Goal: Task Accomplishment & Management: Manage account settings

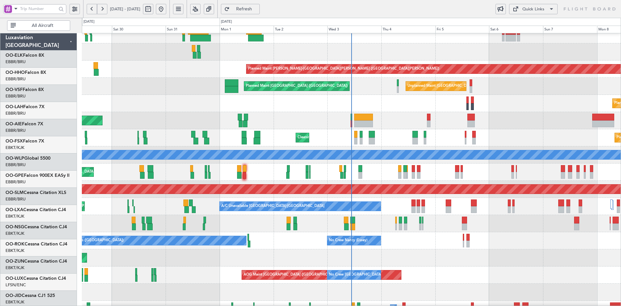
click at [290, 230] on div "Planned Maint [PERSON_NAME]-[GEOGRAPHIC_DATA][PERSON_NAME] ([GEOGRAPHIC_DATA][P…" at bounding box center [351, 163] width 539 height 343
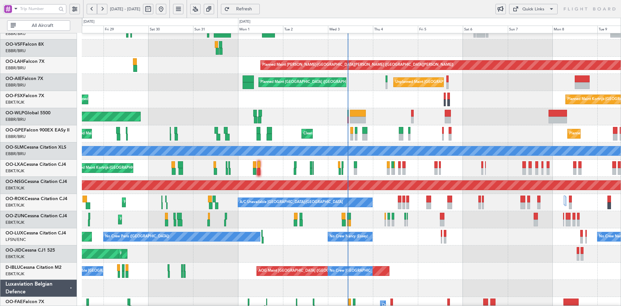
click at [403, 253] on div "Planned Maint Alton-st Louis (St Louis Regl) Unplanned Maint Brussels (Brussels…" at bounding box center [351, 159] width 539 height 343
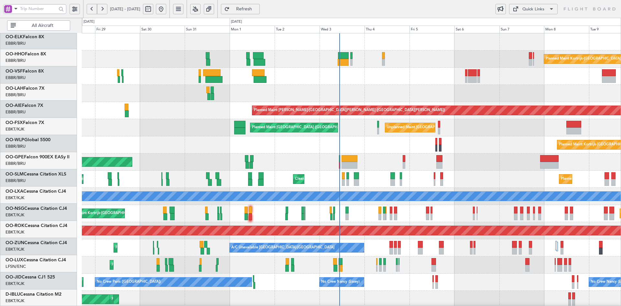
scroll to position [0, 0]
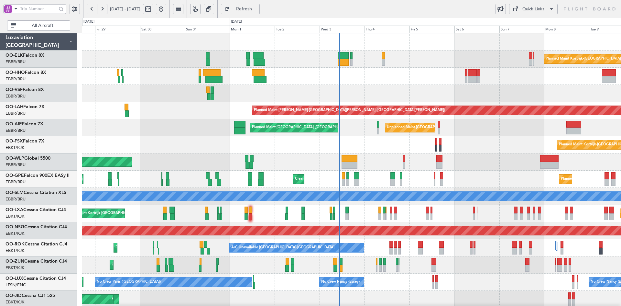
click at [204, 128] on div "Planned Maint Kortrijk-Wevelgem Planned Maint Alton-st Louis (St Louis Regl) Un…" at bounding box center [351, 204] width 539 height 343
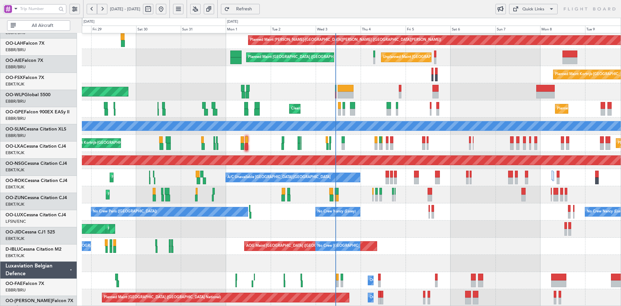
scroll to position [70, 0]
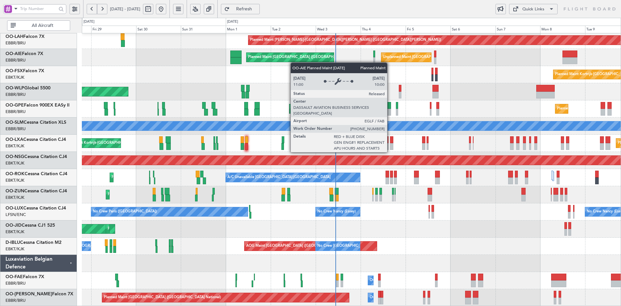
click at [294, 53] on div "Planned Maint Alton-st Louis (St Louis Regl) Unplanned Maint Brussels (Brussels…" at bounding box center [351, 134] width 539 height 343
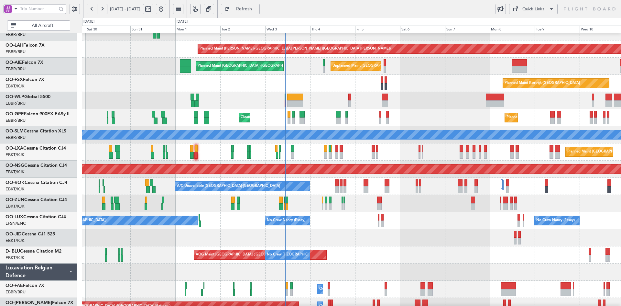
click at [213, 222] on div "No Crew Paris (Le Bourget) No Crew Nancy (Essey) No Crew Nancy (Essey) Planned …" at bounding box center [351, 220] width 539 height 17
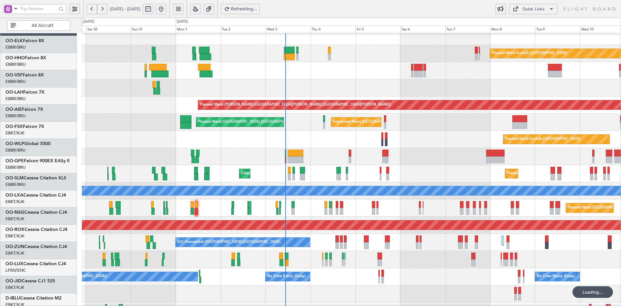
scroll to position [5, 0]
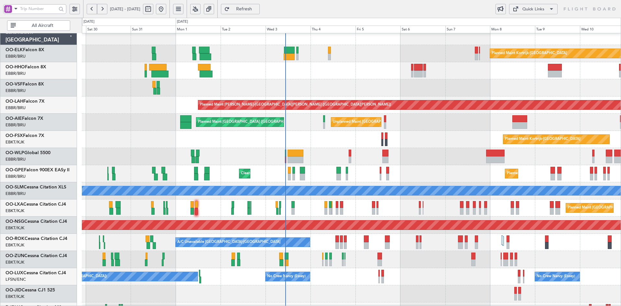
click at [409, 131] on div "Planned Maint Kortrijk-Wevelgem Planned Maint Kortrijk-Wevelgem" at bounding box center [351, 139] width 539 height 17
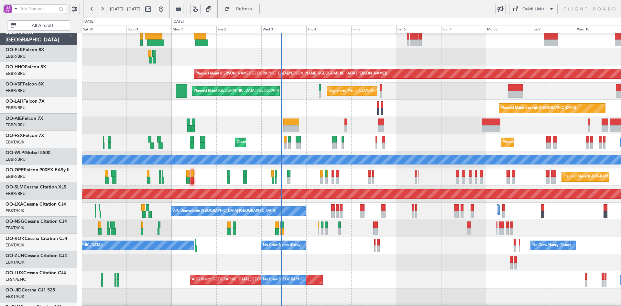
scroll to position [37, 0]
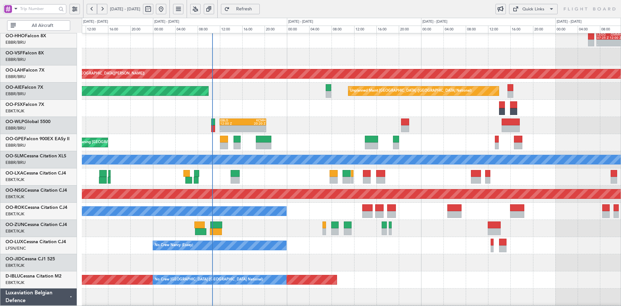
click at [424, 138] on div "Cleaning [GEOGRAPHIC_DATA] ([GEOGRAPHIC_DATA] National)" at bounding box center [351, 142] width 539 height 17
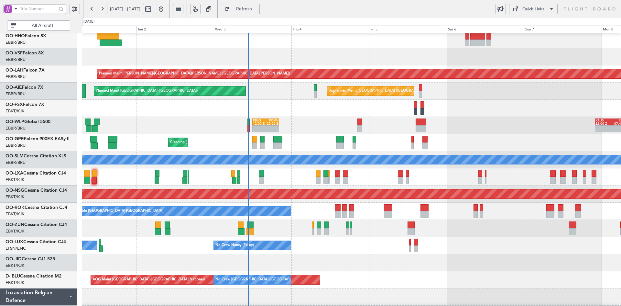
click at [422, 126] on div "- - EBLG 12:00 Z KCMH 20:20 Z - - KAUS 22:00 Z ELLX 07:45 Z" at bounding box center [351, 125] width 539 height 17
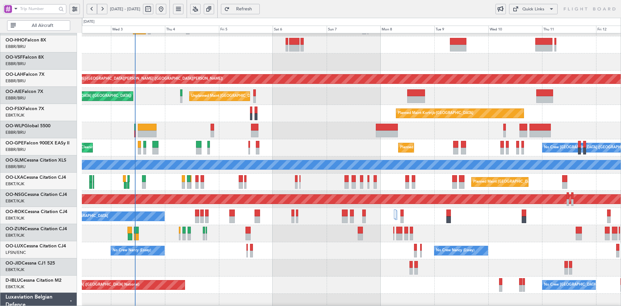
scroll to position [31, 0]
click at [476, 92] on div "Unplanned Maint [GEOGRAPHIC_DATA] ([GEOGRAPHIC_DATA] National) Planned Maint [G…" at bounding box center [351, 96] width 539 height 17
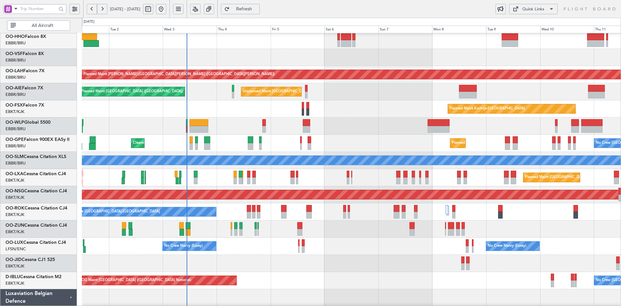
click at [356, 152] on div "A/C Unavailable [GEOGRAPHIC_DATA]" at bounding box center [351, 160] width 539 height 17
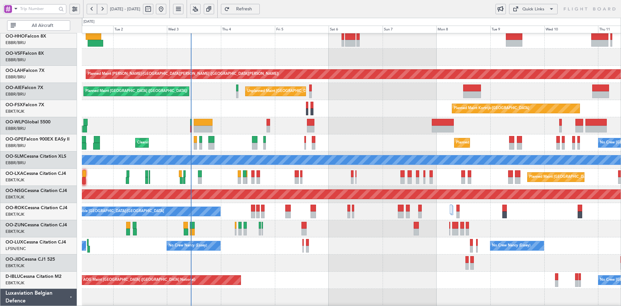
scroll to position [37, 0]
click at [554, 227] on div at bounding box center [351, 228] width 539 height 17
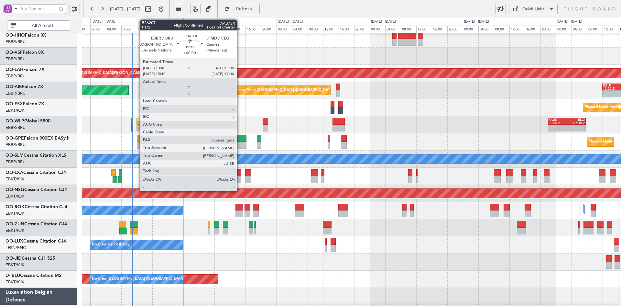
click at [240, 178] on div at bounding box center [238, 179] width 5 height 7
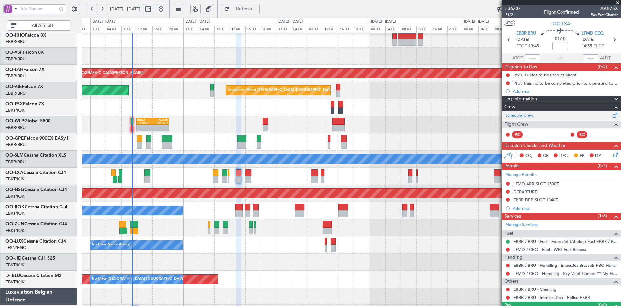
click at [515, 115] on link "Schedule Crew" at bounding box center [519, 115] width 28 height 6
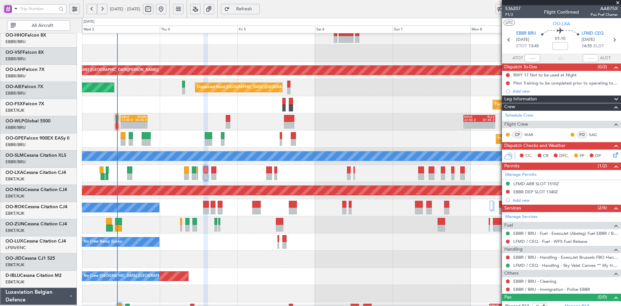
click at [380, 248] on div "No Crew Nancy (Essey) No Crew Nancy (Essey) No Crew Paris (Le Bourget)" at bounding box center [351, 241] width 539 height 17
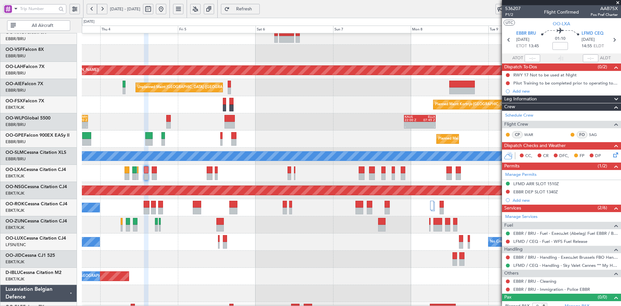
click at [407, 173] on div "Planned Maint [GEOGRAPHIC_DATA] ([GEOGRAPHIC_DATA] National)" at bounding box center [351, 173] width 539 height 17
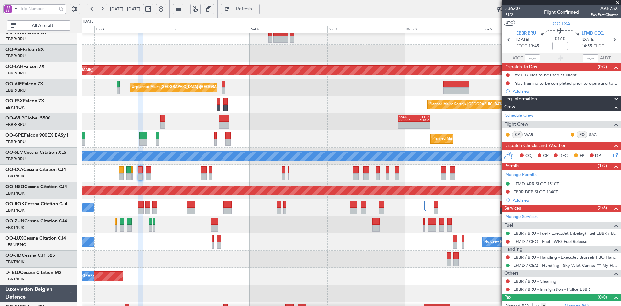
click at [618, 3] on span at bounding box center [617, 3] width 6 height 6
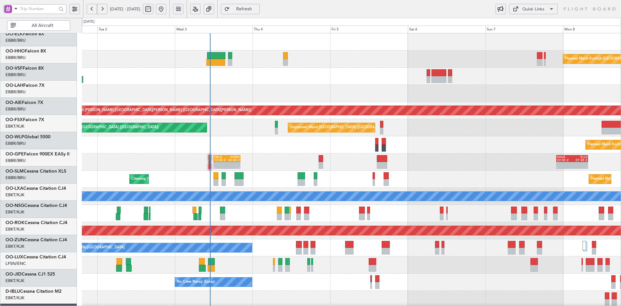
scroll to position [0, 0]
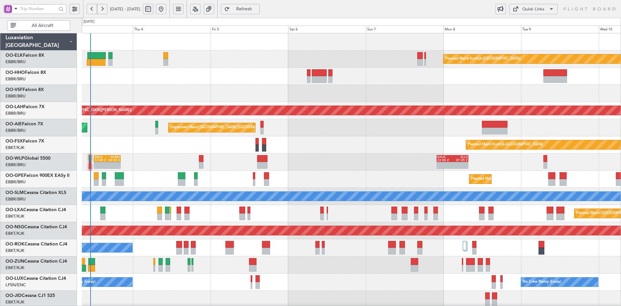
click at [280, 182] on div "Planned Maint Kortrijk-Wevelgem Planned Maint Alton-st Louis (St Louis Regl) Un…" at bounding box center [351, 204] width 539 height 343
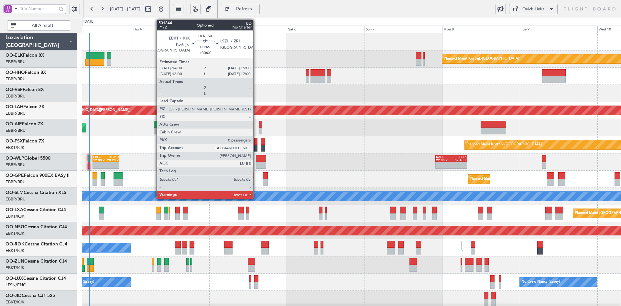
click at [256, 144] on div at bounding box center [255, 141] width 3 height 7
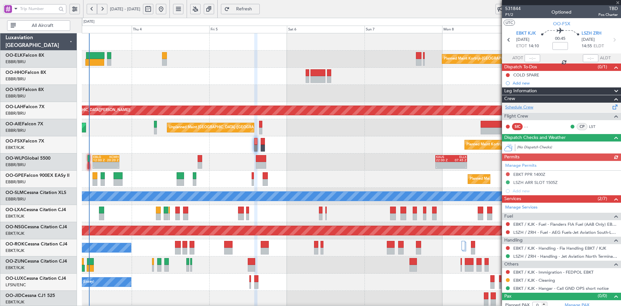
click at [532, 104] on link "Schedule Crew" at bounding box center [519, 107] width 28 height 6
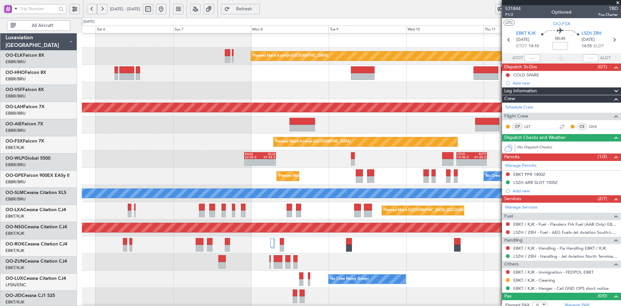
click at [264, 91] on div at bounding box center [351, 90] width 539 height 17
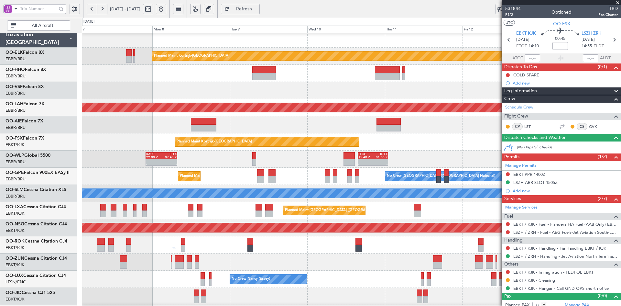
click at [293, 99] on div "Planned Maint [PERSON_NAME]-[GEOGRAPHIC_DATA][PERSON_NAME] ([GEOGRAPHIC_DATA][P…" at bounding box center [351, 107] width 539 height 17
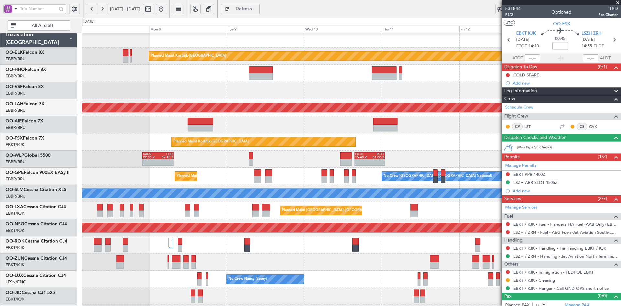
click at [217, 127] on div "Planned Maint Kortrijk-Wevelgem Planned Maint Alton-st Louis (St Louis Regl) Un…" at bounding box center [351, 201] width 539 height 343
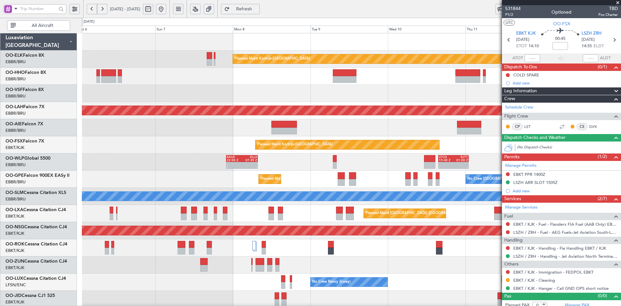
click at [322, 83] on div at bounding box center [351, 76] width 539 height 17
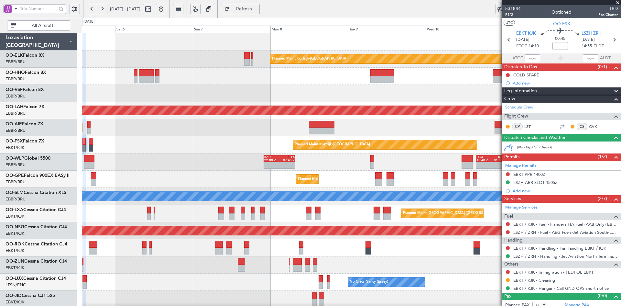
click at [425, 91] on div "Planned Maint Kortrijk-Wevelgem Planned Maint Alton-st Louis (St Louis Regl) Un…" at bounding box center [351, 204] width 539 height 343
click at [383, 77] on div at bounding box center [351, 76] width 539 height 17
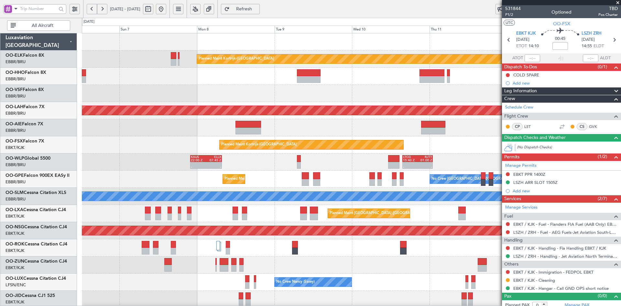
click at [359, 87] on div at bounding box center [351, 93] width 539 height 17
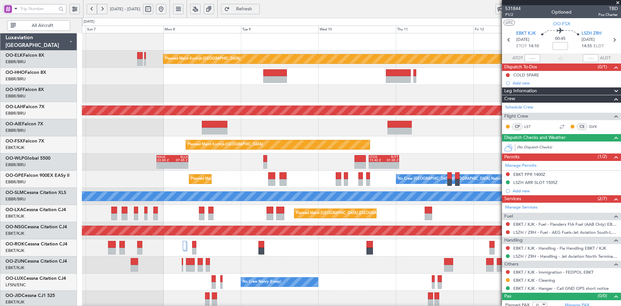
click at [421, 81] on div at bounding box center [351, 76] width 539 height 17
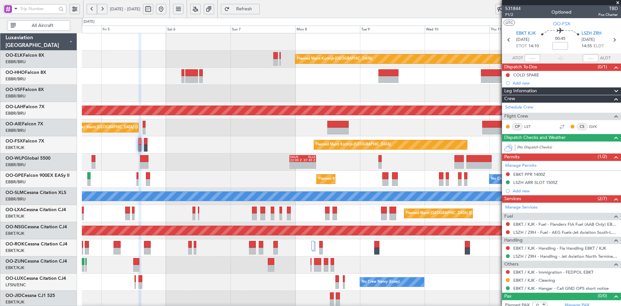
click at [177, 94] on div at bounding box center [351, 93] width 539 height 17
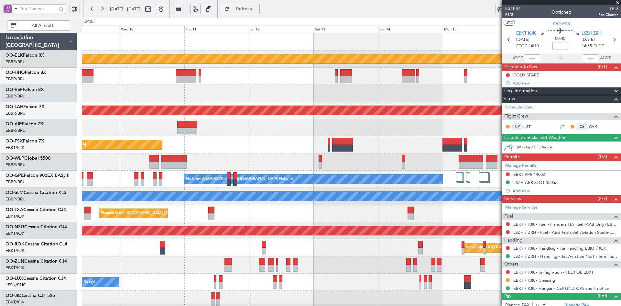
click at [473, 133] on div at bounding box center [351, 127] width 539 height 17
click at [399, 138] on div "Planned Maint Kortrijk-[GEOGRAPHIC_DATA] EBKT 08:50 Z KLAS 20:30 Z" at bounding box center [351, 144] width 539 height 17
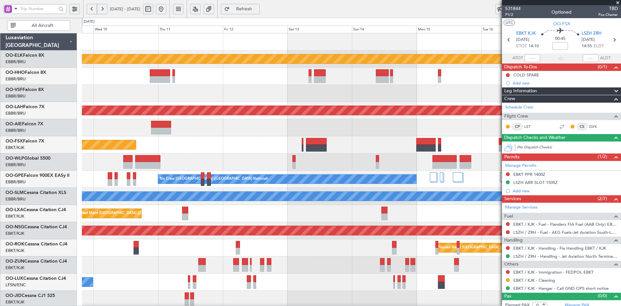
scroll to position [1, 0]
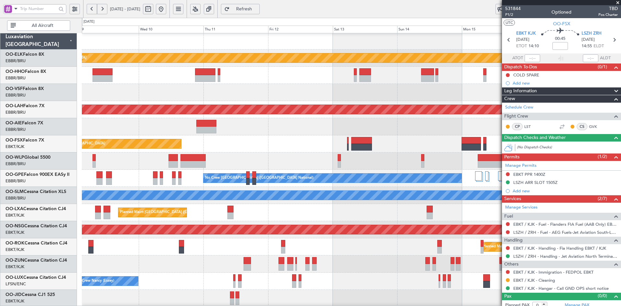
click at [322, 140] on div "Planned Maint Kortrijk-[GEOGRAPHIC_DATA] EBKT 08:50 Z KLAS 20:30 Z" at bounding box center [351, 143] width 539 height 17
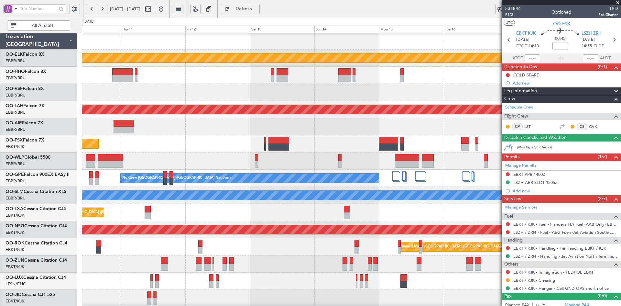
click at [364, 122] on div "Planned Maint Kortrijk-Wevelgem Planned Maint Alton-st Louis (St Louis Regl) Pl…" at bounding box center [351, 203] width 539 height 343
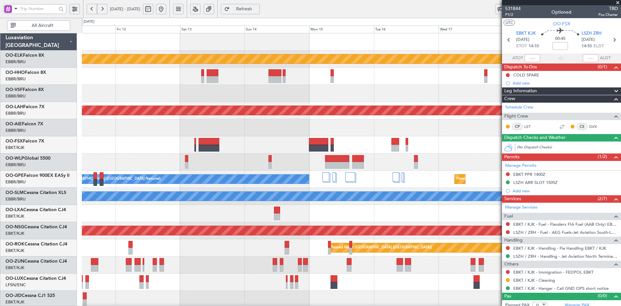
click at [411, 119] on div at bounding box center [351, 127] width 539 height 17
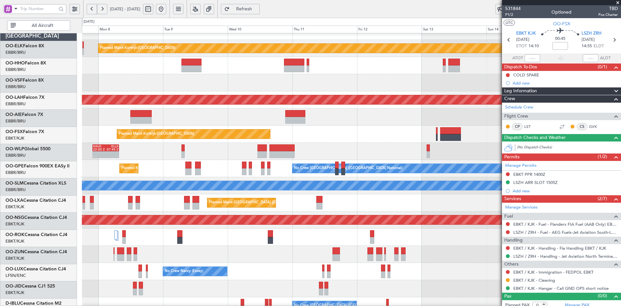
scroll to position [9, 0]
click at [274, 80] on div at bounding box center [351, 82] width 539 height 17
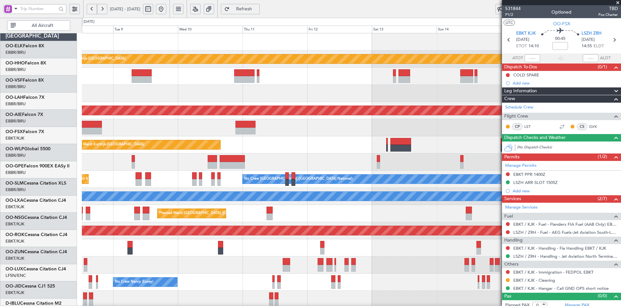
scroll to position [0, 0]
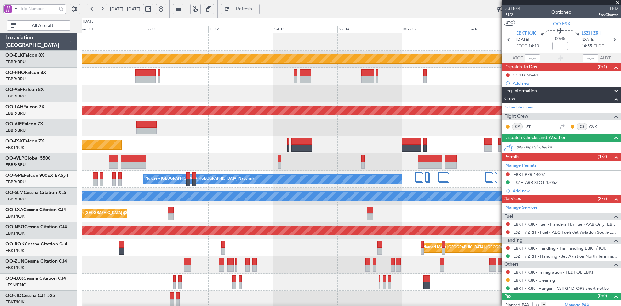
click at [234, 130] on div at bounding box center [351, 127] width 539 height 17
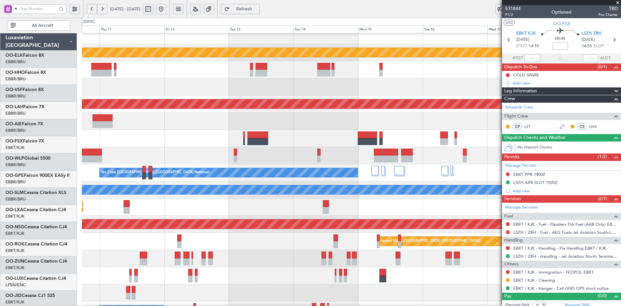
scroll to position [6, 0]
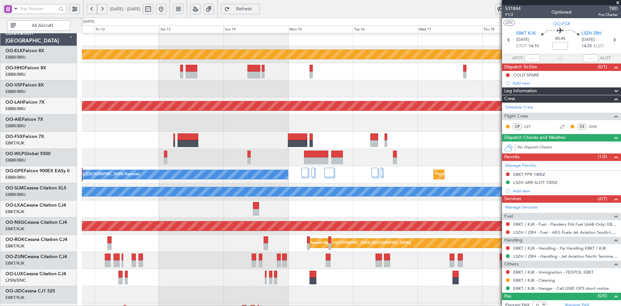
click at [570, 166] on fb-app "10 Sep 2025 - 19 Sep 2025 Refresh Quick Links All Aircraft Planned Maint Kortri…" at bounding box center [310, 157] width 621 height 298
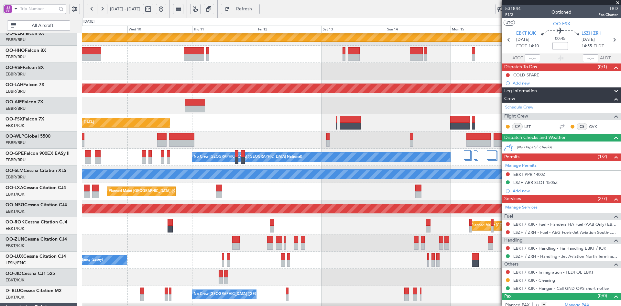
click at [345, 118] on div "Planned Maint Kortrijk-Wevelgem EBKT 08:50 Z KLAS 20:30 Z" at bounding box center [351, 122] width 539 height 17
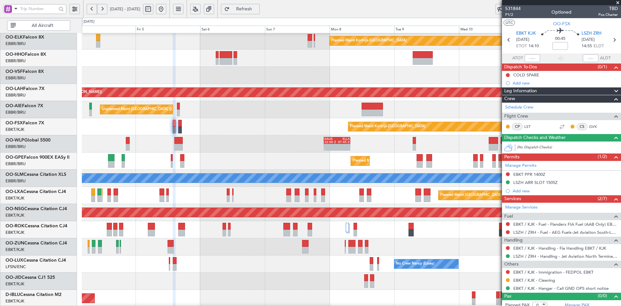
click at [274, 135] on div "Planned Maint Kortrijk-[GEOGRAPHIC_DATA]" at bounding box center [351, 126] width 539 height 17
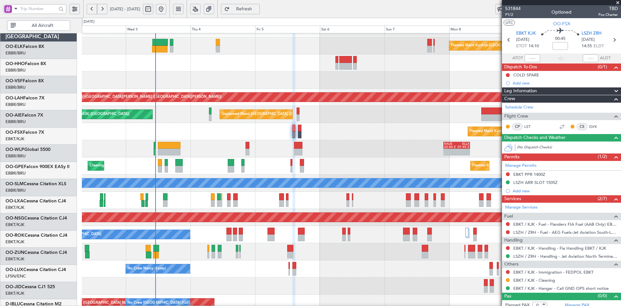
scroll to position [13, 0]
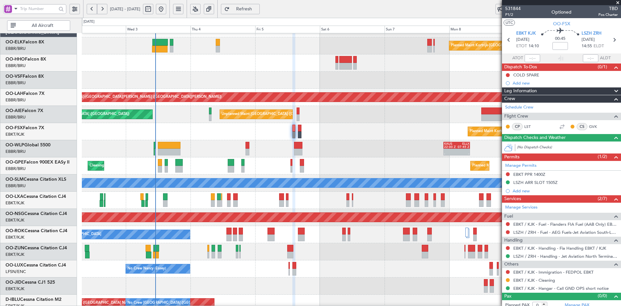
click at [338, 116] on div "Unplanned Maint [GEOGRAPHIC_DATA] ([GEOGRAPHIC_DATA] National) Planned Maint [G…" at bounding box center [351, 114] width 539 height 17
click at [617, 2] on span at bounding box center [617, 3] width 6 height 6
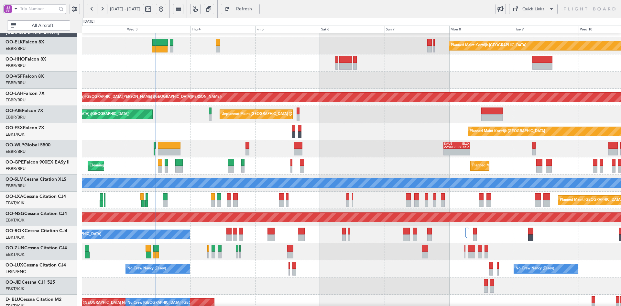
click at [355, 153] on div "Planned Maint Kortrijk-Wevelgem Planned Maint Alton-st Louis (St Louis Regl) Un…" at bounding box center [351, 191] width 539 height 343
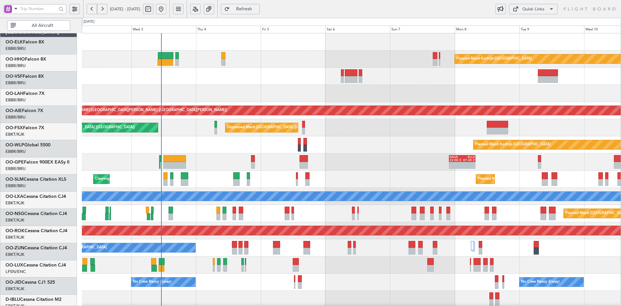
scroll to position [0, 0]
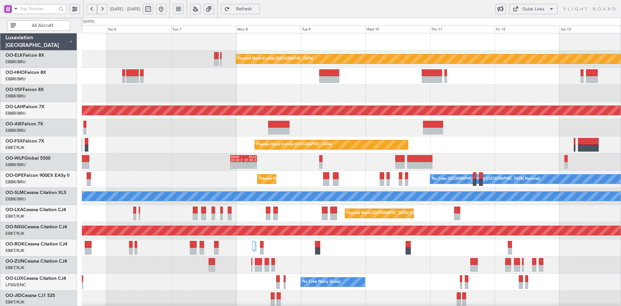
click at [289, 97] on div at bounding box center [351, 93] width 539 height 17
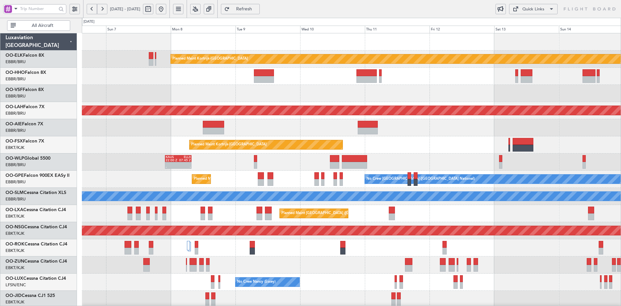
click at [415, 92] on div at bounding box center [351, 93] width 539 height 17
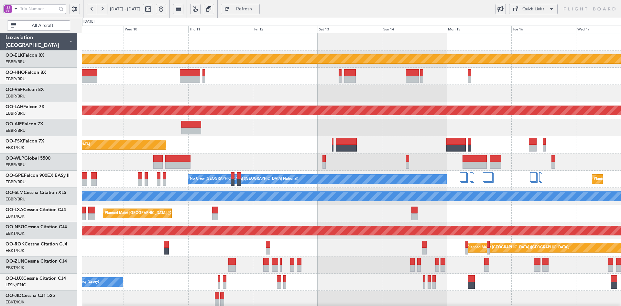
click at [331, 137] on div "Planned Maint Kortrijk-Wevelgem Planned Maint Alton-st Louis (St Louis Regl) Pl…" at bounding box center [351, 204] width 539 height 343
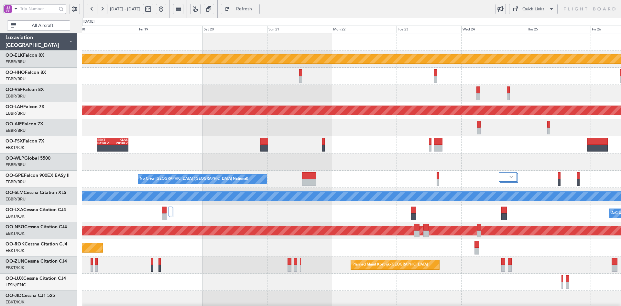
click at [256, 92] on div "Planned Maint Kortrijk-Wevelgem Planned Maint Alton-st Louis (St Louis Regl) EB…" at bounding box center [351, 204] width 539 height 343
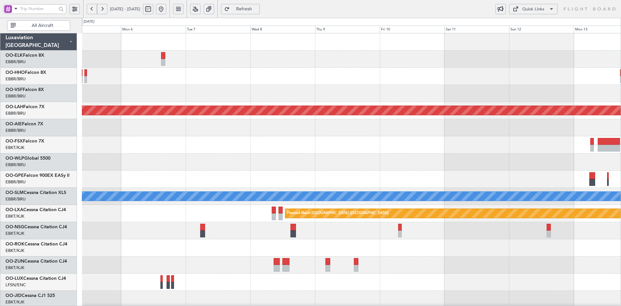
click at [200, 90] on div "- - LSGG 19:00 Z SKCG 05:55 Z Planned Maint Alton-st Louis (St Louis Regl) A/C …" at bounding box center [351, 204] width 539 height 343
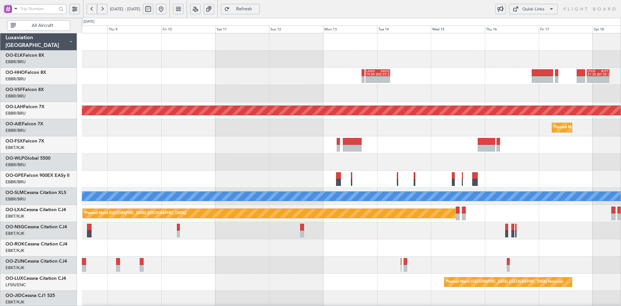
click at [419, 82] on div "- - LSGG 19:00 Z SKCG 05:55 Z - - LTCG 21:30 Z RJTT 07:35 Z" at bounding box center [351, 76] width 539 height 17
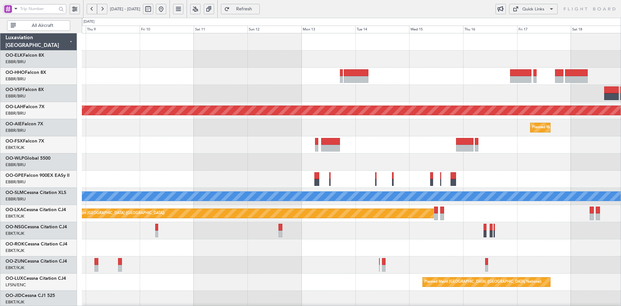
click at [400, 75] on div at bounding box center [351, 76] width 539 height 17
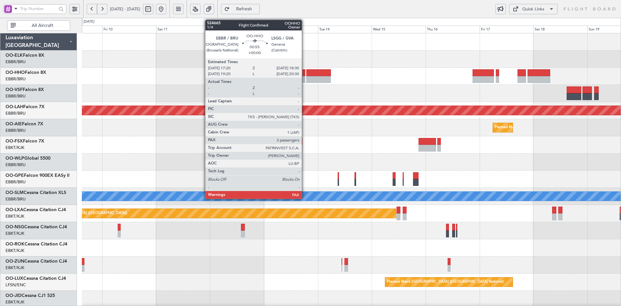
click at [305, 78] on div at bounding box center [303, 79] width 3 height 7
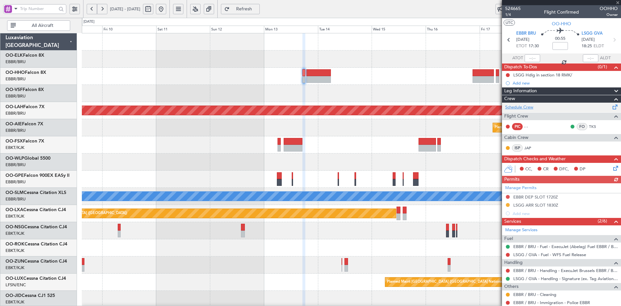
click at [527, 104] on link "Schedule Crew" at bounding box center [519, 107] width 28 height 6
click at [618, 0] on span at bounding box center [617, 3] width 6 height 6
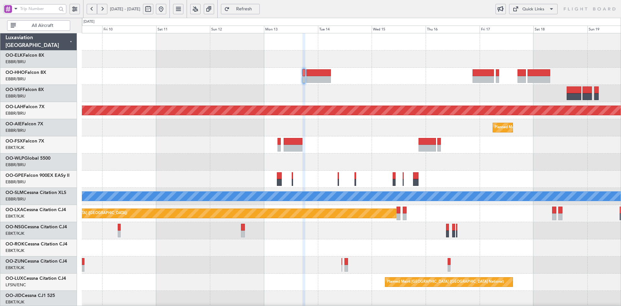
type input "0"
click at [522, 63] on div at bounding box center [351, 58] width 539 height 17
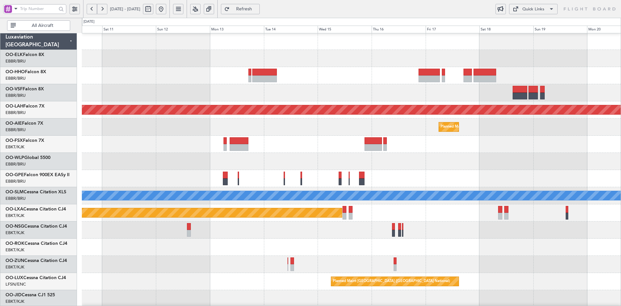
click at [166, 10] on button at bounding box center [161, 9] width 10 height 10
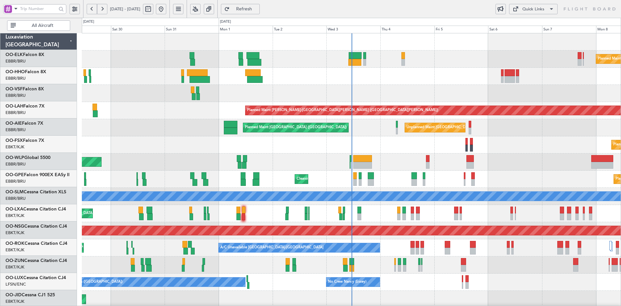
click at [400, 125] on div "Planned Maint Kortrijk-Wevelgem Planned Maint Alton-st Louis (St Louis Regl) Un…" at bounding box center [351, 204] width 539 height 343
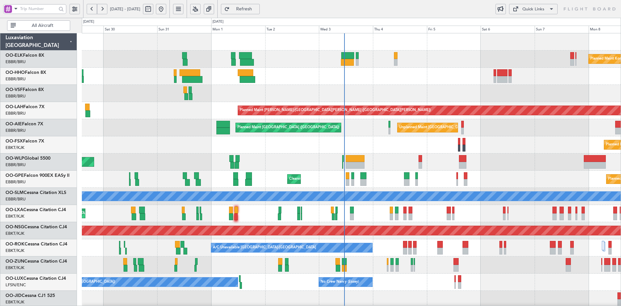
click at [499, 147] on div "Planned Maint Kortrijk-[GEOGRAPHIC_DATA] Planned Maint [GEOGRAPHIC_DATA]-[GEOGR…" at bounding box center [351, 144] width 539 height 17
click at [498, 149] on div "Planned Maint Kortrijk-[GEOGRAPHIC_DATA] Planned Maint [GEOGRAPHIC_DATA]-[GEOGR…" at bounding box center [351, 144] width 539 height 17
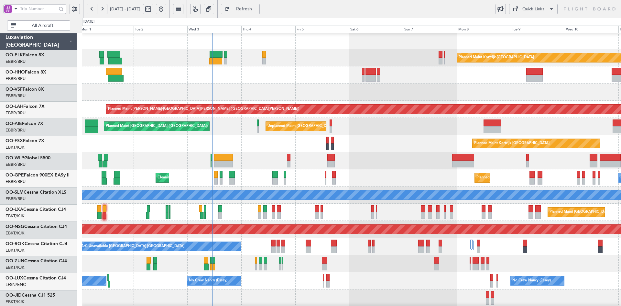
click at [397, 140] on div "Planned Maint Kortrijk-[GEOGRAPHIC_DATA]" at bounding box center [351, 143] width 539 height 17
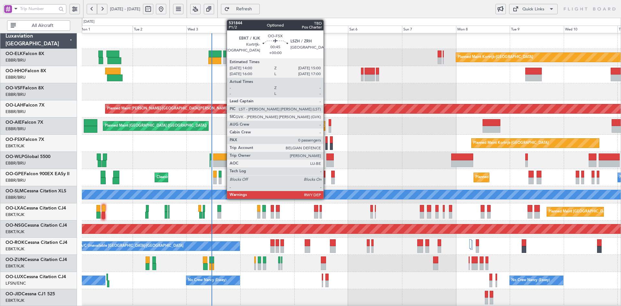
click at [326, 144] on div at bounding box center [326, 146] width 2 height 7
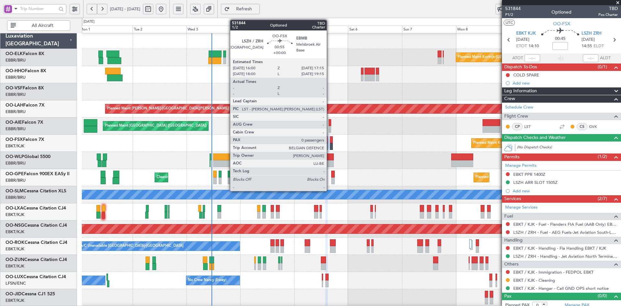
click at [330, 145] on div at bounding box center [331, 146] width 3 height 7
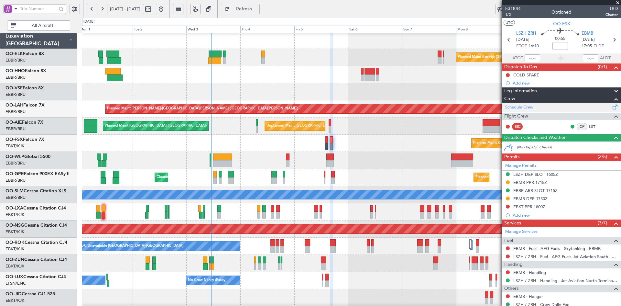
click at [530, 104] on link "Schedule Crew" at bounding box center [519, 107] width 28 height 6
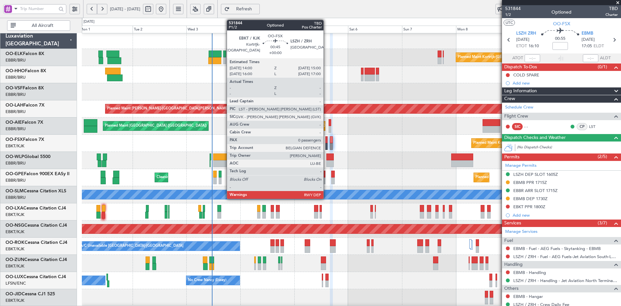
click at [326, 146] on div at bounding box center [326, 146] width 2 height 7
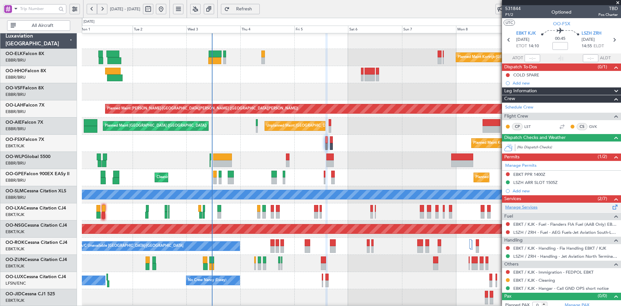
click at [526, 206] on link "Manage Services" at bounding box center [521, 207] width 32 height 6
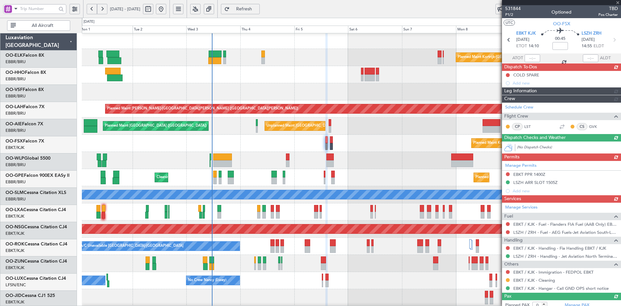
scroll to position [2, 0]
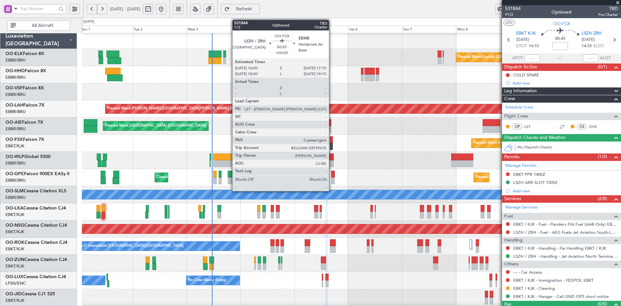
click at [332, 144] on div at bounding box center [331, 146] width 3 height 7
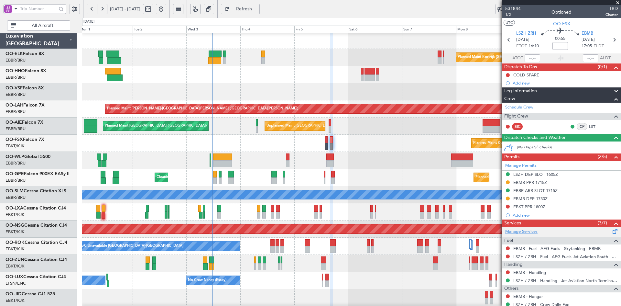
click at [527, 231] on link "Manage Services" at bounding box center [521, 231] width 32 height 6
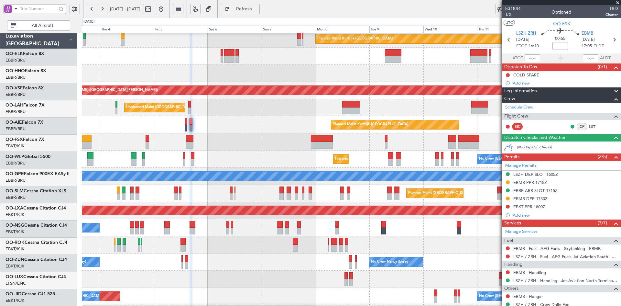
scroll to position [20, 0]
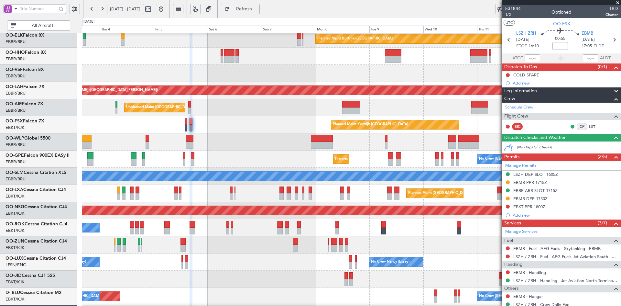
click at [274, 132] on div "Planned Maint Kortrijk-[GEOGRAPHIC_DATA]" at bounding box center [351, 124] width 539 height 17
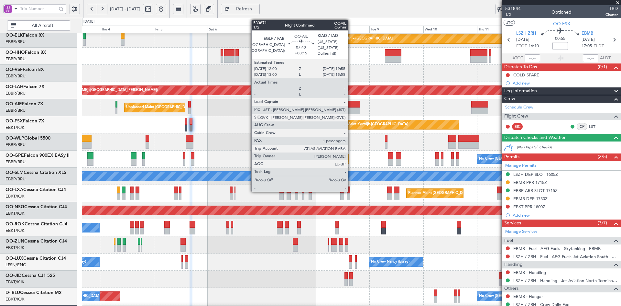
click at [351, 104] on div at bounding box center [351, 104] width 18 height 7
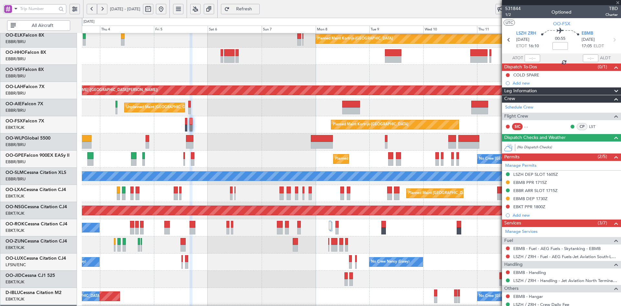
type input "+00:15"
type input "1"
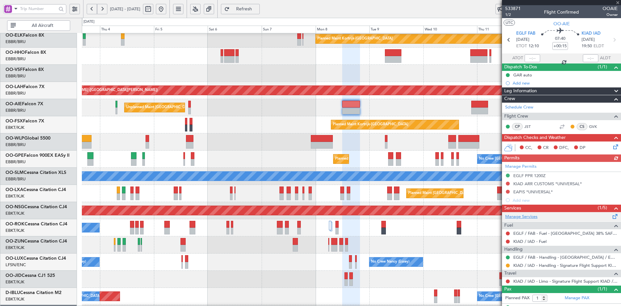
click at [530, 216] on link "Manage Services" at bounding box center [521, 216] width 32 height 6
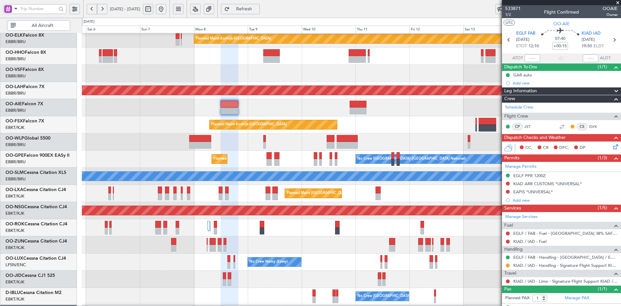
click at [187, 118] on div "Planned Maint Kortrijk-[GEOGRAPHIC_DATA] EBKT 08:50 Z KLAS 20:30 Z" at bounding box center [351, 124] width 539 height 17
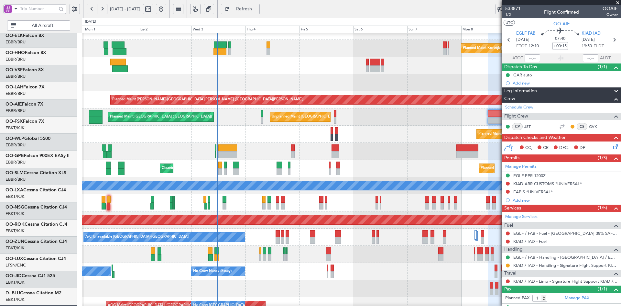
scroll to position [11, 0]
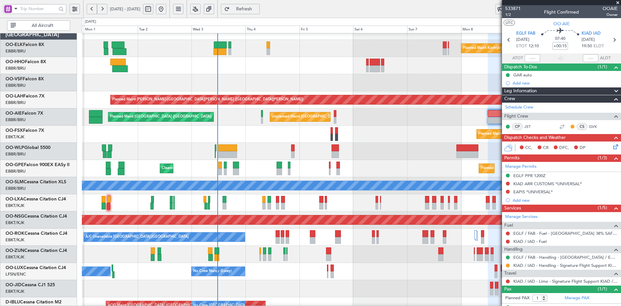
click at [621, 138] on html "08 Sep 2025 - 18 Sep 2025 Refresh Quick Links All Aircraft Planned Maint Kortri…" at bounding box center [310, 153] width 621 height 306
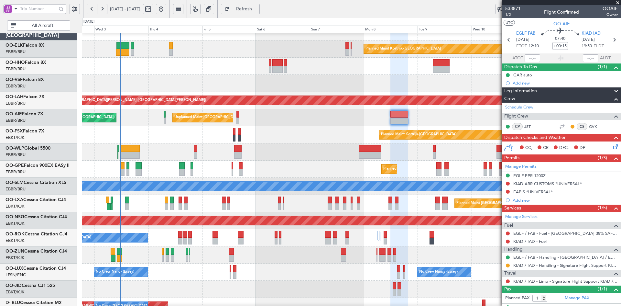
scroll to position [10, 0]
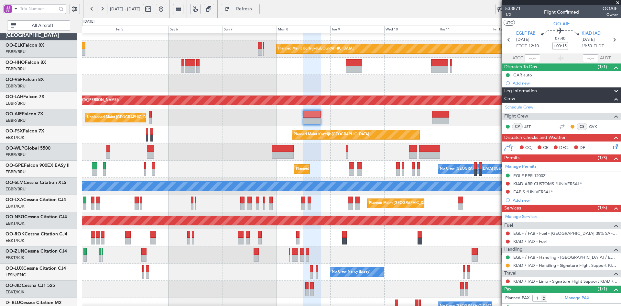
click at [229, 128] on div "Planned Maint Kortrijk-[GEOGRAPHIC_DATA]" at bounding box center [351, 134] width 539 height 17
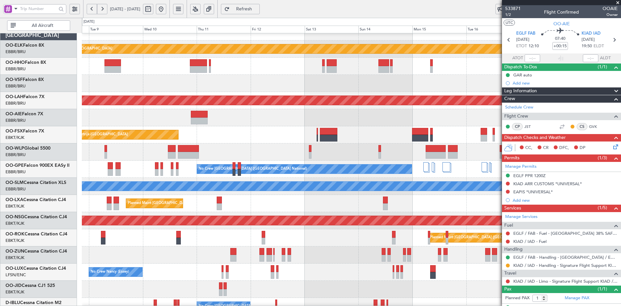
click at [226, 139] on div "Planned Maint Kortrijk-[GEOGRAPHIC_DATA] EBKT 08:50 Z KLAS 20:30 Z" at bounding box center [351, 134] width 539 height 17
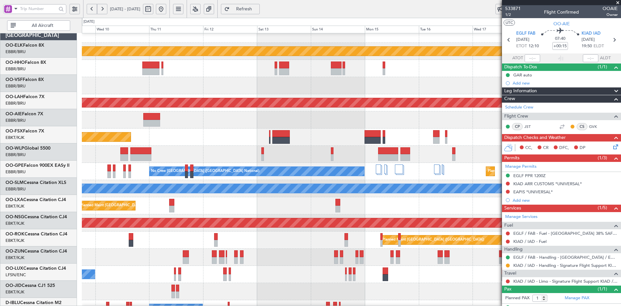
click at [430, 116] on div at bounding box center [351, 119] width 539 height 17
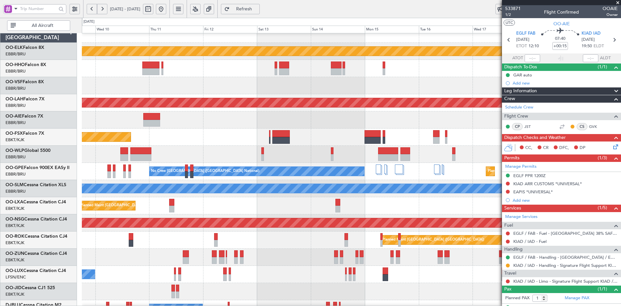
scroll to position [8, 0]
click at [366, 143] on div "Planned Maint Kortrijk-[GEOGRAPHIC_DATA] EBKT 08:50 Z KLAS 20:30 Z" at bounding box center [351, 136] width 539 height 17
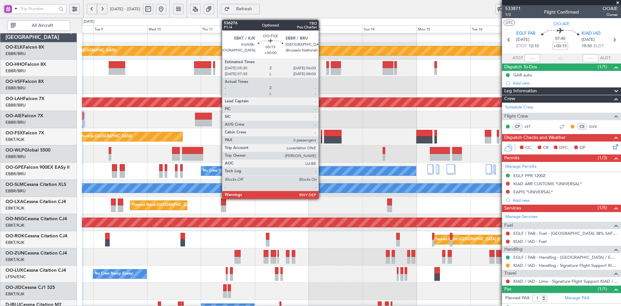
click at [321, 139] on div at bounding box center [321, 139] width 1 height 7
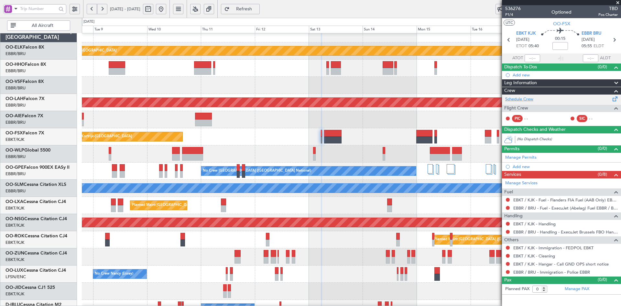
click at [515, 100] on link "Schedule Crew" at bounding box center [519, 99] width 28 height 6
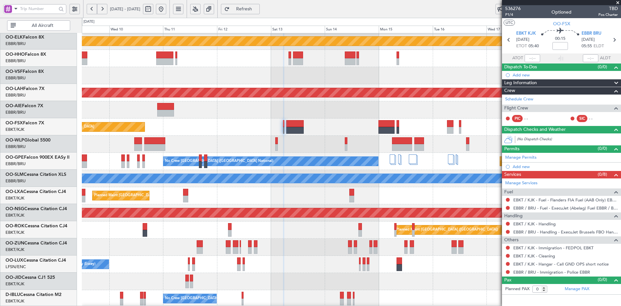
click at [352, 123] on div "Planned Maint Kortrijk-[GEOGRAPHIC_DATA] EBKT 08:50 Z KLAS 20:30 Z" at bounding box center [351, 126] width 539 height 17
click at [326, 143] on div at bounding box center [351, 144] width 539 height 17
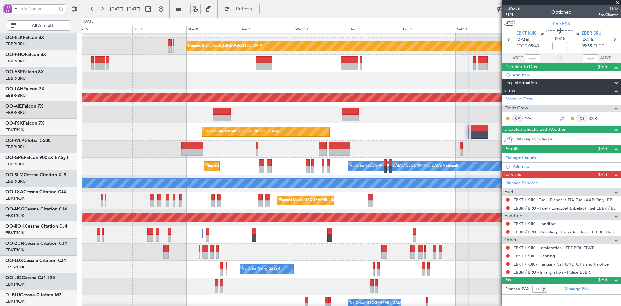
scroll to position [13, 0]
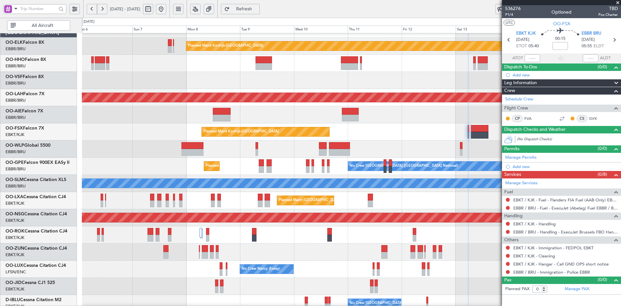
click at [367, 131] on div "Planned Maint Kortrijk-[GEOGRAPHIC_DATA] EBKT 08:50 Z KLAS 20:30 Z" at bounding box center [351, 131] width 539 height 17
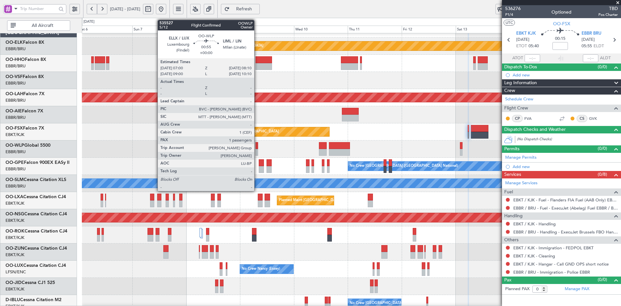
click at [257, 152] on div at bounding box center [256, 152] width 3 height 7
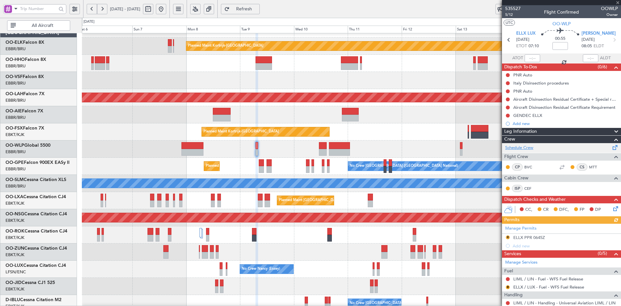
click at [532, 148] on link "Schedule Crew" at bounding box center [519, 148] width 28 height 6
click at [168, 120] on div "Unplanned Maint [GEOGRAPHIC_DATA] ([GEOGRAPHIC_DATA] National)" at bounding box center [351, 114] width 539 height 17
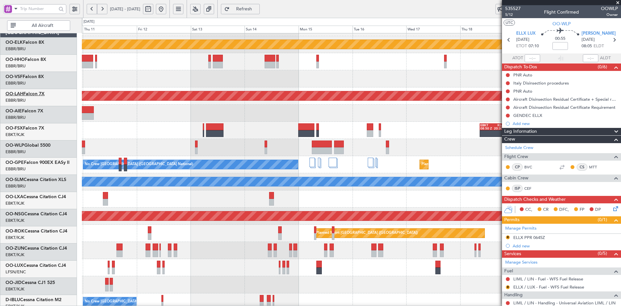
scroll to position [15, 0]
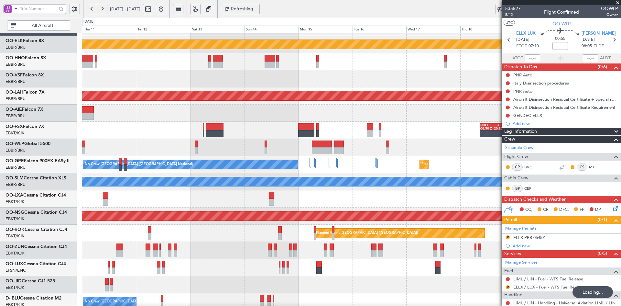
click at [313, 118] on div "Planned Maint Kortrijk-Wevelgem Planned Maint Alton-st Louis (St Louis Regl) EB…" at bounding box center [351, 190] width 539 height 343
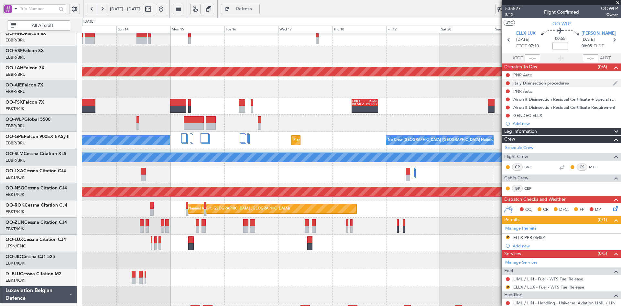
click at [491, 97] on div "EBKT 08:50 Z KLAS 20:30 Z" at bounding box center [351, 105] width 539 height 17
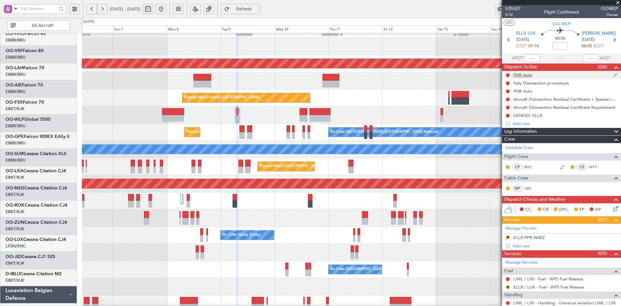
scroll to position [47, 0]
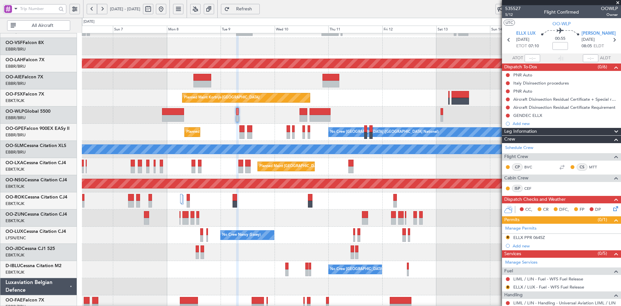
click at [253, 201] on div "Planned Maint Alton-st Louis (St Louis Regl) Unplanned Maint Brussels (Brussels…" at bounding box center [351, 157] width 539 height 343
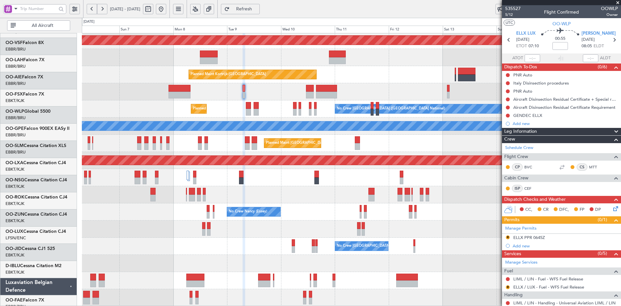
scroll to position [70, 0]
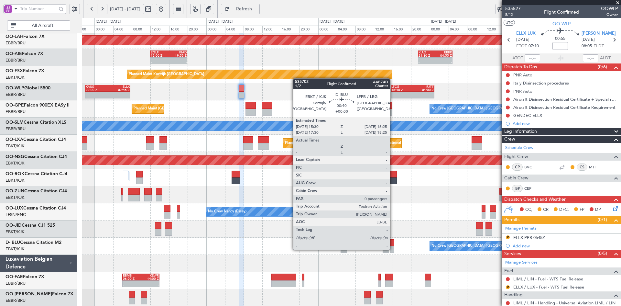
click at [393, 249] on div at bounding box center [392, 249] width 5 height 7
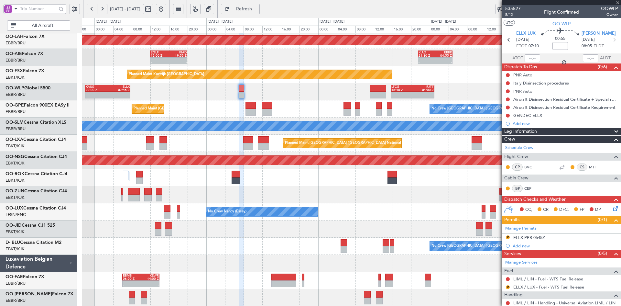
type input "0"
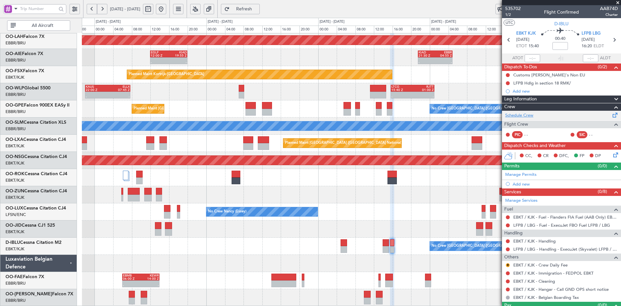
click at [524, 116] on link "Schedule Crew" at bounding box center [519, 115] width 28 height 6
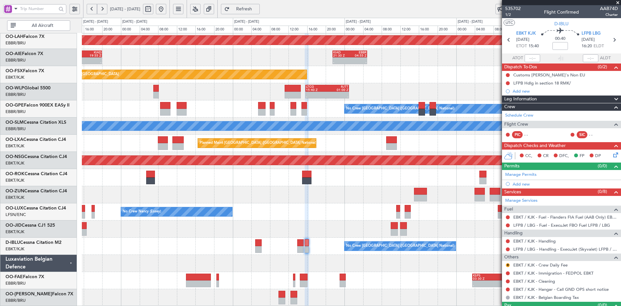
click at [291, 209] on div "No Crew Nancy (Essey)" at bounding box center [351, 211] width 539 height 17
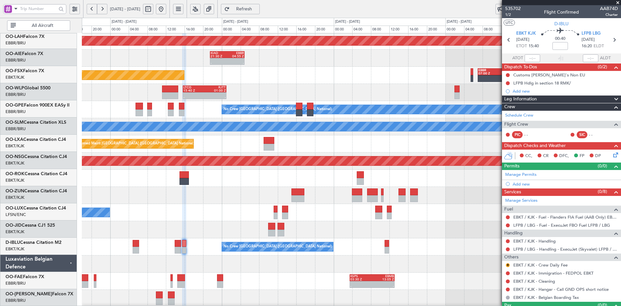
scroll to position [70, 0]
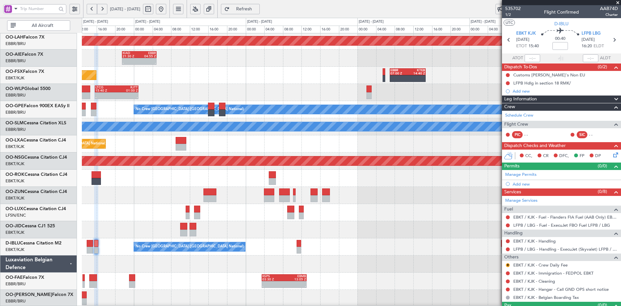
click at [281, 182] on div "Planned Maint [GEOGRAPHIC_DATA] ([GEOGRAPHIC_DATA])" at bounding box center [351, 177] width 539 height 17
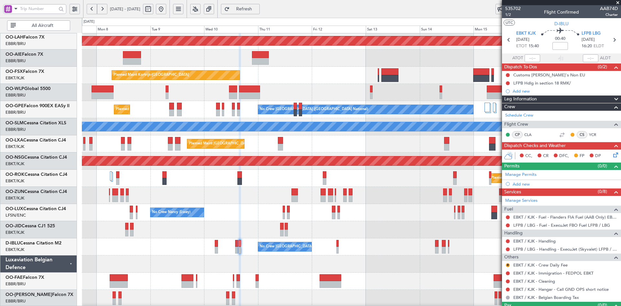
scroll to position [68, 0]
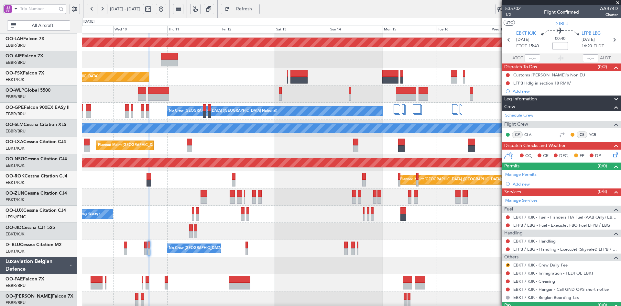
click at [358, 79] on div "Planned Maint Kortrijk-[GEOGRAPHIC_DATA] EBKT 08:50 Z KLAS 20:30 Z" at bounding box center [351, 76] width 539 height 17
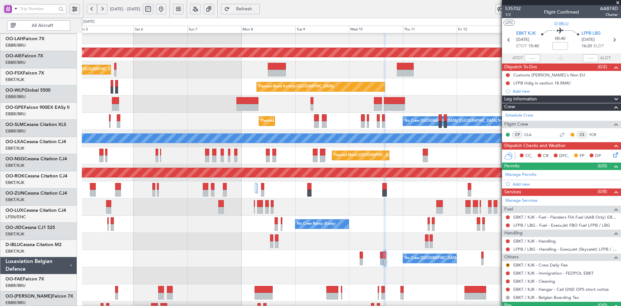
scroll to position [58, 0]
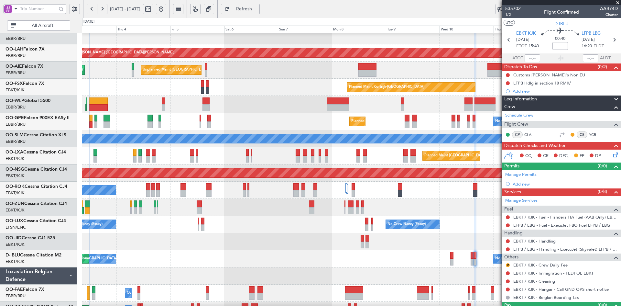
click at [575, 78] on fb-app "09 Sep 2025 - 19 Sep 2025 Refresh Quick Links All Aircraft Planned Maint Alton-…" at bounding box center [310, 157] width 621 height 298
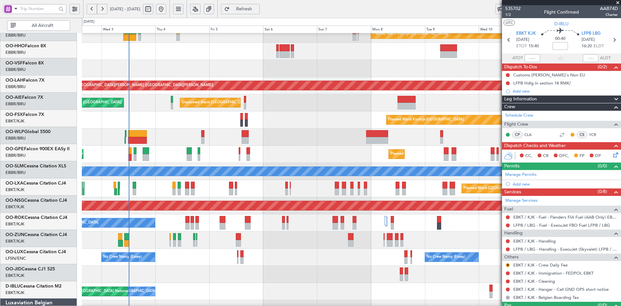
scroll to position [25, 0]
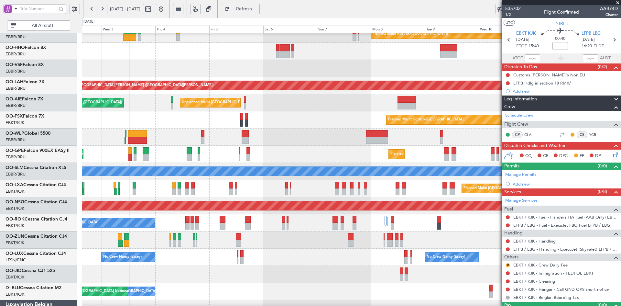
click at [332, 169] on div "Planned Maint Kortrijk-Wevelgem Planned Maint Alton-st Louis (St Louis Regl) Un…" at bounding box center [351, 179] width 539 height 343
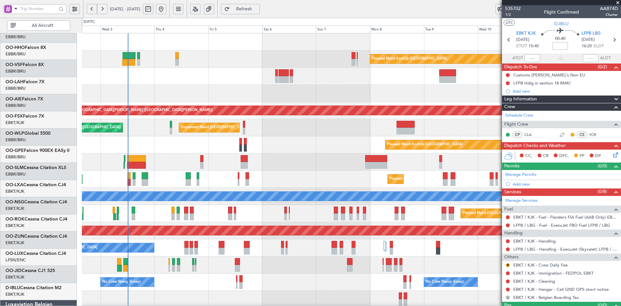
scroll to position [0, 0]
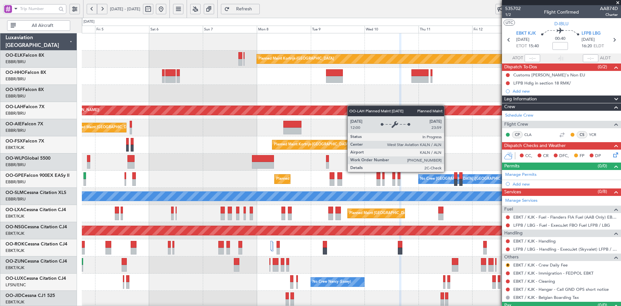
click at [350, 105] on div "Planned Maint Kortrijk-Wevelgem Planned Maint Alton-st Louis (St Louis Regl) Un…" at bounding box center [351, 204] width 539 height 343
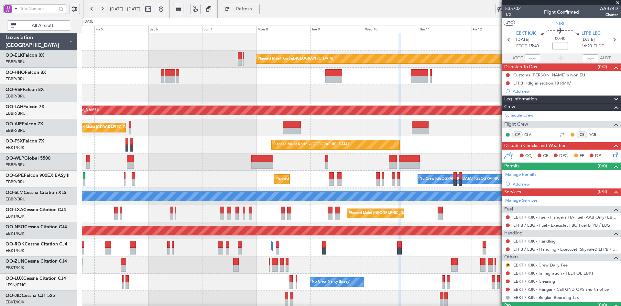
click at [413, 92] on div at bounding box center [351, 93] width 539 height 17
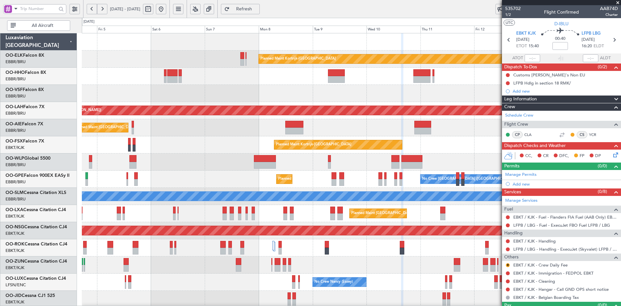
click at [163, 96] on div at bounding box center [351, 93] width 539 height 17
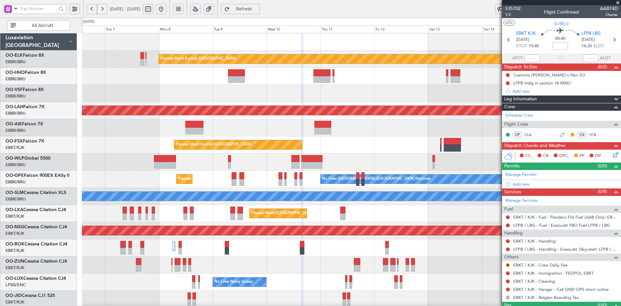
click at [350, 80] on div at bounding box center [351, 76] width 539 height 17
click at [340, 84] on div at bounding box center [351, 76] width 539 height 17
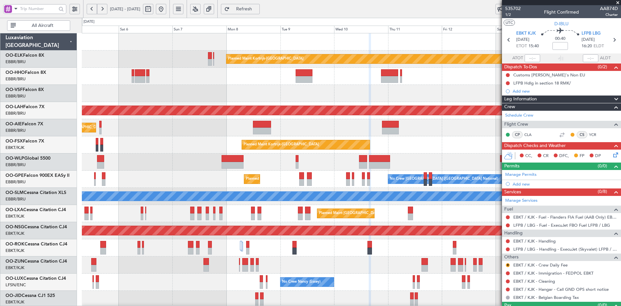
click at [431, 86] on div "Planned Maint Kortrijk-Wevelgem Planned Maint Alton-st Louis (St Louis Regl) Un…" at bounding box center [351, 204] width 539 height 343
click at [292, 136] on div "Planned Maint Kortrijk-[GEOGRAPHIC_DATA]" at bounding box center [351, 144] width 539 height 17
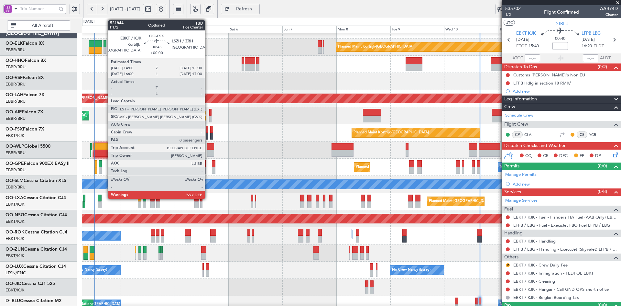
click at [208, 136] on div at bounding box center [207, 136] width 2 height 7
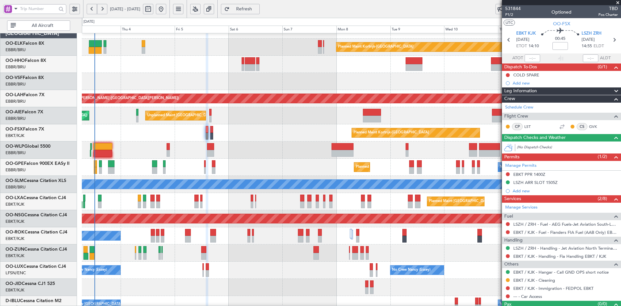
click at [284, 167] on div "Planned Maint Kortrijk-Wevelgem Planned Maint Alton-st Louis (St Louis Regl) Un…" at bounding box center [351, 192] width 539 height 343
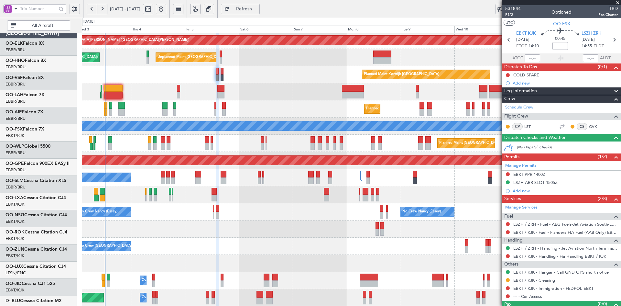
scroll to position [70, 0]
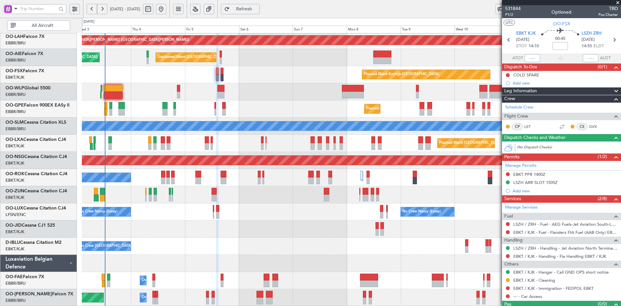
click at [304, 117] on div "No Crew Brussels (Brussels National) Planned Maint Brussels (Brussels National)…" at bounding box center [351, 108] width 539 height 17
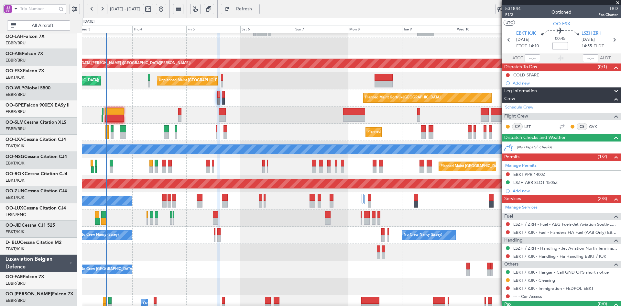
scroll to position [47, 0]
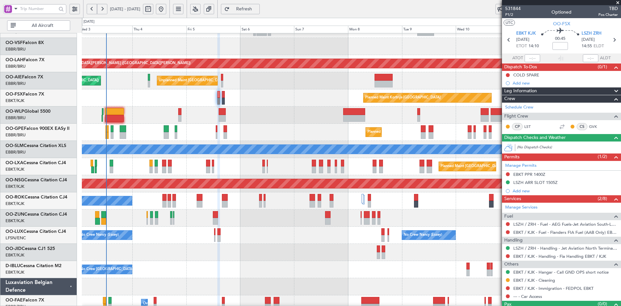
click at [282, 189] on div "Planned Maint Alton-st Louis (St Louis Regl) Unplanned Maint Brussels (Brussels…" at bounding box center [351, 157] width 539 height 343
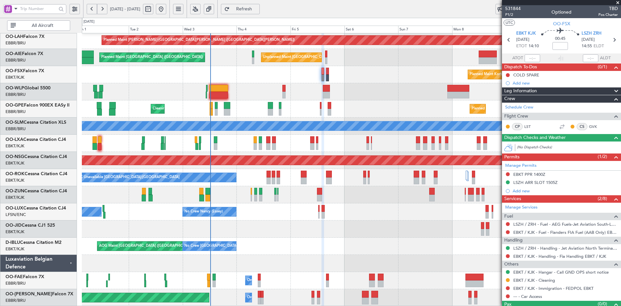
click at [289, 240] on div "AOG Maint Brussels (Brussels National) No Crew Brussels (Brussels National) No …" at bounding box center [351, 245] width 539 height 17
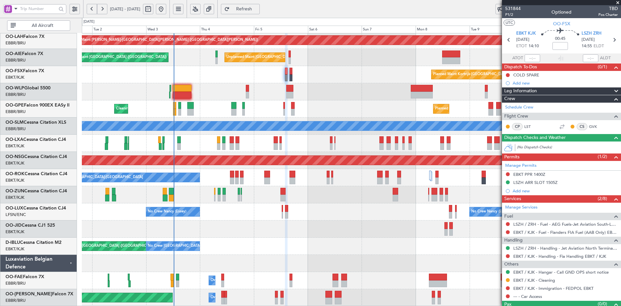
click at [306, 224] on div at bounding box center [351, 228] width 539 height 17
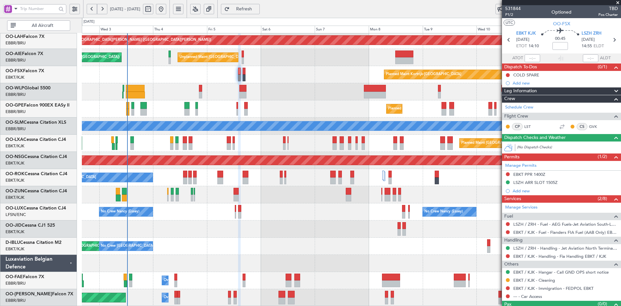
click at [322, 146] on div "Planned Maint Alton-st Louis (St Louis Regl) Unplanned Maint Brussels (Brussels…" at bounding box center [351, 134] width 539 height 343
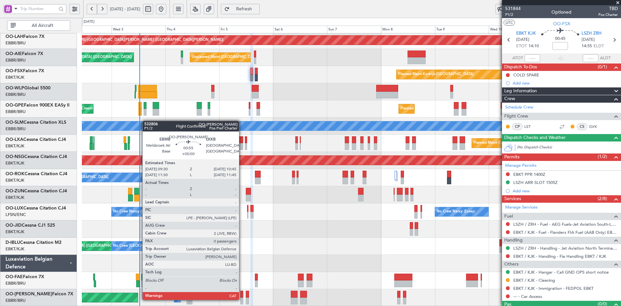
click at [242, 299] on div at bounding box center [241, 300] width 3 height 7
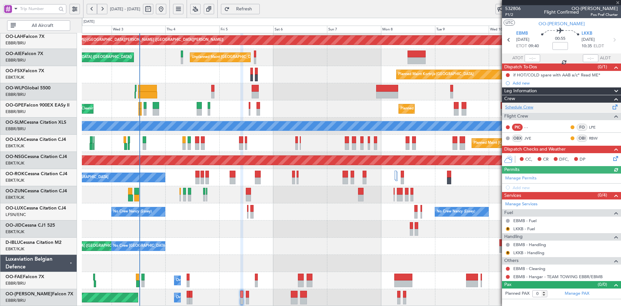
click at [525, 107] on link "Schedule Crew" at bounding box center [519, 107] width 28 height 6
click at [298, 83] on div "Planned Maint Kortrijk-[GEOGRAPHIC_DATA]" at bounding box center [351, 74] width 539 height 17
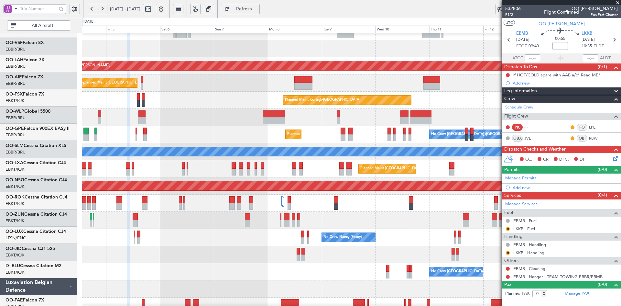
click at [219, 112] on div at bounding box center [351, 117] width 539 height 17
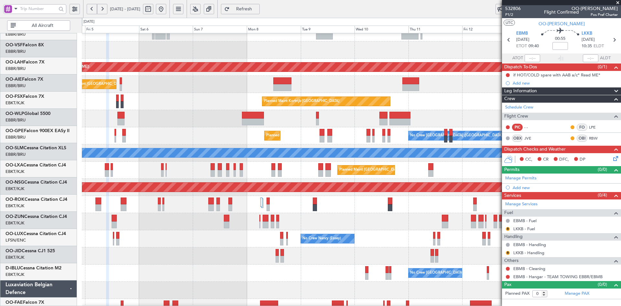
click at [352, 121] on div at bounding box center [351, 118] width 539 height 17
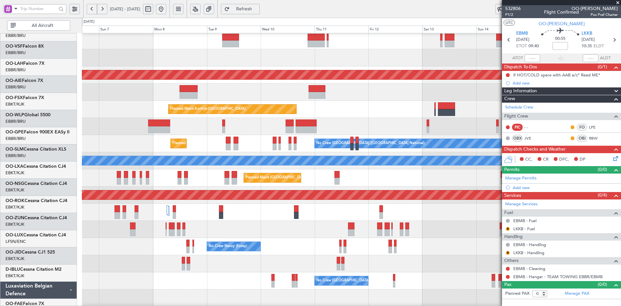
scroll to position [35, 0]
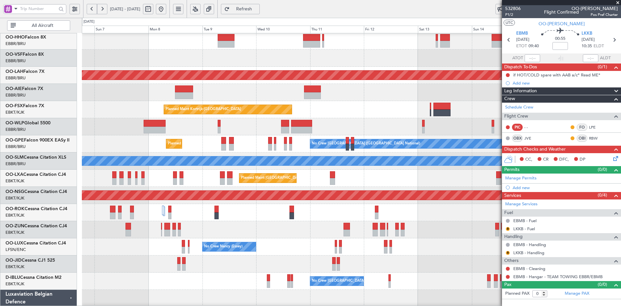
click at [336, 116] on div "Planned Maint Kortrijk-[GEOGRAPHIC_DATA] EBKT 08:50 Z KLAS 20:30 Z" at bounding box center [351, 109] width 539 height 17
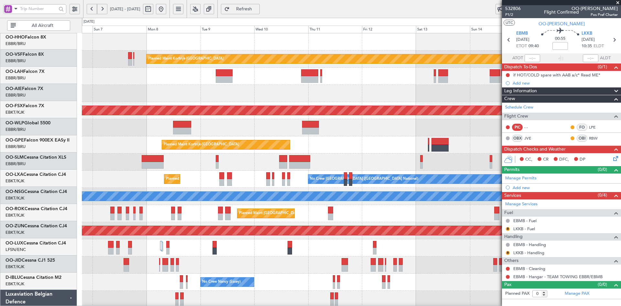
scroll to position [0, 0]
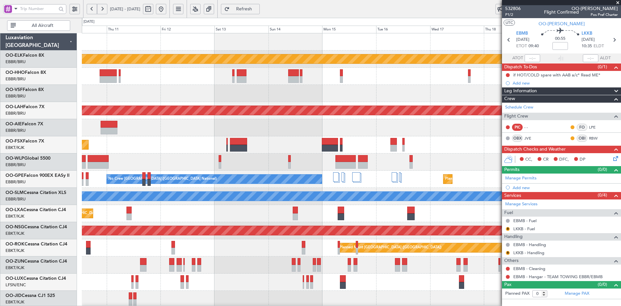
click at [234, 101] on div at bounding box center [351, 93] width 539 height 17
click at [352, 151] on div "Planned Maint Kortrijk-Wevelgem Planned Maint Alton-st Louis (St Louis Regl) Pl…" at bounding box center [351, 204] width 539 height 343
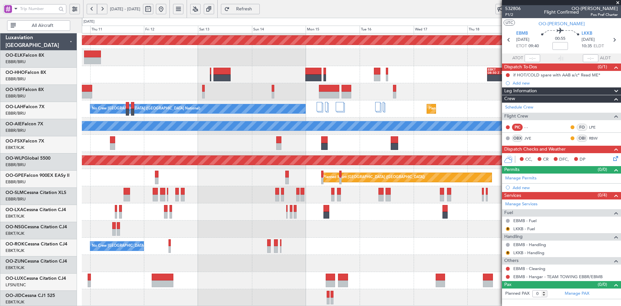
scroll to position [70, 0]
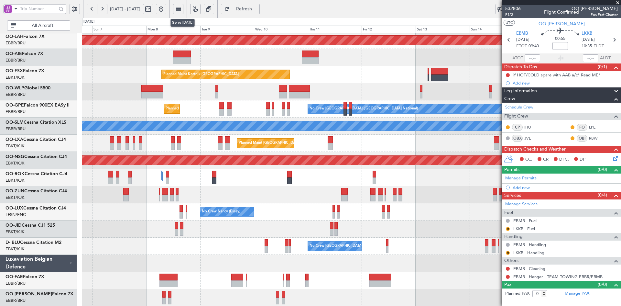
click at [166, 9] on button at bounding box center [161, 9] width 10 height 10
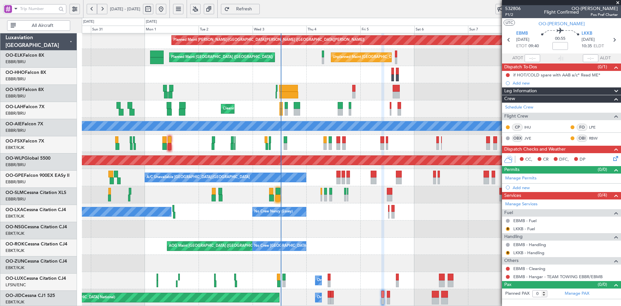
scroll to position [70, 0]
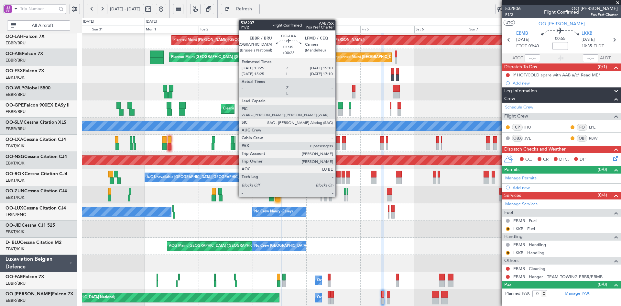
click at [338, 146] on div at bounding box center [338, 146] width 4 height 7
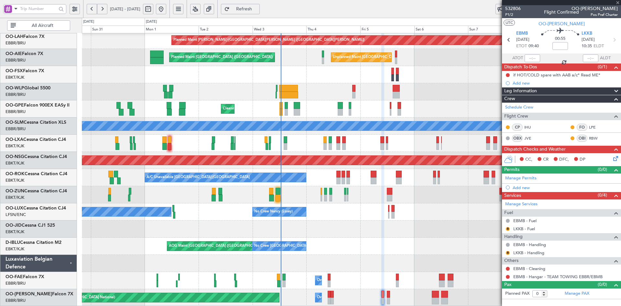
type input "+00:25"
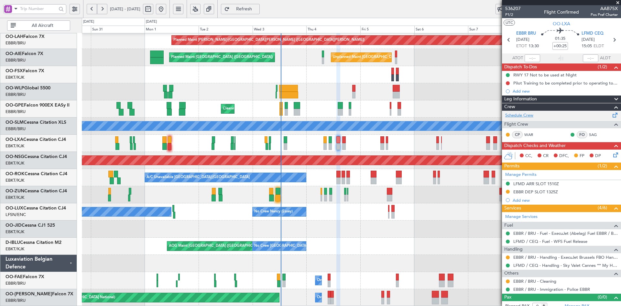
click at [526, 112] on link "Schedule Crew" at bounding box center [519, 115] width 28 height 6
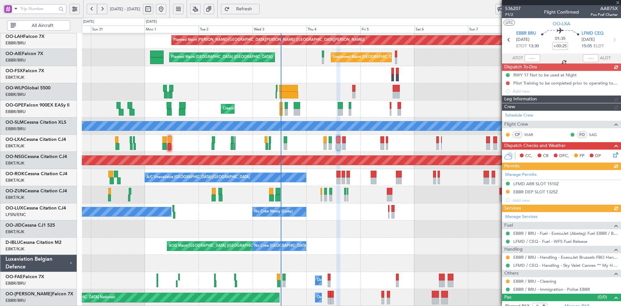
click at [620, 3] on div at bounding box center [561, 2] width 119 height 5
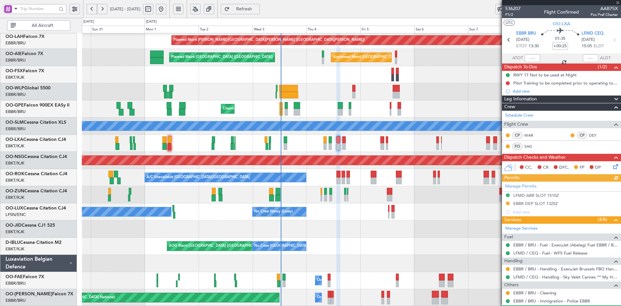
click at [438, 83] on div "Planned Maint Kortrijk-[GEOGRAPHIC_DATA] Planned Maint [GEOGRAPHIC_DATA]-[GEOGR…" at bounding box center [351, 74] width 539 height 17
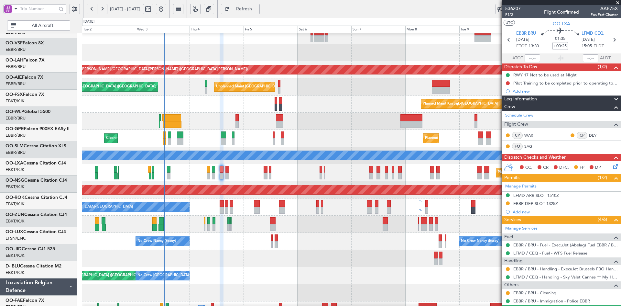
scroll to position [41, 0]
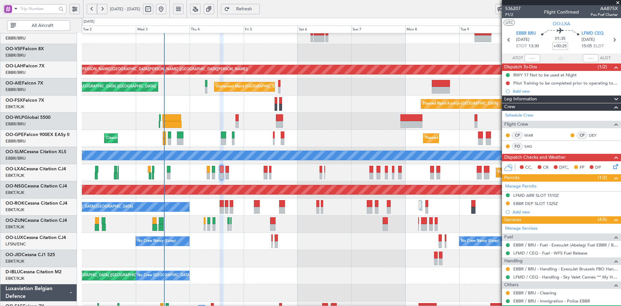
click at [330, 226] on div at bounding box center [351, 223] width 539 height 17
click at [352, 123] on div at bounding box center [351, 121] width 539 height 17
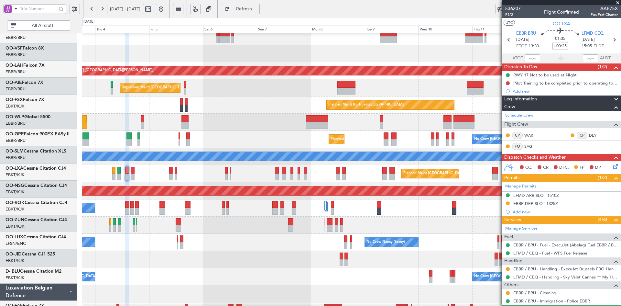
click at [296, 223] on div at bounding box center [351, 224] width 539 height 17
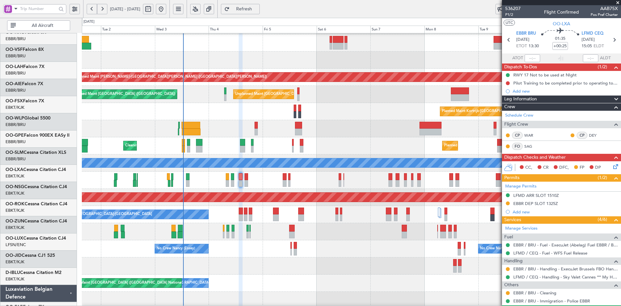
scroll to position [33, 0]
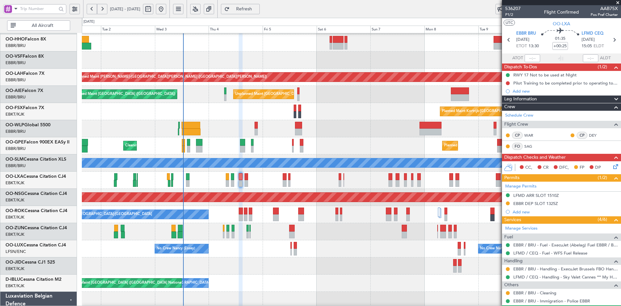
click at [191, 118] on div "Planned Maint Kortrijk-[GEOGRAPHIC_DATA]" at bounding box center [351, 111] width 539 height 17
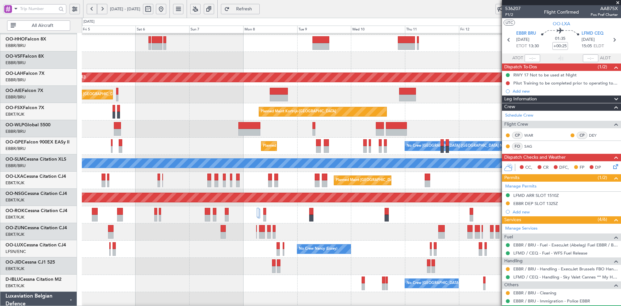
scroll to position [33, 0]
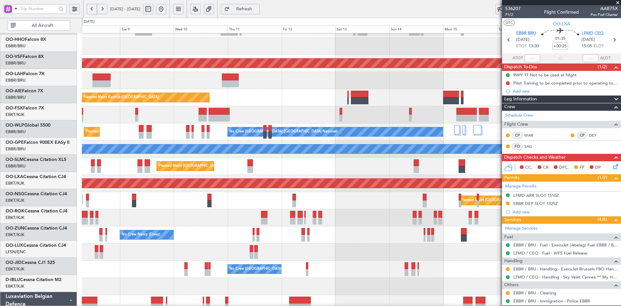
click at [276, 85] on div at bounding box center [351, 80] width 539 height 17
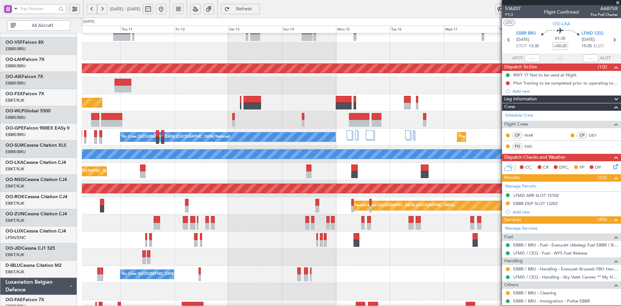
click at [213, 100] on div "Planned Maint Kortrijk-[GEOGRAPHIC_DATA] EBKT 08:50 Z KLAS 20:30 Z" at bounding box center [351, 102] width 539 height 17
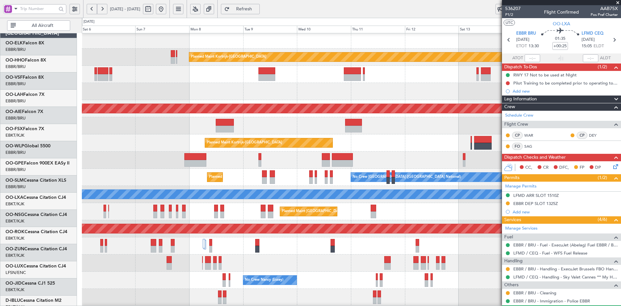
scroll to position [2, 0]
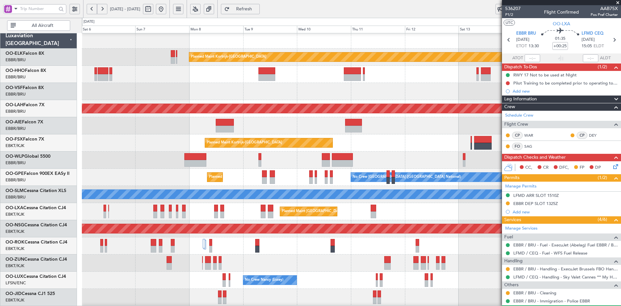
click at [393, 127] on div "Unplanned Maint [GEOGRAPHIC_DATA] ([GEOGRAPHIC_DATA] National)" at bounding box center [351, 125] width 539 height 17
click at [358, 150] on div "Planned Maint Kortrijk-[GEOGRAPHIC_DATA] EBKT 08:50 Z KLAS 20:30 Z" at bounding box center [351, 142] width 539 height 17
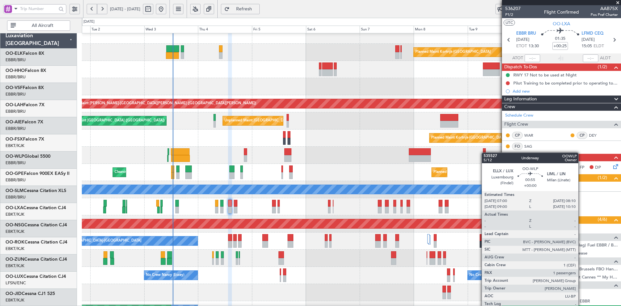
click at [485, 152] on div at bounding box center [484, 151] width 3 height 7
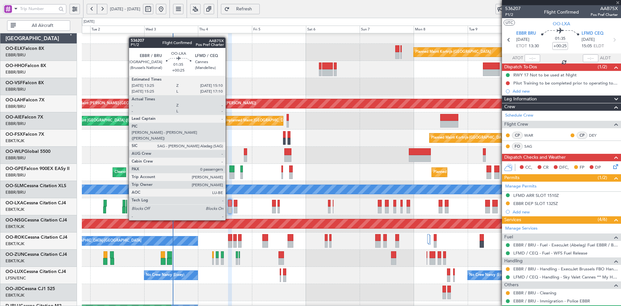
type input "1"
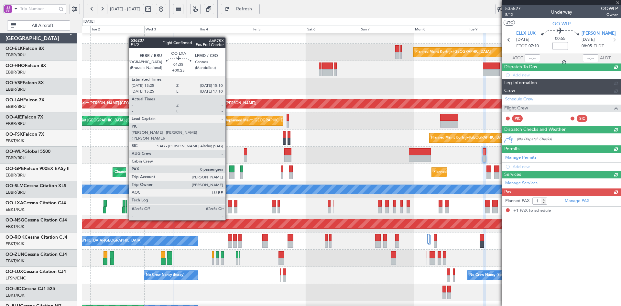
click at [228, 208] on div at bounding box center [230, 209] width 4 height 7
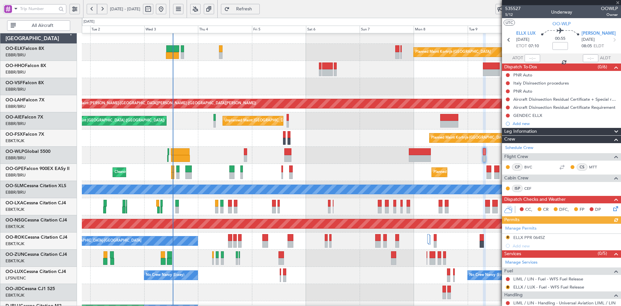
type input "+00:25"
type input "0"
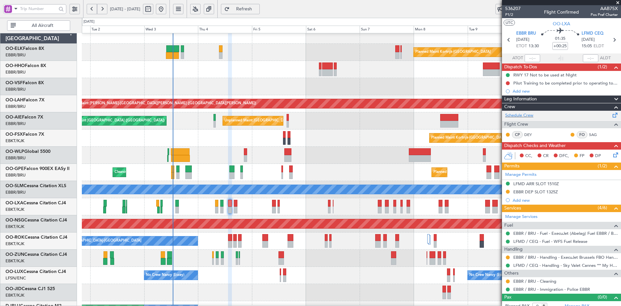
click at [539, 112] on div "Schedule Crew" at bounding box center [561, 116] width 119 height 10
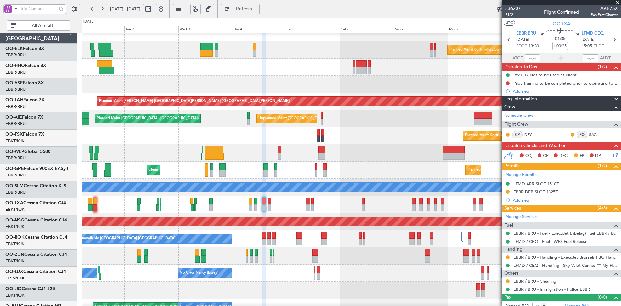
click at [250, 165] on div "Cleaning [GEOGRAPHIC_DATA] ([GEOGRAPHIC_DATA] National) No Crew [GEOGRAPHIC_DAT…" at bounding box center [351, 169] width 539 height 17
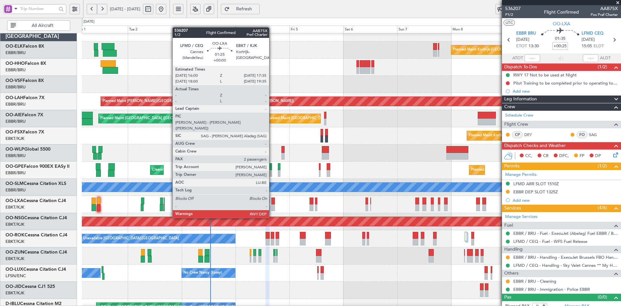
click at [272, 205] on div at bounding box center [273, 207] width 4 height 7
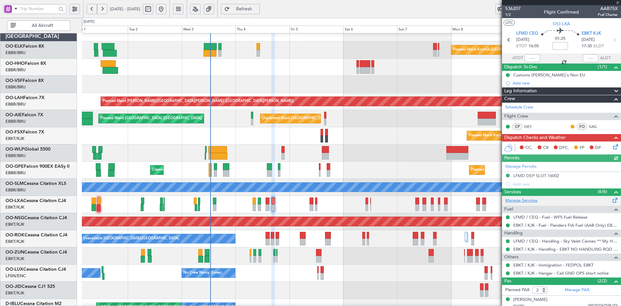
click at [527, 199] on link "Manage Services" at bounding box center [521, 200] width 32 height 6
click at [617, 1] on span at bounding box center [617, 3] width 6 height 6
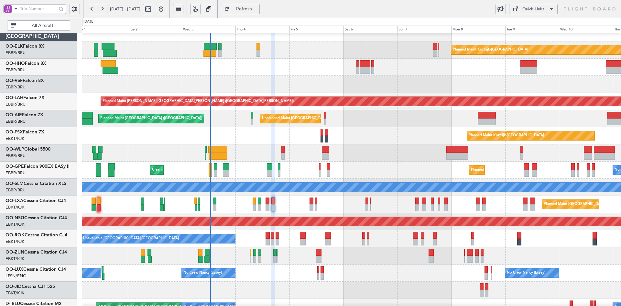
type input "0"
click at [348, 123] on div "Unplanned Maint [GEOGRAPHIC_DATA] ([GEOGRAPHIC_DATA] National) Planned Maint [G…" at bounding box center [351, 118] width 539 height 17
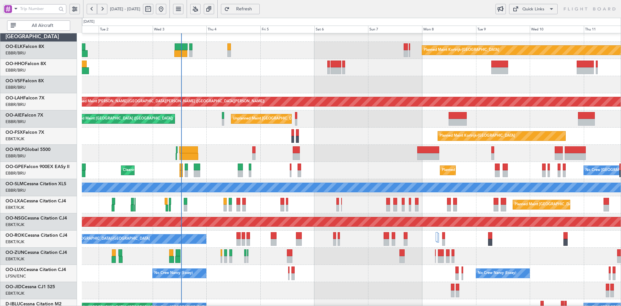
scroll to position [2, 0]
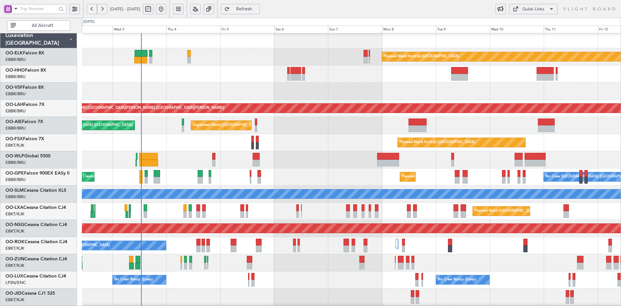
click at [440, 242] on div "A/C Unavailable [GEOGRAPHIC_DATA]-[GEOGRAPHIC_DATA]" at bounding box center [351, 245] width 539 height 17
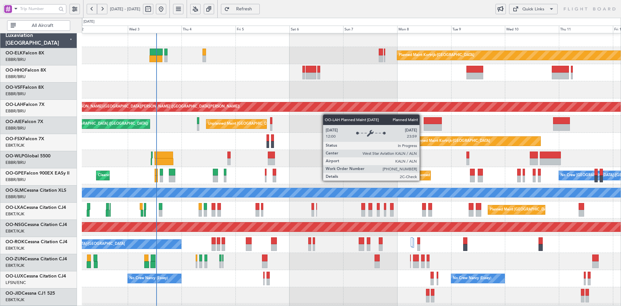
scroll to position [1, 0]
click at [378, 111] on div "Planned Maint [PERSON_NAME]-[GEOGRAPHIC_DATA][PERSON_NAME] ([GEOGRAPHIC_DATA][P…" at bounding box center [603, 106] width 1113 height 9
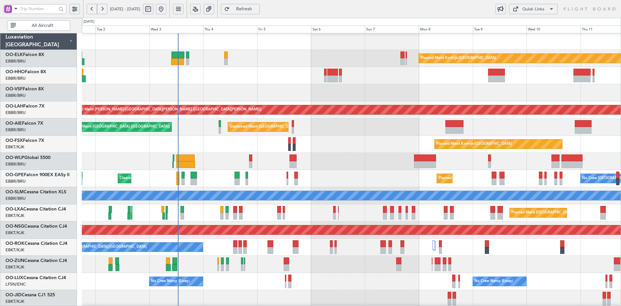
click at [429, 136] on div "Planned Maint Kortrijk-[GEOGRAPHIC_DATA]" at bounding box center [351, 144] width 539 height 17
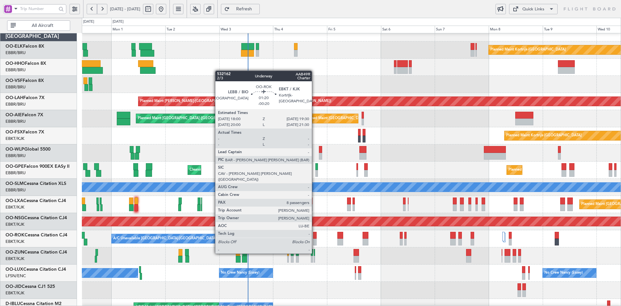
click at [315, 241] on div at bounding box center [315, 241] width 4 height 7
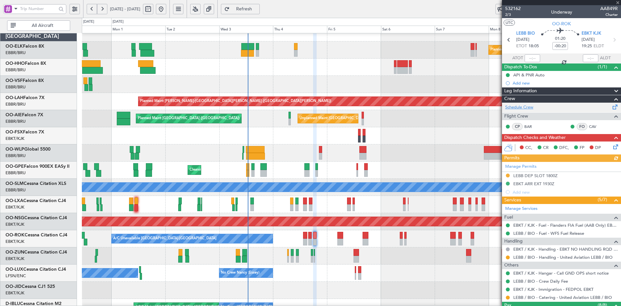
click at [524, 104] on link "Schedule Crew" at bounding box center [519, 107] width 28 height 6
click at [253, 127] on div "Planned Maint Kortrijk-[GEOGRAPHIC_DATA]" at bounding box center [351, 135] width 539 height 17
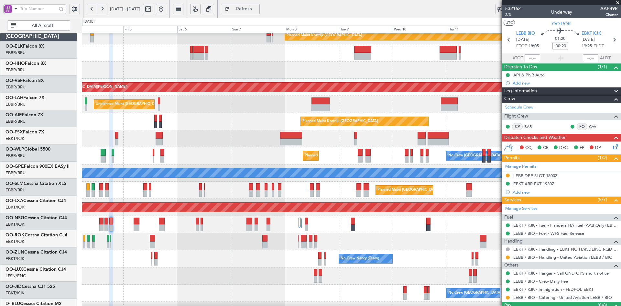
scroll to position [23, 0]
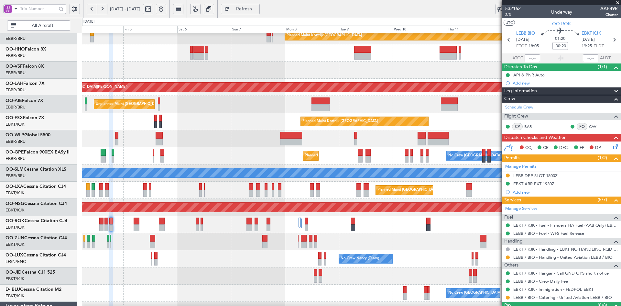
click at [316, 181] on div "Planned Maint [GEOGRAPHIC_DATA] ([GEOGRAPHIC_DATA] National)" at bounding box center [351, 189] width 539 height 17
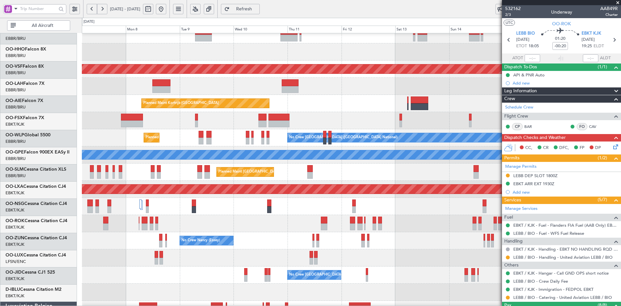
scroll to position [41, 0]
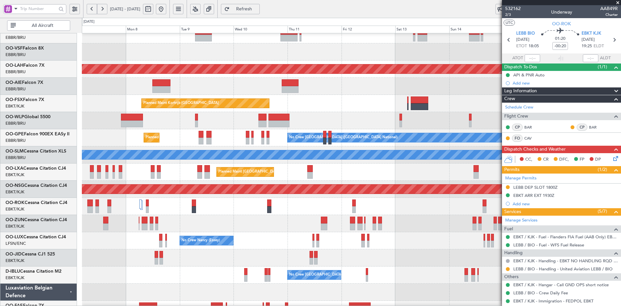
click at [400, 210] on div "Planned Maint [GEOGRAPHIC_DATA] ([GEOGRAPHIC_DATA])" at bounding box center [351, 206] width 539 height 17
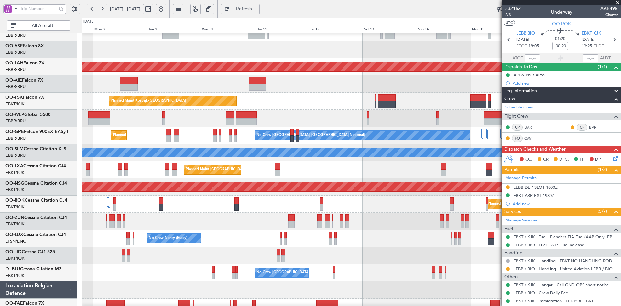
scroll to position [70, 0]
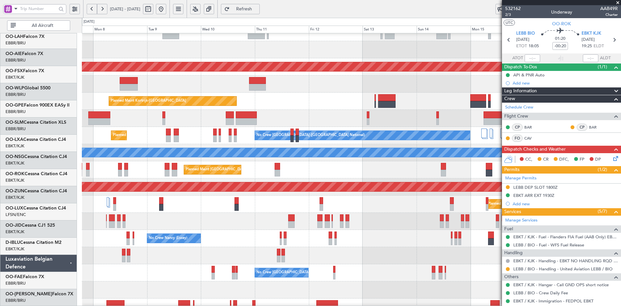
click at [307, 218] on div "Planned Maint Alton-st Louis (St Louis Regl) Unplanned Maint Brussels (Brussels…" at bounding box center [351, 161] width 539 height 343
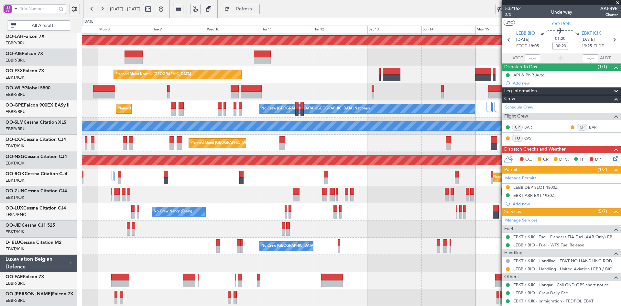
click at [305, 195] on div "Planned Maint Alton-st Louis (St Louis Regl) Unplanned Maint Brussels (Brussels…" at bounding box center [351, 134] width 539 height 343
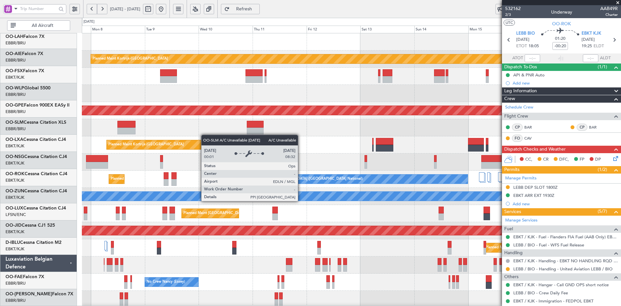
scroll to position [0, 0]
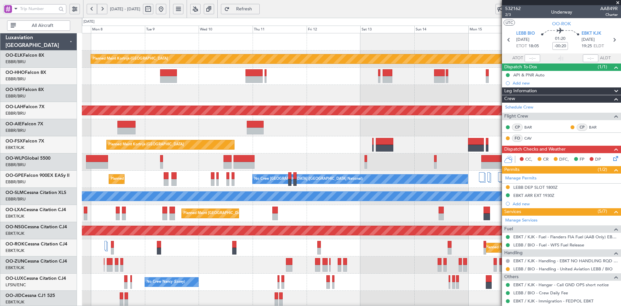
click at [166, 8] on button at bounding box center [161, 9] width 10 height 10
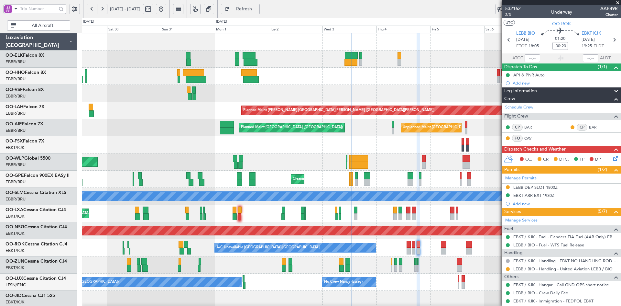
click at [315, 158] on div "Planned Maint [GEOGRAPHIC_DATA] ([GEOGRAPHIC_DATA])" at bounding box center [351, 161] width 539 height 17
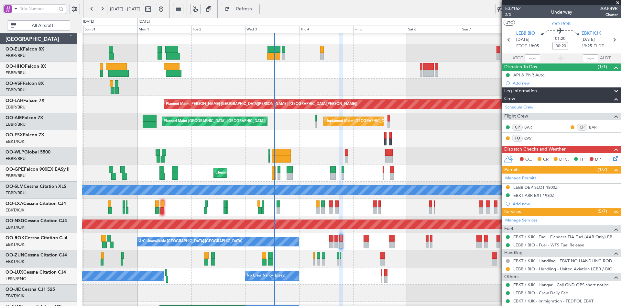
click at [349, 138] on div "Planned Maint Kortrijk-Wevelgem Planned Maint Alton-st Louis (St Louis Regl) Un…" at bounding box center [351, 198] width 539 height 343
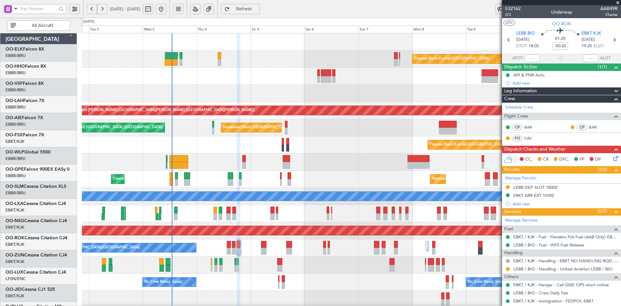
scroll to position [0, 0]
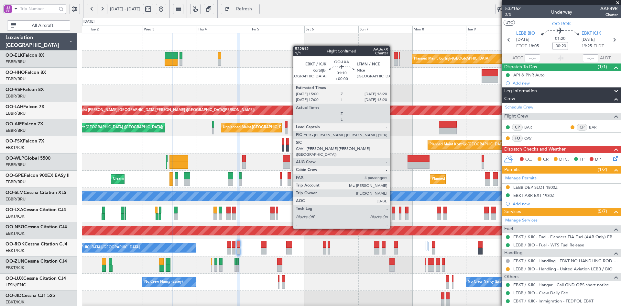
click at [393, 216] on div at bounding box center [393, 216] width 3 height 7
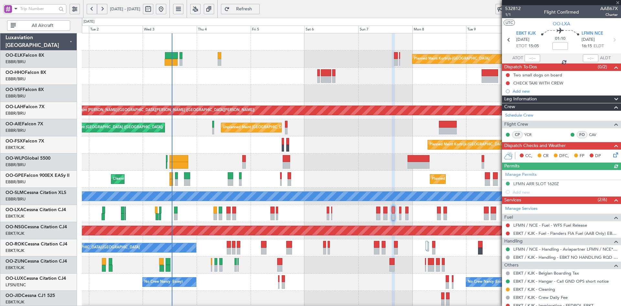
click at [620, 3] on div at bounding box center [561, 2] width 119 height 5
click at [618, 3] on span at bounding box center [617, 3] width 6 height 6
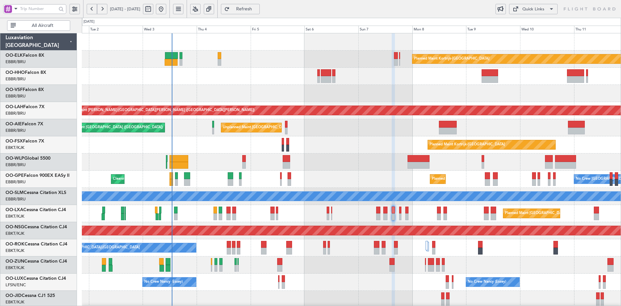
type input "0"
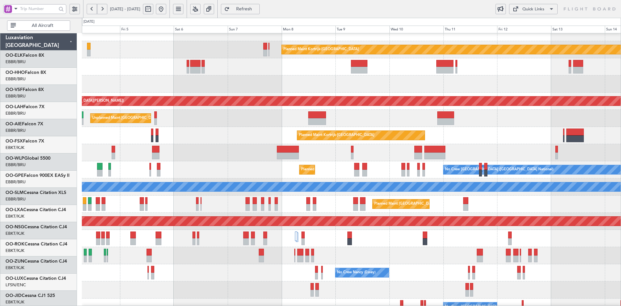
click at [177, 149] on div at bounding box center [351, 152] width 539 height 17
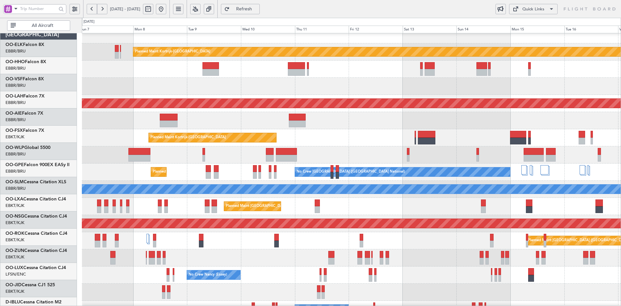
scroll to position [7, 0]
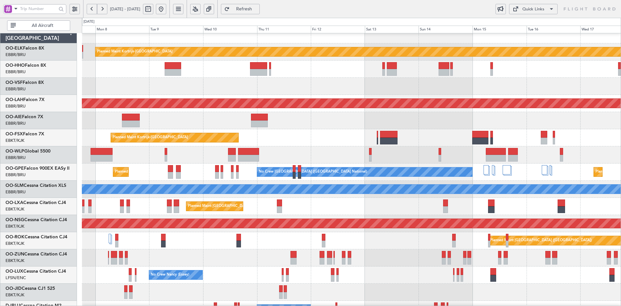
click at [343, 137] on div "Planned Maint Kortrijk-Wevelgem EBKT 08:50 Z KLAS 20:30 Z" at bounding box center [351, 137] width 539 height 17
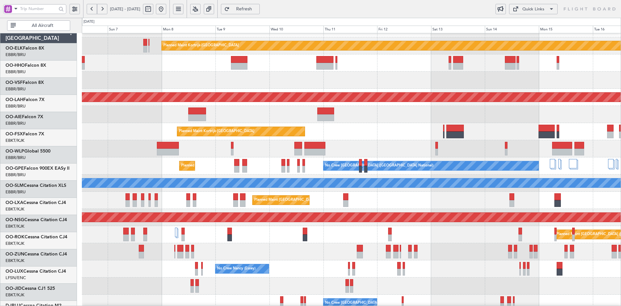
scroll to position [13, 0]
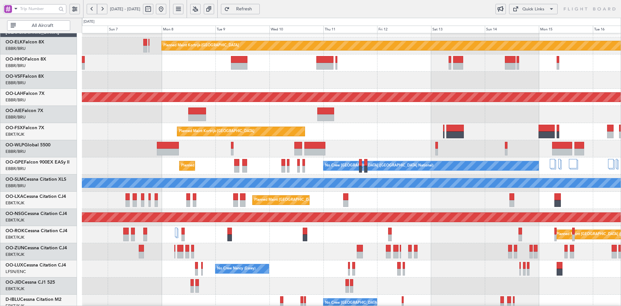
click at [247, 240] on div "Planned Maint [GEOGRAPHIC_DATA] ([GEOGRAPHIC_DATA])" at bounding box center [351, 234] width 539 height 17
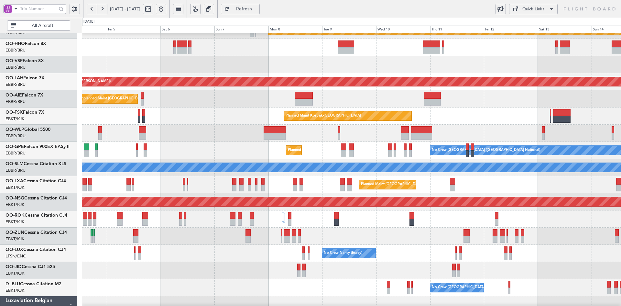
click at [368, 220] on div "Planned Maint Paris (Le Bourget) A/C Unavailable Kortrijk-Wevelgem" at bounding box center [351, 218] width 539 height 17
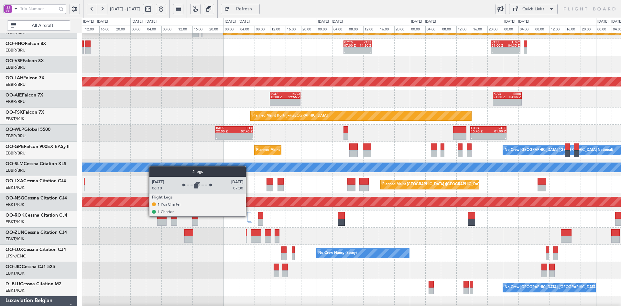
click at [249, 216] on div at bounding box center [249, 216] width 4 height 9
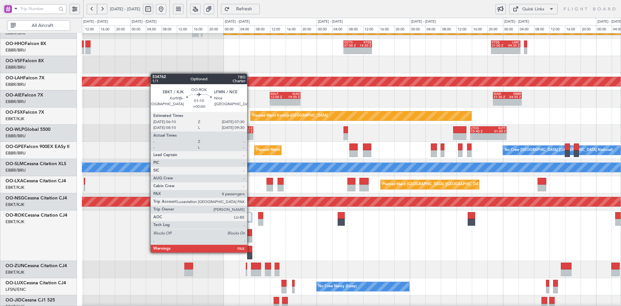
click at [250, 252] on div at bounding box center [249, 248] width 5 height 7
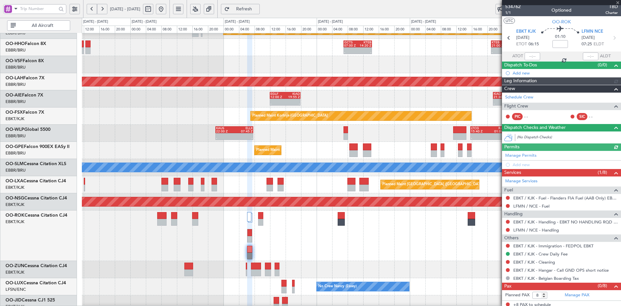
scroll to position [5, 0]
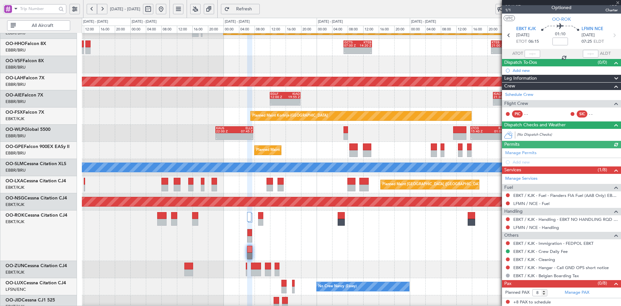
click at [616, 2] on div at bounding box center [561, 2] width 119 height 5
click at [616, 2] on span at bounding box center [617, 3] width 6 height 6
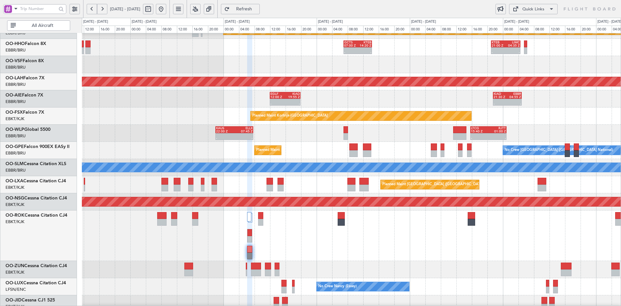
type input "0"
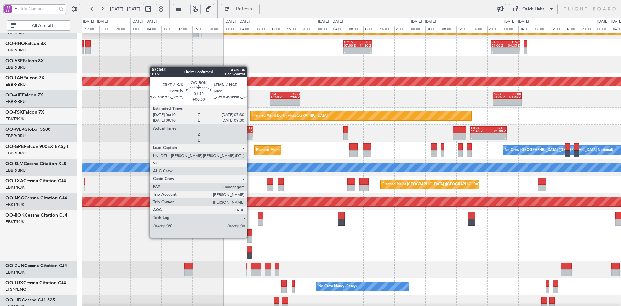
click at [249, 234] on div at bounding box center [249, 232] width 5 height 7
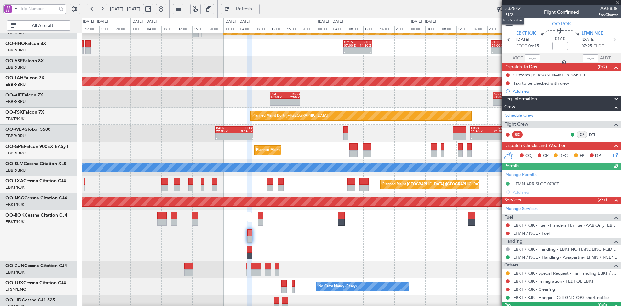
click at [511, 15] on mat-tooltip-component "Trip Number" at bounding box center [513, 20] width 32 height 17
click at [507, 13] on span "P1/2" at bounding box center [513, 14] width 16 height 5
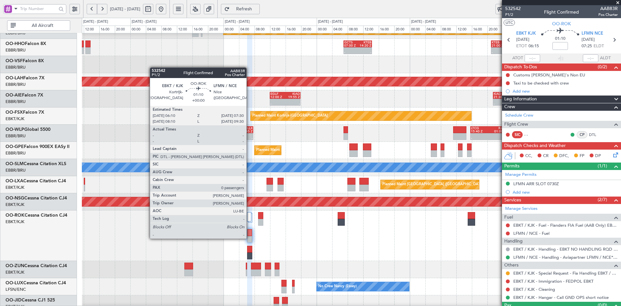
click at [249, 238] on div at bounding box center [249, 239] width 5 height 7
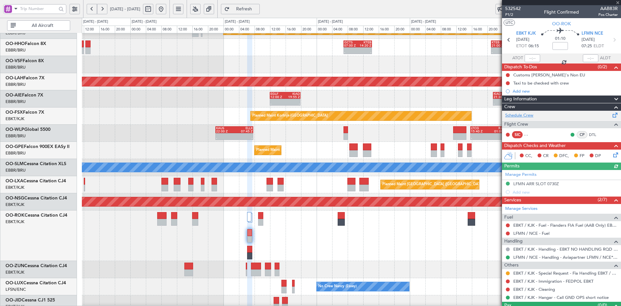
click at [523, 116] on link "Schedule Crew" at bounding box center [519, 115] width 28 height 6
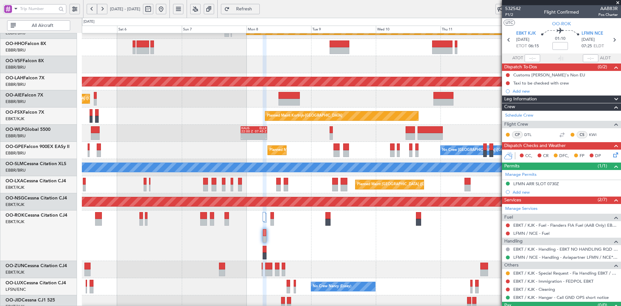
click at [619, 1] on span at bounding box center [617, 3] width 6 height 6
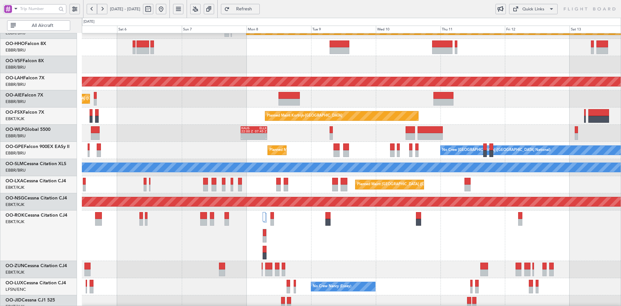
click at [166, 11] on button at bounding box center [161, 9] width 10 height 10
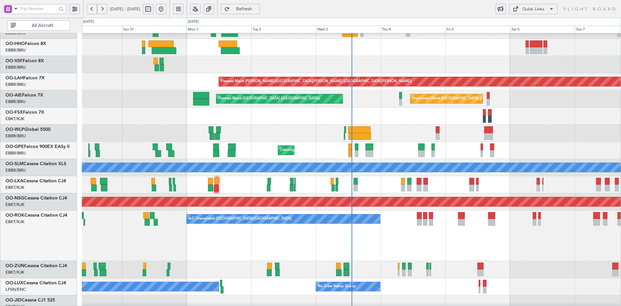
scroll to position [31, 0]
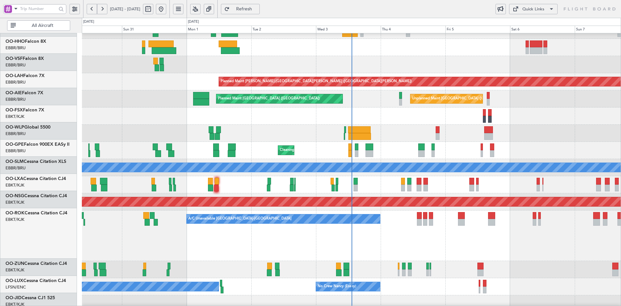
click at [478, 142] on div "Cleaning Brussels (Brussels National) Planned Maint Brussels (Brussels National…" at bounding box center [351, 150] width 539 height 17
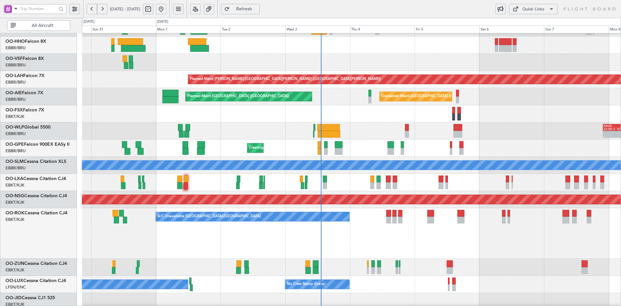
click at [480, 117] on div "Planned Maint Kortrijk-[GEOGRAPHIC_DATA]" at bounding box center [351, 113] width 539 height 17
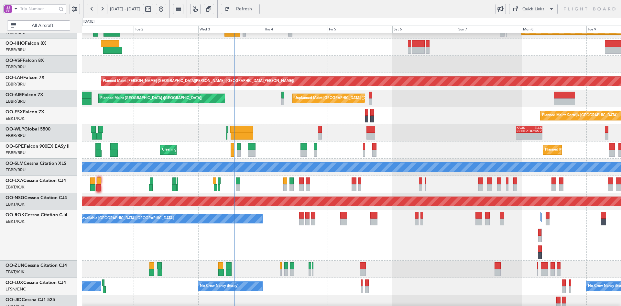
click at [436, 144] on div "Cleaning Brussels (Brussels National) Planned Maint Brussels (Brussels National…" at bounding box center [351, 149] width 539 height 17
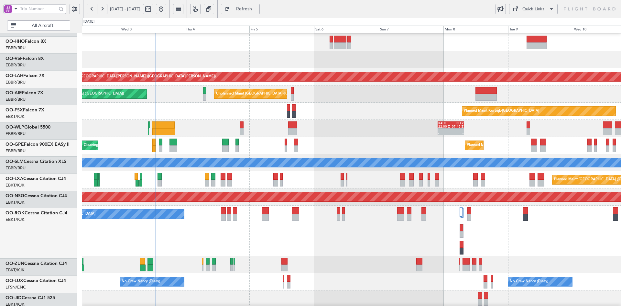
scroll to position [34, 0]
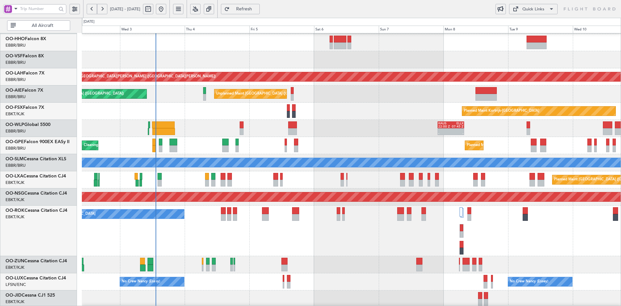
click at [487, 241] on div "A/C Unavailable [GEOGRAPHIC_DATA]-[GEOGRAPHIC_DATA]" at bounding box center [351, 230] width 539 height 50
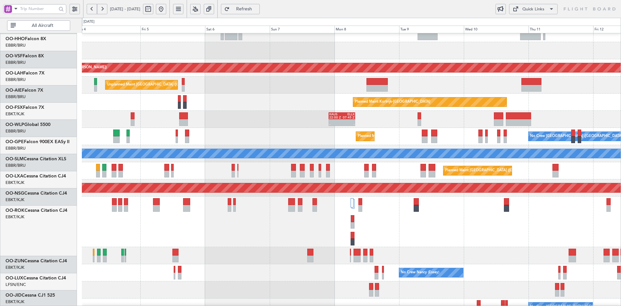
scroll to position [43, 0]
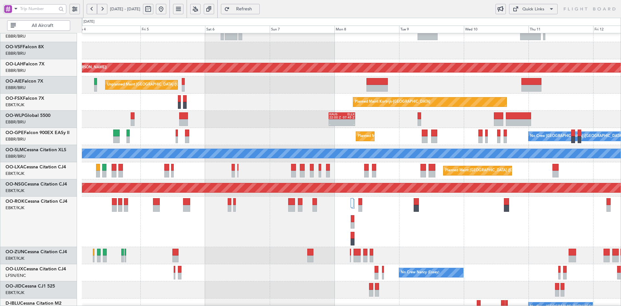
click at [464, 226] on div "A/C Unavailable [GEOGRAPHIC_DATA]-[GEOGRAPHIC_DATA]" at bounding box center [351, 221] width 539 height 50
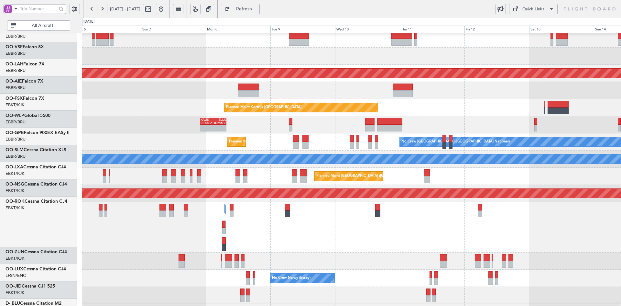
scroll to position [37, 0]
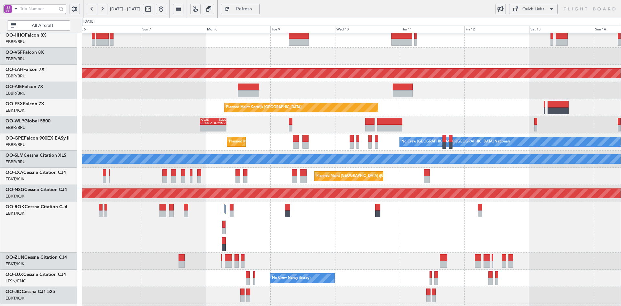
click at [456, 173] on div "Planned Maint [GEOGRAPHIC_DATA] ([GEOGRAPHIC_DATA] National)" at bounding box center [351, 176] width 539 height 17
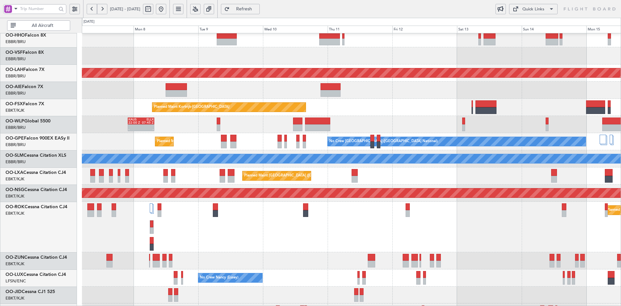
scroll to position [38, 0]
click at [419, 175] on div "Planned Maint [GEOGRAPHIC_DATA] ([GEOGRAPHIC_DATA] National)" at bounding box center [351, 175] width 539 height 17
click at [448, 178] on div "Planned Maint [GEOGRAPHIC_DATA] ([GEOGRAPHIC_DATA] National)" at bounding box center [351, 175] width 539 height 17
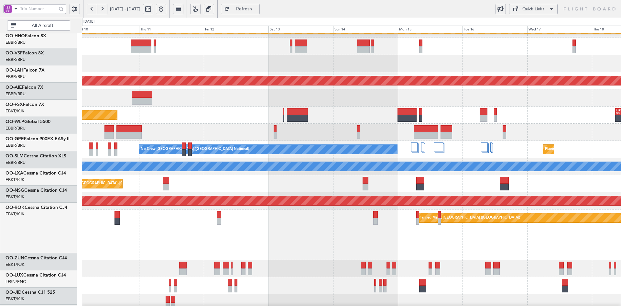
scroll to position [30, 0]
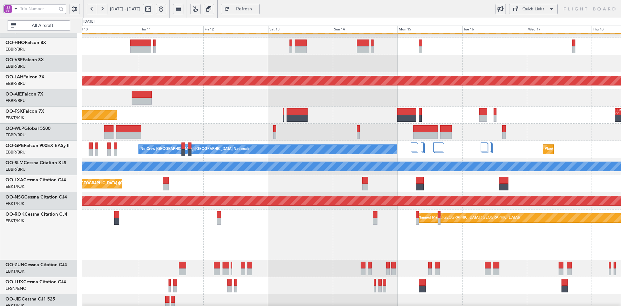
click at [432, 237] on div "Planned Maint [GEOGRAPHIC_DATA] ([GEOGRAPHIC_DATA])" at bounding box center [351, 234] width 539 height 50
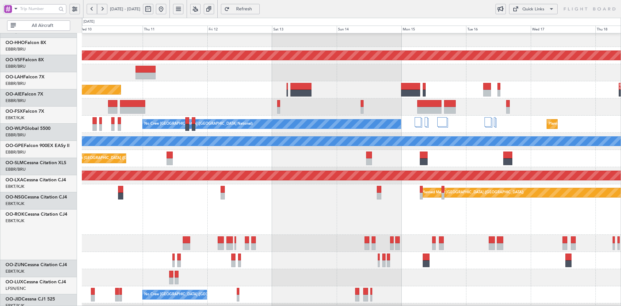
click at [421, 222] on div "Planned Maint [GEOGRAPHIC_DATA] ([GEOGRAPHIC_DATA])" at bounding box center [351, 209] width 539 height 50
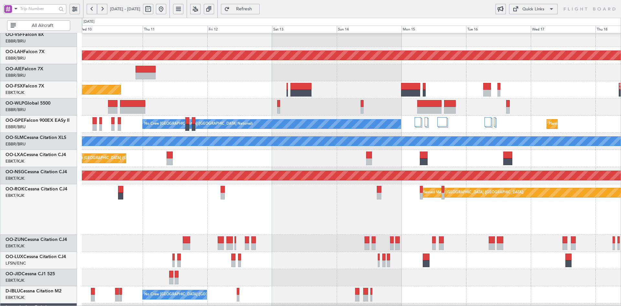
scroll to position [51, 0]
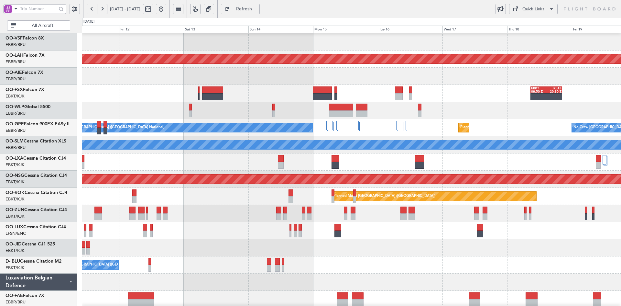
click at [473, 213] on div "Planned Maint Alton-st Louis (St Louis Regl) EBKT 08:50 Z KLAS 20:30 Z Planned …" at bounding box center [351, 153] width 539 height 343
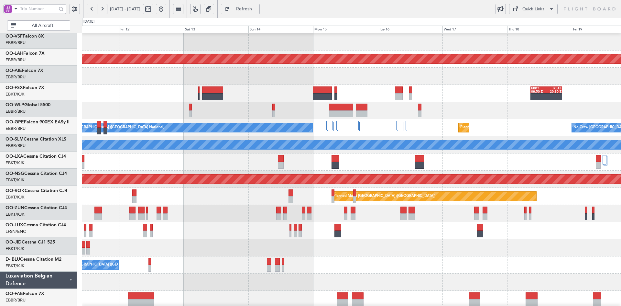
click at [441, 246] on div at bounding box center [351, 247] width 539 height 17
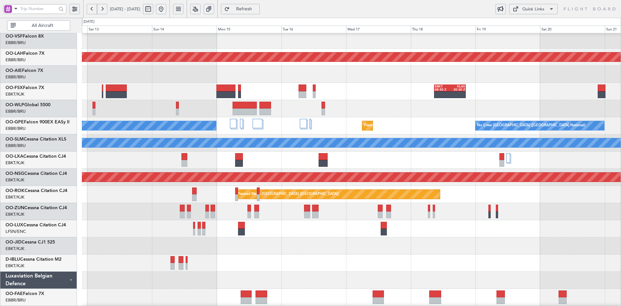
click at [481, 243] on div at bounding box center [351, 245] width 539 height 17
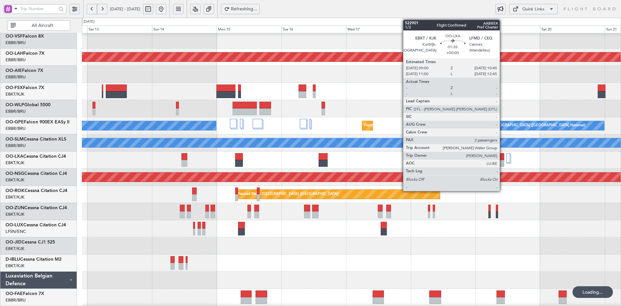
click at [503, 163] on div at bounding box center [501, 163] width 5 height 7
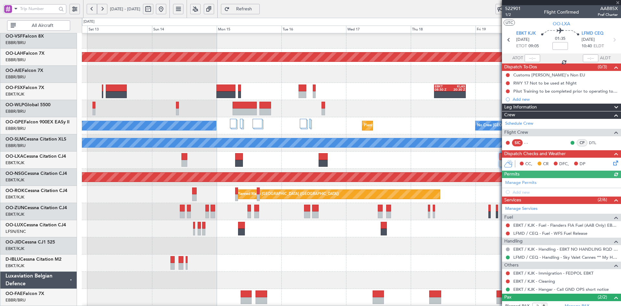
click at [617, 0] on div at bounding box center [561, 2] width 119 height 5
click at [616, 3] on div at bounding box center [561, 2] width 119 height 5
click at [617, 3] on span at bounding box center [617, 3] width 6 height 6
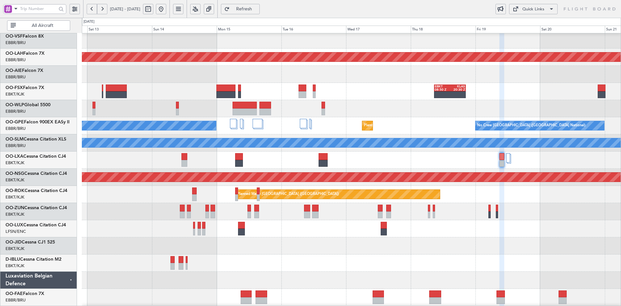
type input "0"
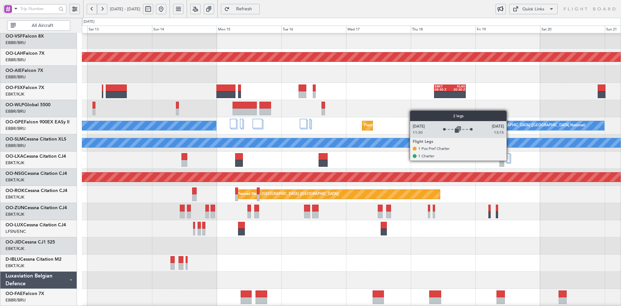
click at [509, 160] on div at bounding box center [508, 157] width 4 height 9
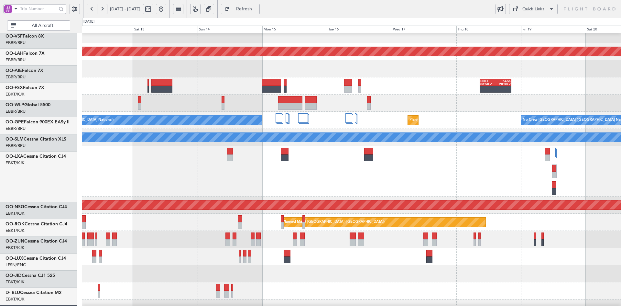
scroll to position [59, 0]
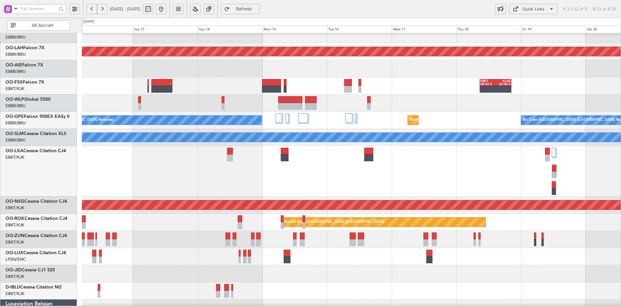
click at [386, 182] on div "Planned Maint [GEOGRAPHIC_DATA] ([GEOGRAPHIC_DATA] National)" at bounding box center [351, 171] width 539 height 50
click at [280, 222] on div "Planned Maint [GEOGRAPHIC_DATA] ([GEOGRAPHIC_DATA])" at bounding box center [351, 221] width 539 height 17
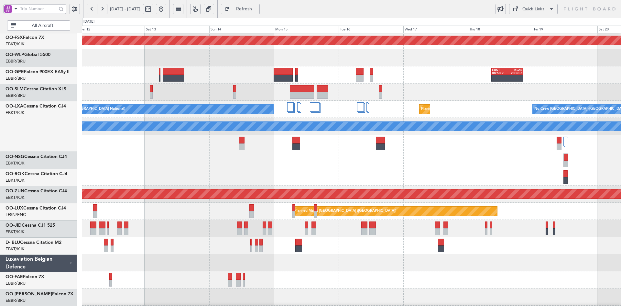
scroll to position [56, 0]
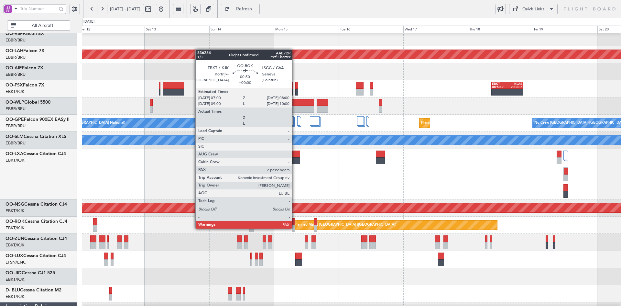
click at [295, 228] on div at bounding box center [293, 228] width 3 height 7
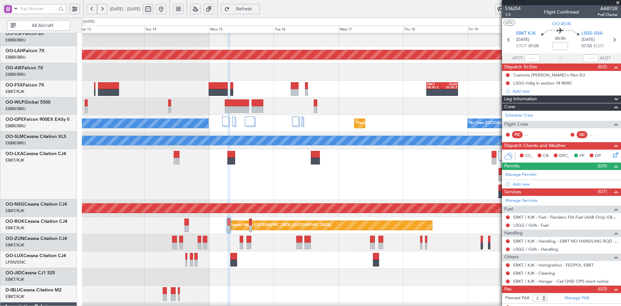
scroll to position [56, 0]
click at [369, 156] on div at bounding box center [351, 174] width 539 height 50
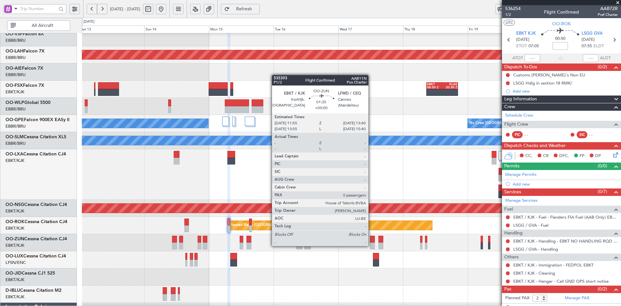
click at [371, 245] on div at bounding box center [372, 245] width 5 height 7
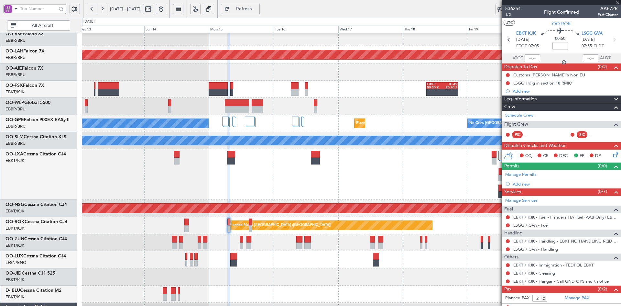
type input "0"
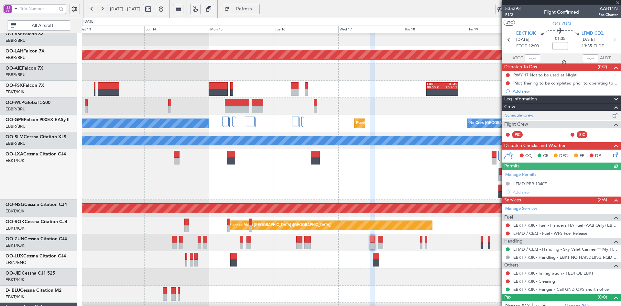
click at [521, 116] on link "Schedule Crew" at bounding box center [519, 115] width 28 height 6
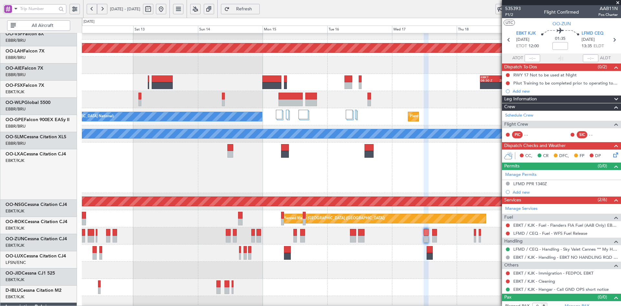
scroll to position [62, 0]
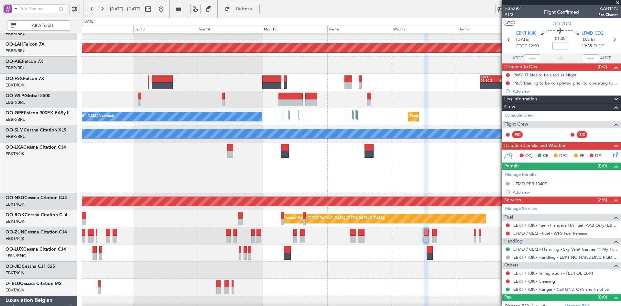
click at [344, 256] on div at bounding box center [351, 252] width 539 height 17
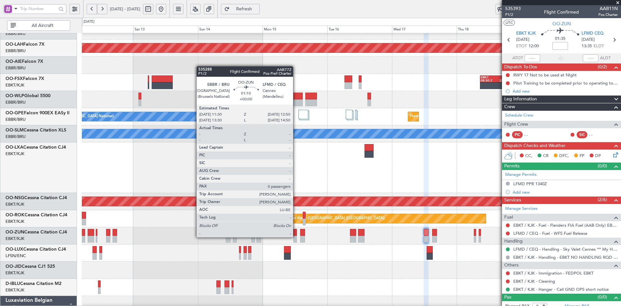
click at [296, 237] on div at bounding box center [295, 238] width 4 height 7
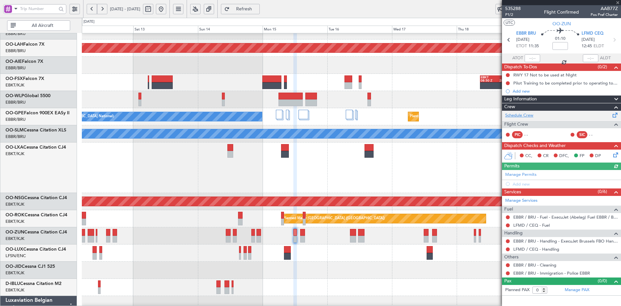
click at [528, 114] on link "Schedule Crew" at bounding box center [519, 115] width 28 height 6
click at [618, 2] on span at bounding box center [617, 3] width 6 height 6
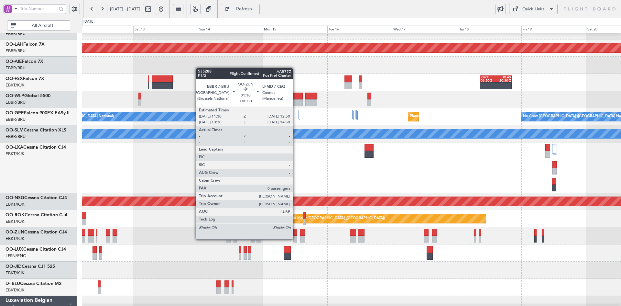
click at [296, 239] on div at bounding box center [295, 238] width 4 height 7
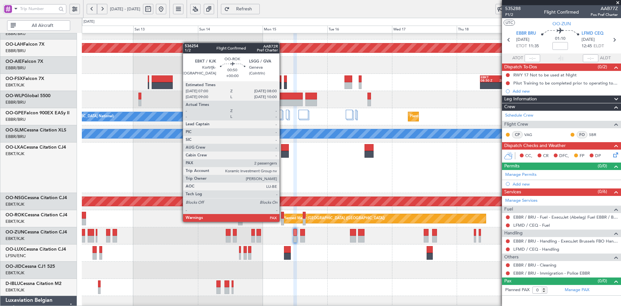
click at [282, 221] on div at bounding box center [282, 221] width 3 height 7
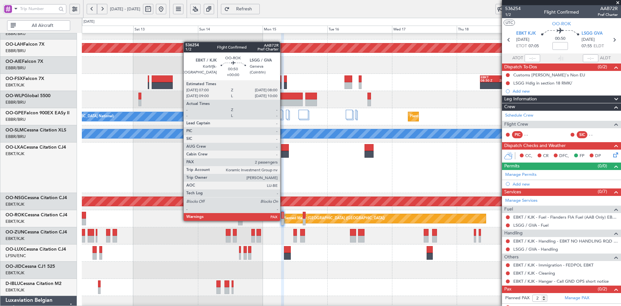
click at [283, 220] on div at bounding box center [282, 221] width 3 height 7
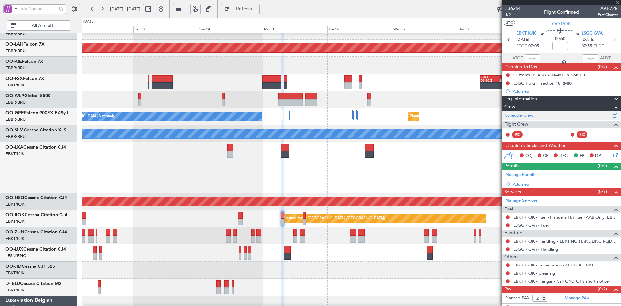
click at [537, 115] on div "Schedule Crew" at bounding box center [561, 116] width 119 height 10
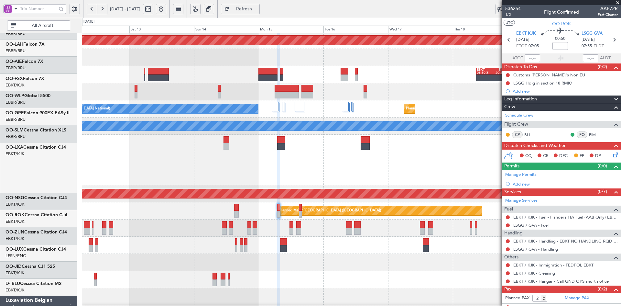
click at [349, 170] on div "Planned Maint [GEOGRAPHIC_DATA] ([GEOGRAPHIC_DATA] National)" at bounding box center [351, 160] width 539 height 50
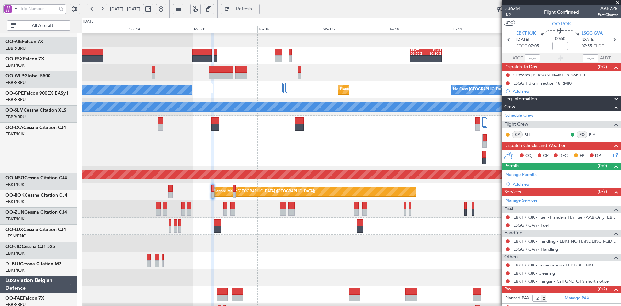
click at [351, 248] on div at bounding box center [351, 242] width 539 height 17
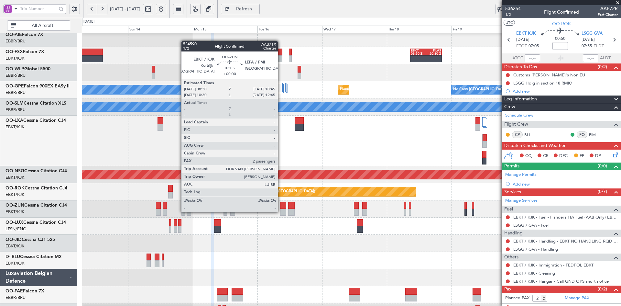
click at [281, 211] on div at bounding box center [283, 212] width 6 height 7
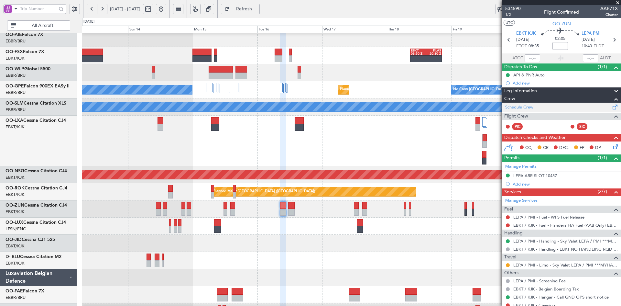
click at [526, 103] on div "Schedule Crew" at bounding box center [561, 108] width 119 height 10
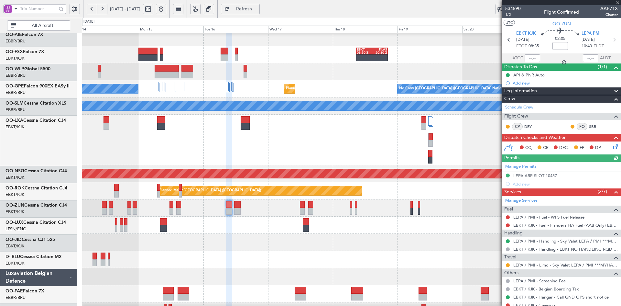
scroll to position [90, 0]
click at [371, 241] on div at bounding box center [351, 242] width 539 height 17
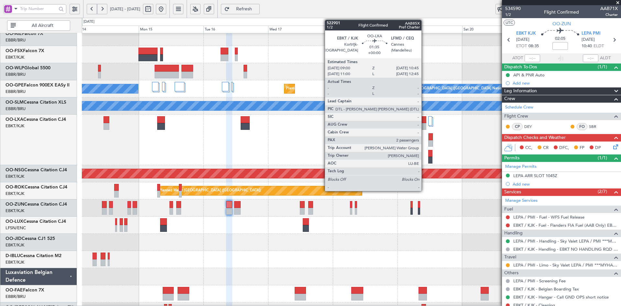
click at [424, 122] on div at bounding box center [423, 119] width 5 height 7
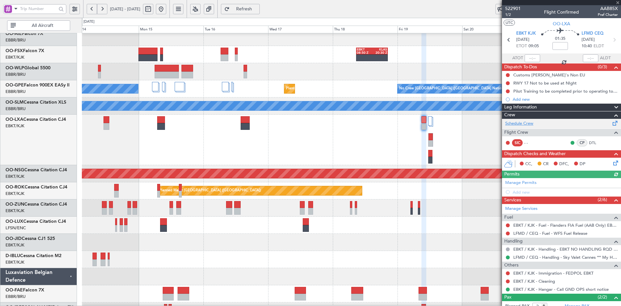
click at [522, 123] on link "Schedule Crew" at bounding box center [519, 123] width 28 height 6
click at [166, 8] on button at bounding box center [161, 9] width 10 height 10
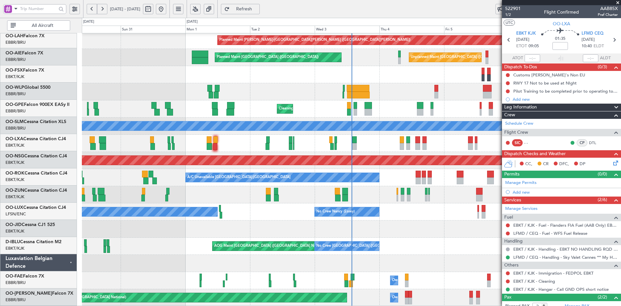
scroll to position [70, 0]
click at [374, 147] on div "Planned Maint Brussels (Brussels National) Planned Maint Kortrijk-Wevelgem" at bounding box center [351, 143] width 539 height 17
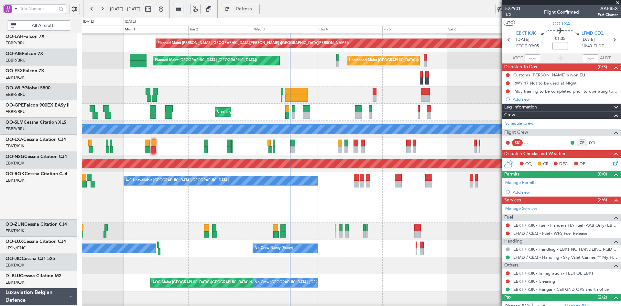
scroll to position [67, 0]
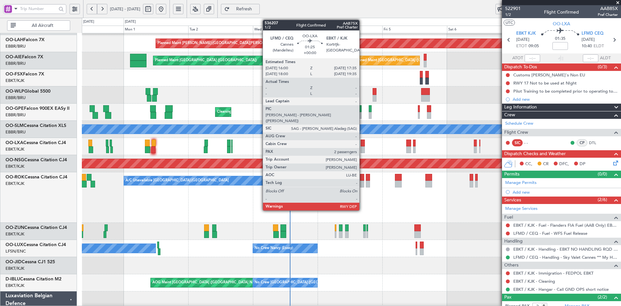
click at [362, 150] on div at bounding box center [363, 149] width 5 height 7
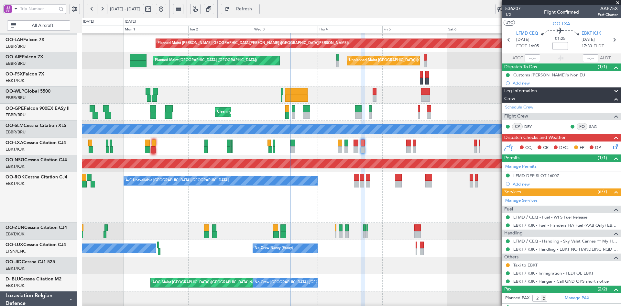
click at [618, 1] on span at bounding box center [617, 3] width 6 height 6
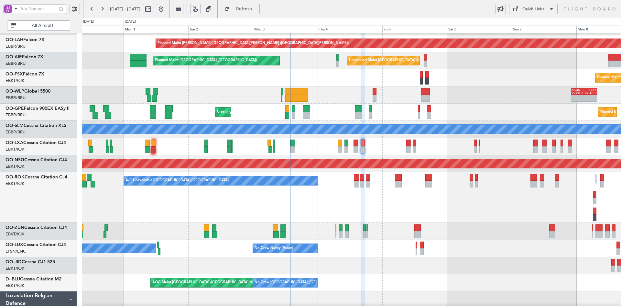
type input "0"
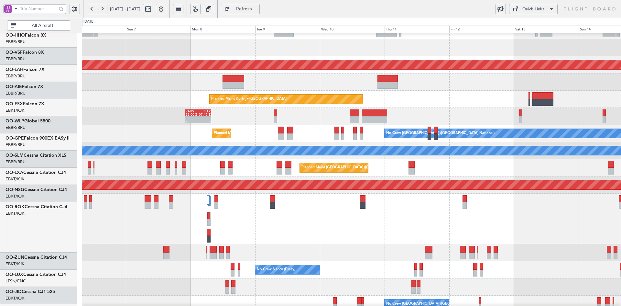
scroll to position [46, 0]
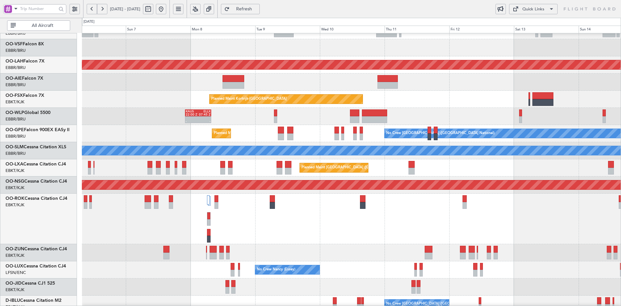
click at [326, 125] on div "- - KAUS 22:00 Z ELLX 07:45 Z" at bounding box center [351, 116] width 539 height 17
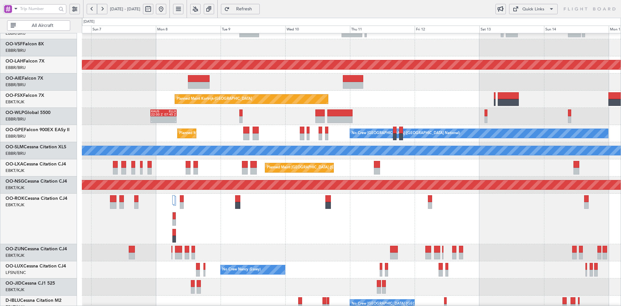
click at [477, 123] on div "- - KAUS 22:00 Z ELLX 07:45 Z" at bounding box center [351, 116] width 539 height 17
click at [479, 214] on div "Planned Maint [GEOGRAPHIC_DATA] ([GEOGRAPHIC_DATA])" at bounding box center [351, 218] width 539 height 50
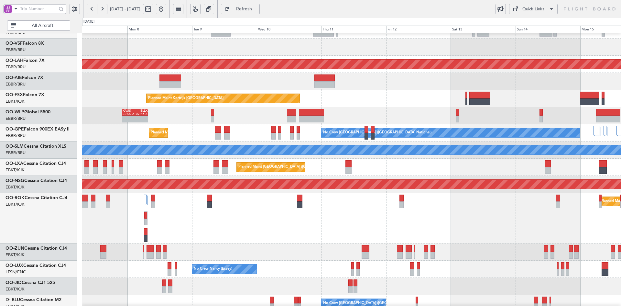
click at [422, 193] on div "Planned Maint [GEOGRAPHIC_DATA] ([GEOGRAPHIC_DATA])" at bounding box center [351, 218] width 539 height 50
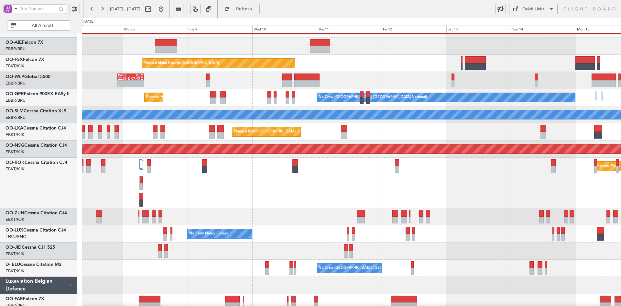
click at [440, 190] on div "Planned Maint [GEOGRAPHIC_DATA] ([GEOGRAPHIC_DATA])" at bounding box center [351, 183] width 539 height 50
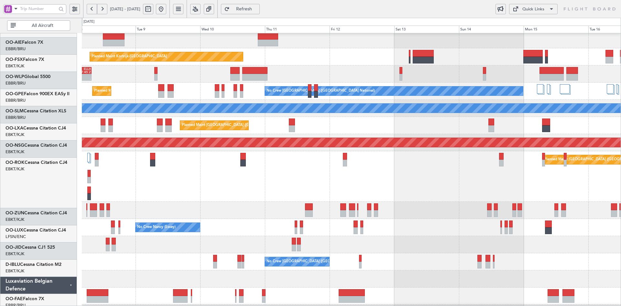
scroll to position [88, 0]
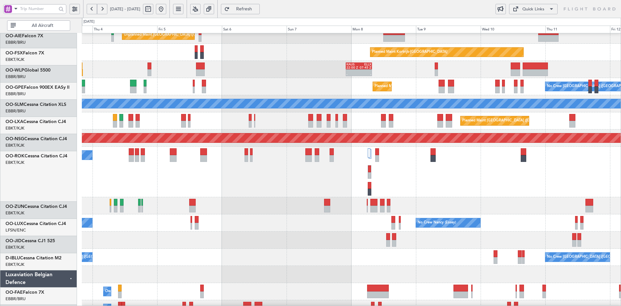
click at [598, 214] on div "No Crew Nancy (Essey) No Crew Nancy (Essey)" at bounding box center [351, 222] width 539 height 17
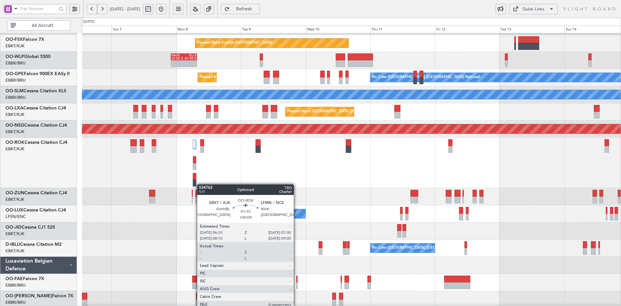
click at [185, 184] on div "Planned Maint [GEOGRAPHIC_DATA] ([GEOGRAPHIC_DATA])" at bounding box center [351, 162] width 539 height 50
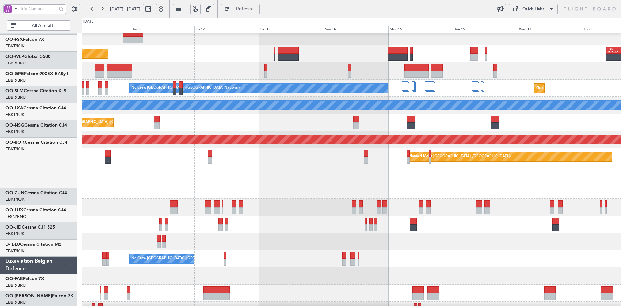
scroll to position [70, 0]
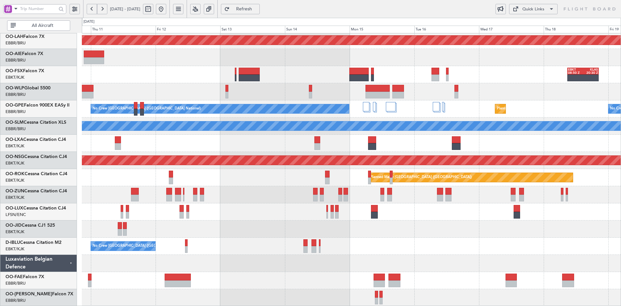
click at [497, 231] on div "Planned Maint Alton-st Louis (St Louis Regl) EBKT 08:50 Z KLAS 20:30 Z Planned …" at bounding box center [351, 134] width 539 height 343
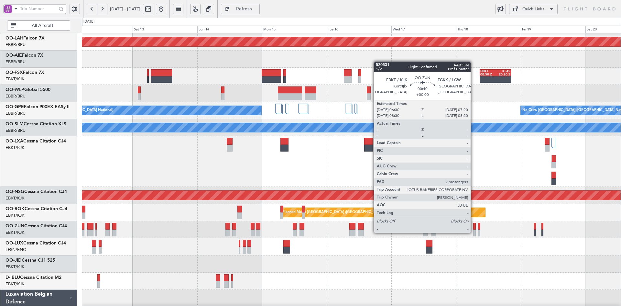
click at [473, 232] on div at bounding box center [474, 232] width 2 height 7
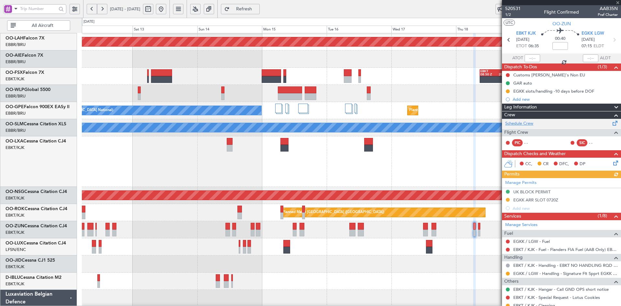
click at [525, 120] on link "Schedule Crew" at bounding box center [519, 123] width 28 height 6
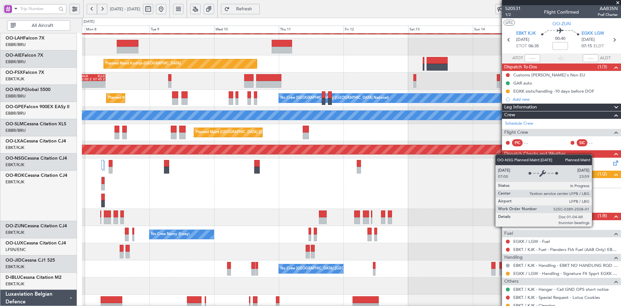
scroll to position [81, 0]
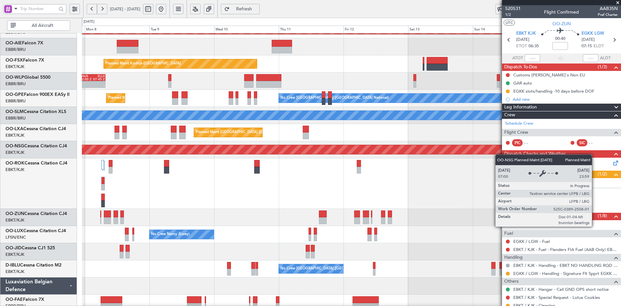
click at [499, 154] on div "Planned Maint Alton-st Louis (St Louis Regl) Planned Maint Kortrijk-Wevelgem EB…" at bounding box center [351, 140] width 539 height 376
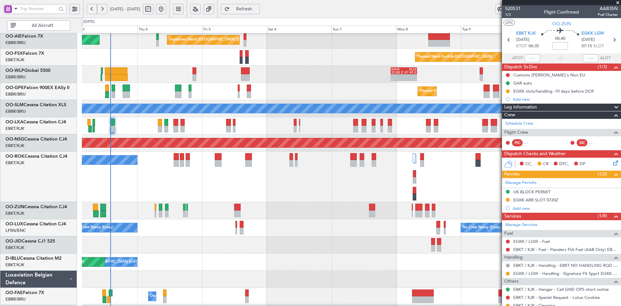
click at [607, 198] on fb-app "07 Sep 2025 - 16 Sep 2025 Refresh Quick Links All Aircraft Unplanned Maint Brus…" at bounding box center [310, 157] width 621 height 298
click at [617, 2] on span at bounding box center [617, 3] width 6 height 6
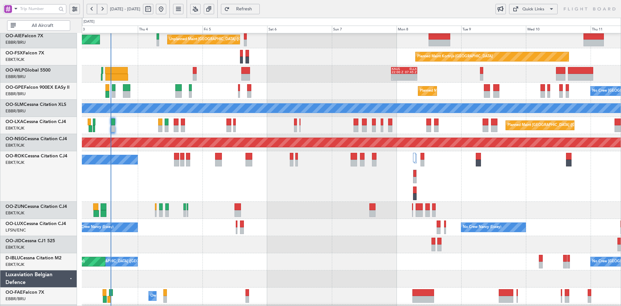
type input "0"
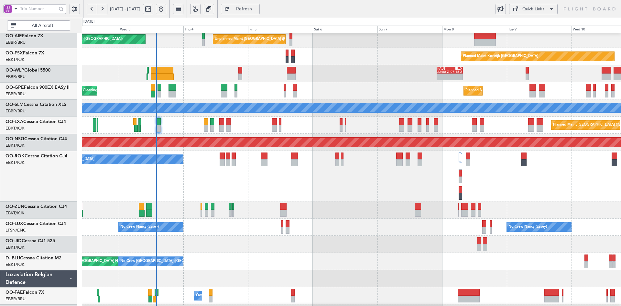
scroll to position [88, 0]
click at [357, 190] on div "A/C Unavailable [GEOGRAPHIC_DATA]-[GEOGRAPHIC_DATA]" at bounding box center [351, 176] width 539 height 50
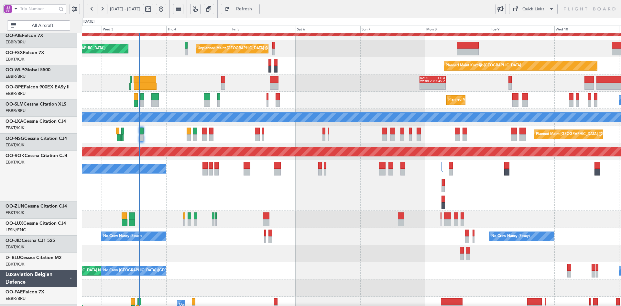
click at [320, 191] on div "A/C Unavailable [GEOGRAPHIC_DATA]-[GEOGRAPHIC_DATA]" at bounding box center [351, 185] width 539 height 50
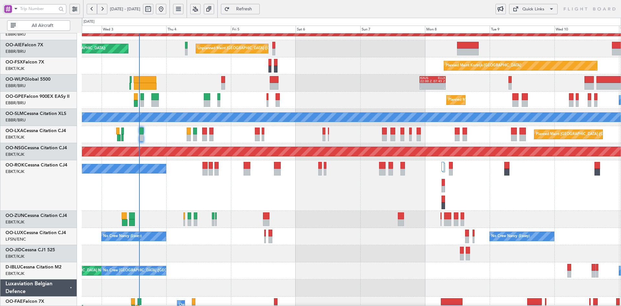
scroll to position [78, 0]
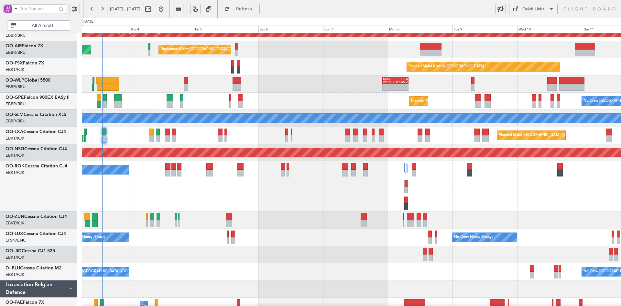
click at [517, 201] on div "A/C Unavailable [GEOGRAPHIC_DATA]-[GEOGRAPHIC_DATA]" at bounding box center [351, 186] width 539 height 50
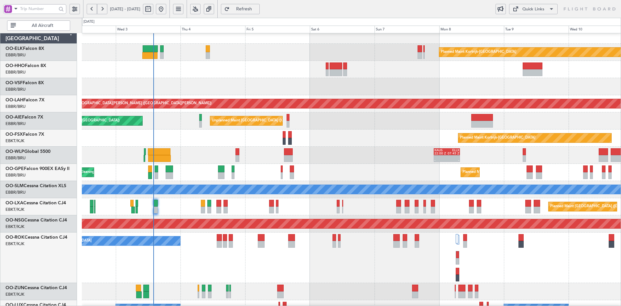
click at [399, 286] on div at bounding box center [351, 291] width 539 height 17
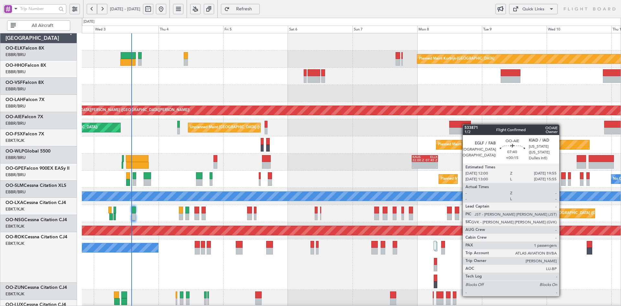
scroll to position [0, 0]
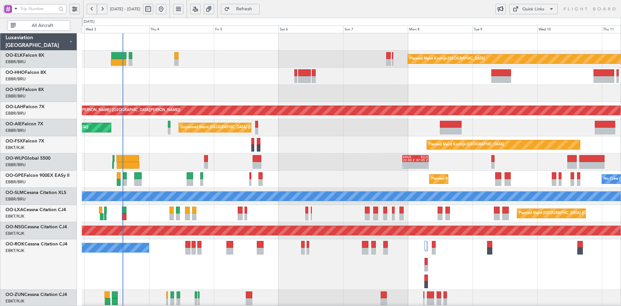
click at [533, 239] on div "A/C Unavailable [GEOGRAPHIC_DATA]-[GEOGRAPHIC_DATA]" at bounding box center [351, 264] width 539 height 50
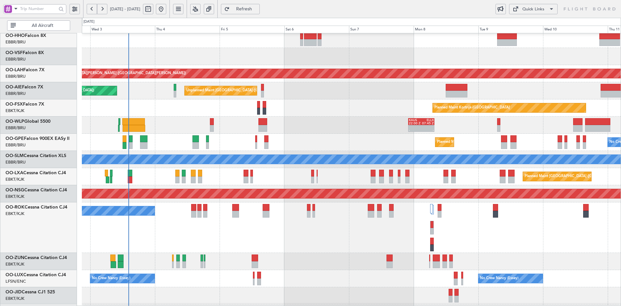
scroll to position [41, 0]
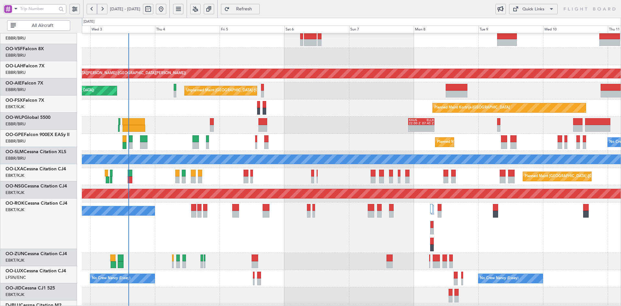
click at [473, 232] on div "A/C Unavailable [GEOGRAPHIC_DATA]-[GEOGRAPHIC_DATA]" at bounding box center [351, 227] width 539 height 50
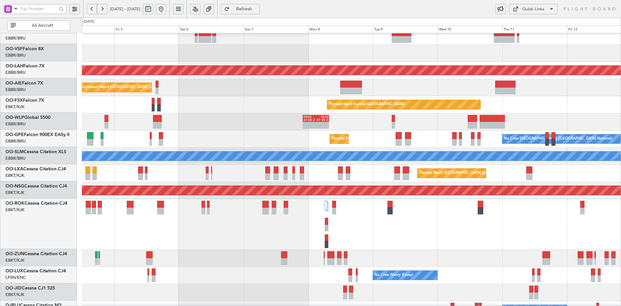
scroll to position [40, 0]
click at [476, 252] on div at bounding box center [351, 257] width 539 height 17
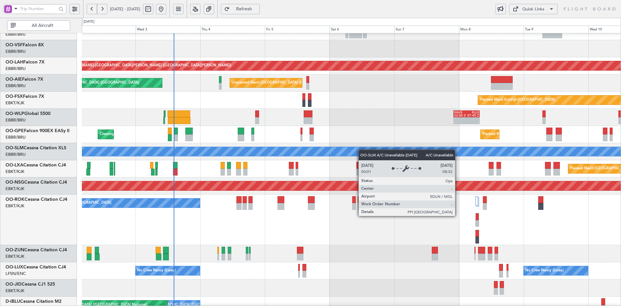
scroll to position [0, 0]
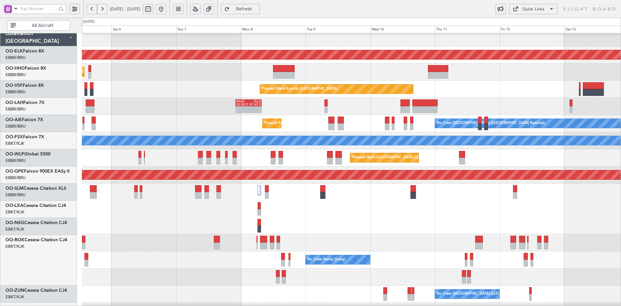
click at [354, 183] on div "Planned Maint [GEOGRAPHIC_DATA] ([GEOGRAPHIC_DATA]) A/C Unavailable [GEOGRAPHIC…" at bounding box center [351, 208] width 539 height 50
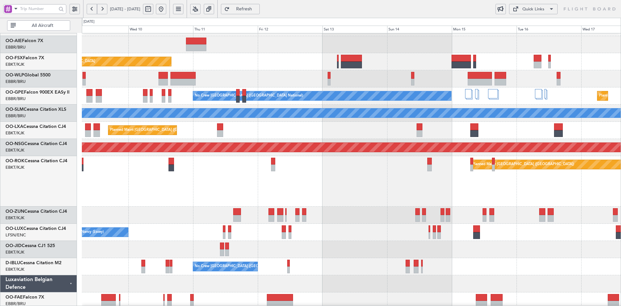
click at [315, 203] on div "Planned Maint [GEOGRAPHIC_DATA] ([GEOGRAPHIC_DATA])" at bounding box center [351, 181] width 539 height 50
click at [488, 198] on div "Planned Maint [GEOGRAPHIC_DATA] ([GEOGRAPHIC_DATA])" at bounding box center [351, 181] width 539 height 50
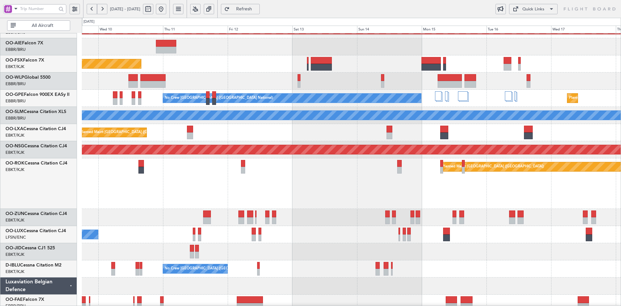
click at [473, 209] on div "Planned Maint Alton-st Louis (St Louis Regl) Planned Maint Kortrijk-Wevelgem EB…" at bounding box center [351, 140] width 539 height 376
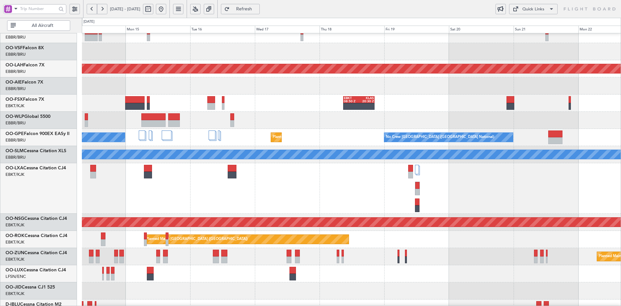
click at [374, 251] on div "Planned Maint Alton-st Louis (St Louis Regl) EBKT 08:50 Z KLAS 20:30 Z No Crew …" at bounding box center [351, 180] width 539 height 376
click at [166, 6] on button at bounding box center [161, 9] width 10 height 10
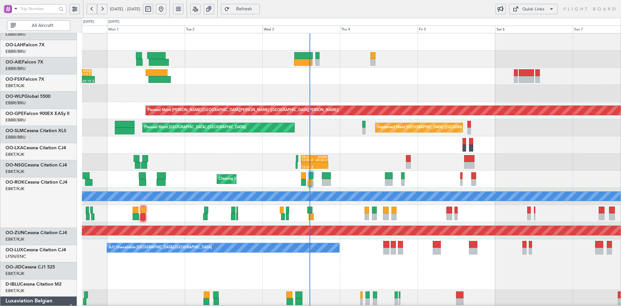
scroll to position [0, 0]
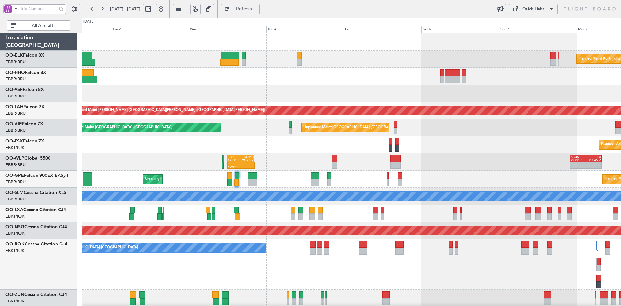
click at [282, 171] on div "Planned Maint Kortrijk-Wevelgem 11:07 Z 20:15 Z LIEO 10:00 Z KTEB 19:15 Z Plann…" at bounding box center [351, 221] width 539 height 376
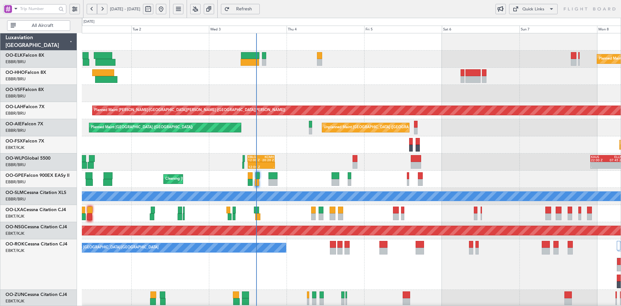
click at [337, 73] on div "11:07 Z 20:15 Z LIEO 10:00 Z KTEB 19:15 Z" at bounding box center [351, 76] width 539 height 17
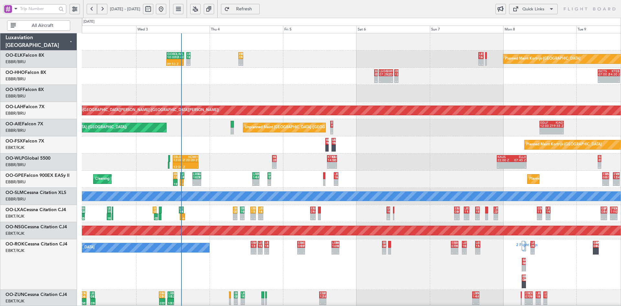
click at [479, 123] on div "Planned Maint Kortrijk-Wevelgem - - LFMN 16:00 Z EBBR 17:40 Z - - EBBR 09:30 Z …" at bounding box center [351, 221] width 539 height 376
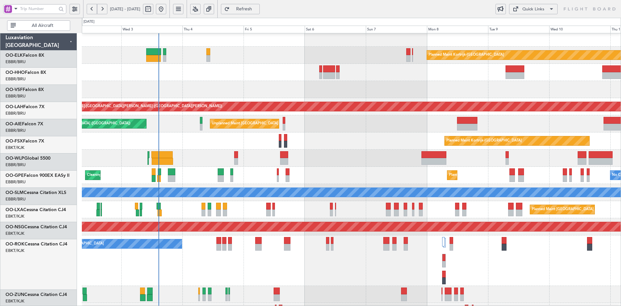
scroll to position [4, 0]
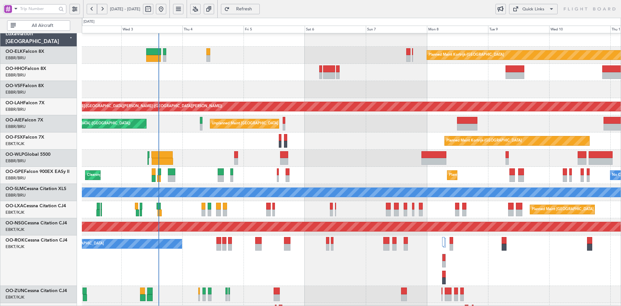
click at [396, 120] on div "Planned Maint Kortrijk-Wevelgem Planned Maint Alton-st Louis (St Louis Regl) Un…" at bounding box center [351, 217] width 539 height 376
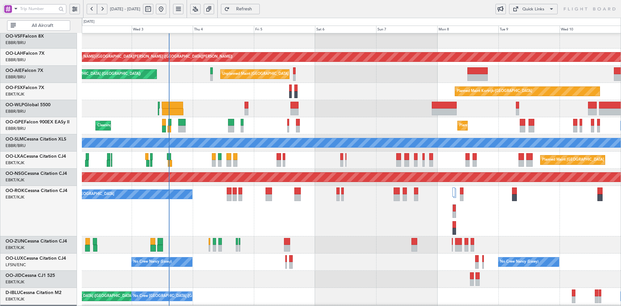
click at [390, 136] on div "Planned Maint Alton-st Louis (St Louis Regl) Unplanned Maint Brussels (Brussels…" at bounding box center [351, 168] width 539 height 376
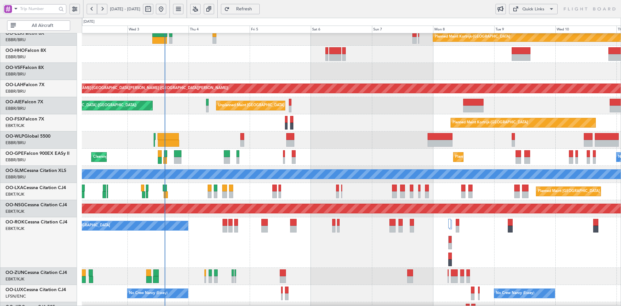
click at [364, 153] on div "Planned Maint Kortrijk-Wevelgem Planned Maint Alton-st Louis (St Louis Regl) Un…" at bounding box center [351, 199] width 539 height 376
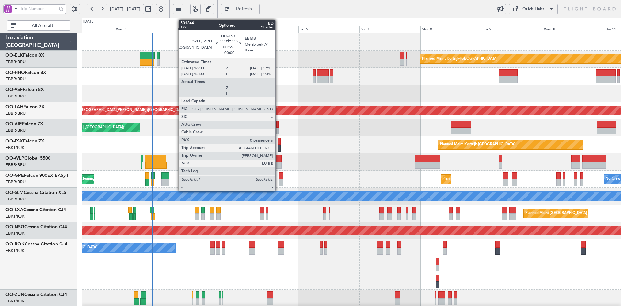
click at [278, 147] on div at bounding box center [278, 148] width 3 height 7
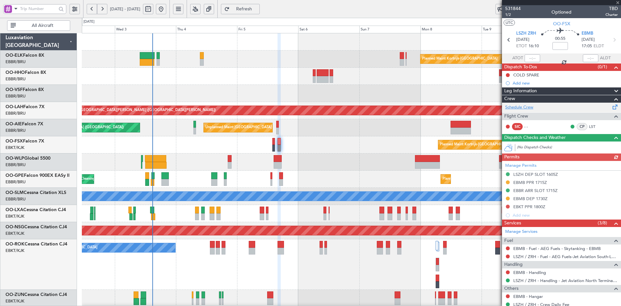
click at [515, 104] on link "Schedule Crew" at bounding box center [519, 107] width 28 height 6
click at [408, 94] on div at bounding box center [351, 93] width 539 height 17
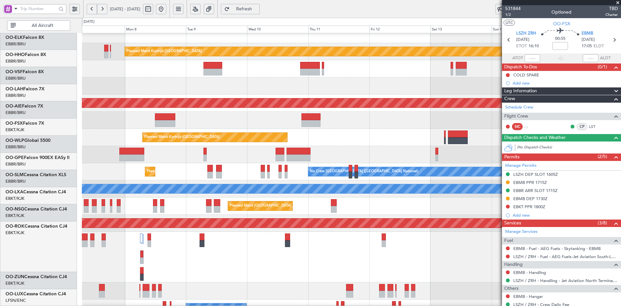
scroll to position [18, 0]
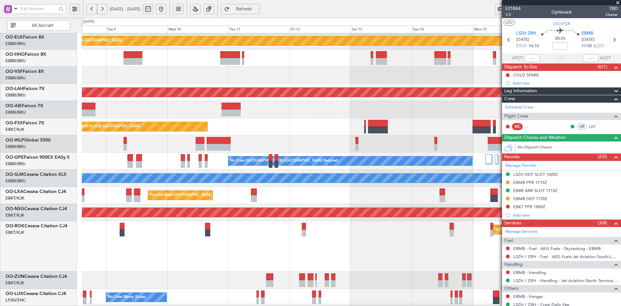
click at [85, 72] on div at bounding box center [351, 75] width 539 height 17
click at [319, 113] on div at bounding box center [351, 109] width 539 height 17
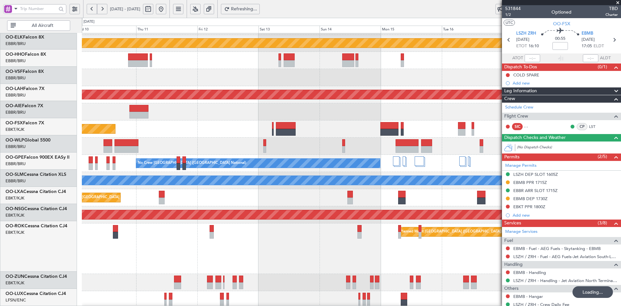
scroll to position [16, 0]
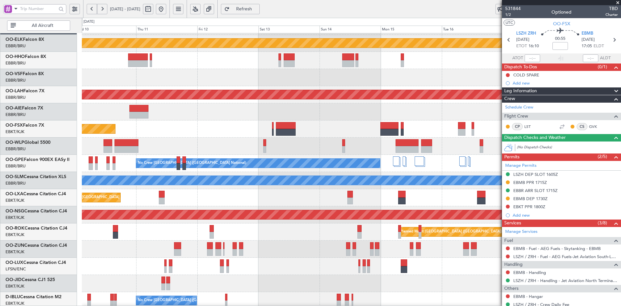
click at [293, 113] on div at bounding box center [351, 111] width 539 height 17
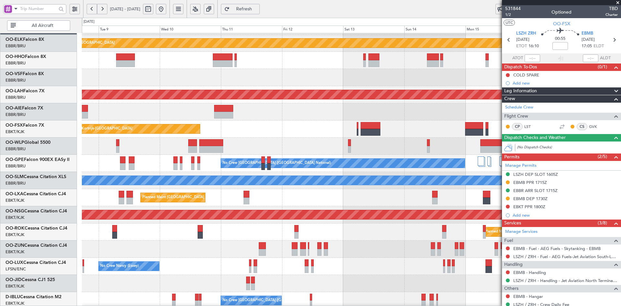
click at [351, 123] on div "Planned Maint Kortrijk-Wevelgem EBKT 08:50 Z KLAS 20:30 Z" at bounding box center [351, 128] width 539 height 17
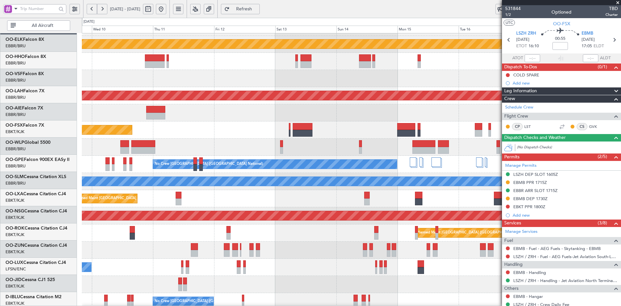
scroll to position [15, 0]
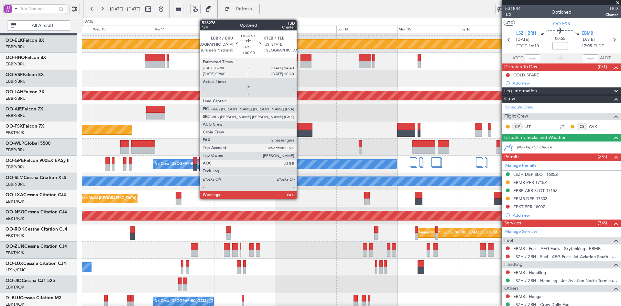
click at [299, 130] on div at bounding box center [303, 133] width 20 height 7
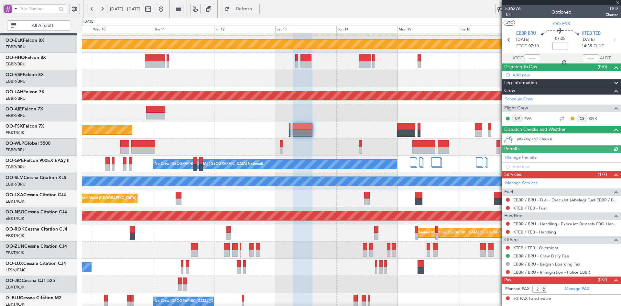
click at [617, 2] on div at bounding box center [561, 2] width 119 height 5
click at [617, 2] on span at bounding box center [617, 3] width 6 height 6
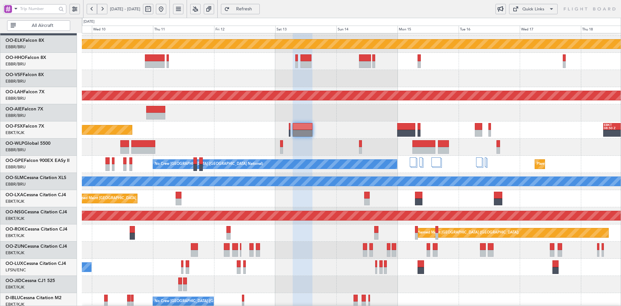
type input "0"
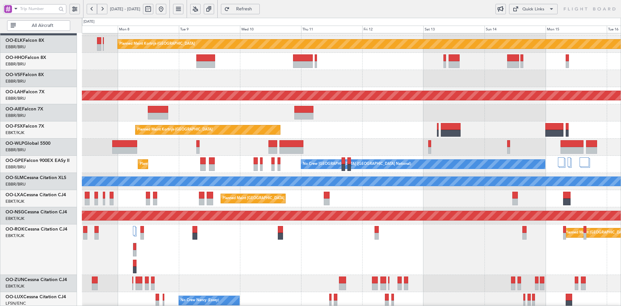
click at [349, 65] on div at bounding box center [351, 61] width 539 height 17
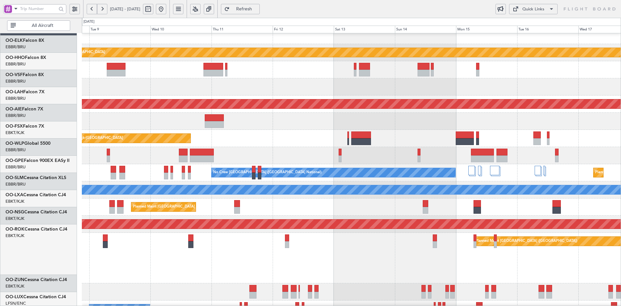
scroll to position [6, 0]
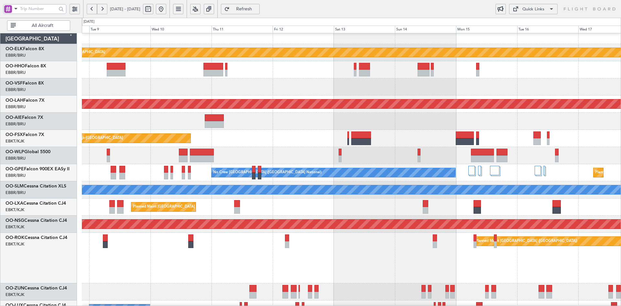
click at [496, 80] on div at bounding box center [351, 86] width 539 height 17
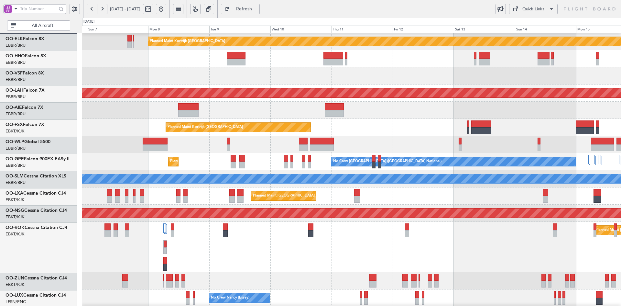
click at [435, 127] on div "Planned Maint Kortrijk-[GEOGRAPHIC_DATA]" at bounding box center [351, 127] width 539 height 17
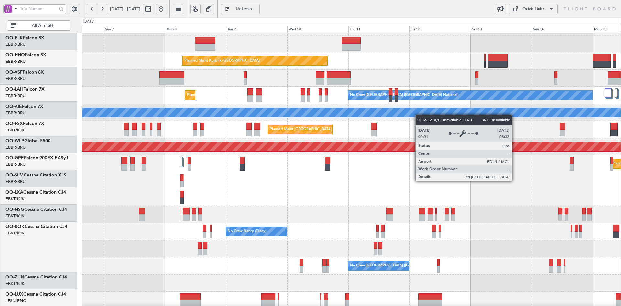
click at [422, 109] on div "A/C Unavailable [GEOGRAPHIC_DATA]" at bounding box center [351, 112] width 1616 height 9
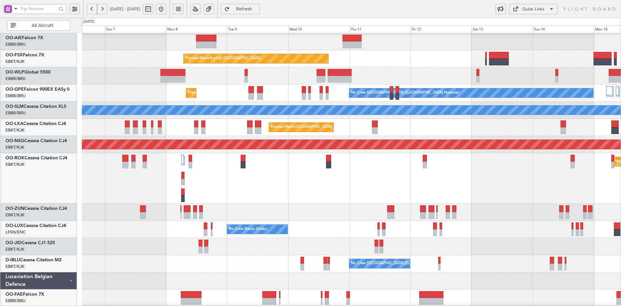
click at [363, 194] on div "Planned Maint [GEOGRAPHIC_DATA] ([GEOGRAPHIC_DATA])" at bounding box center [351, 178] width 539 height 50
click at [366, 159] on div "Planned Maint [GEOGRAPHIC_DATA] ([GEOGRAPHIC_DATA])" at bounding box center [351, 178] width 539 height 50
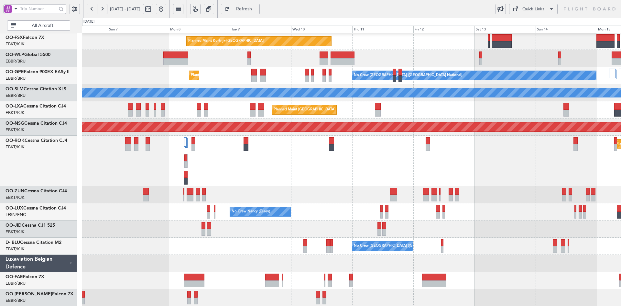
click at [226, 239] on div "Unplanned Maint Brussels (Brussels National) Planned Maint Kortrijk-Wevelgem No…" at bounding box center [351, 118] width 539 height 376
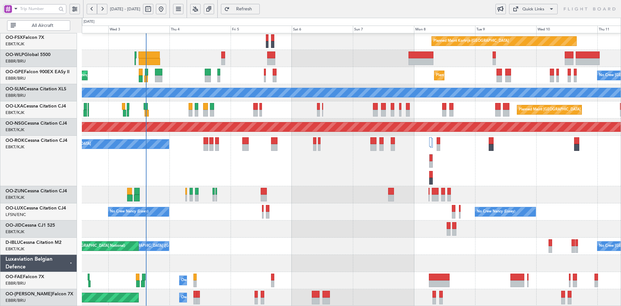
click at [439, 256] on div at bounding box center [351, 263] width 539 height 17
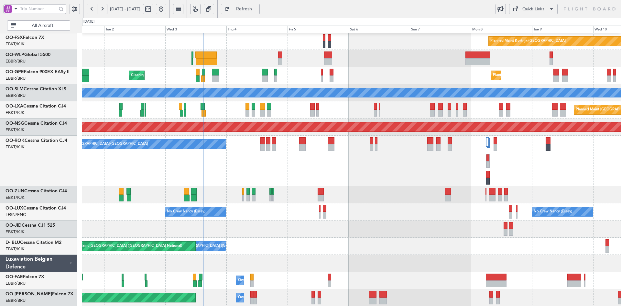
click at [297, 268] on div "Unplanned Maint Brussels (Brussels National) Planned Maint London (Farnborough)…" at bounding box center [351, 118] width 539 height 376
click at [302, 261] on div at bounding box center [351, 263] width 539 height 17
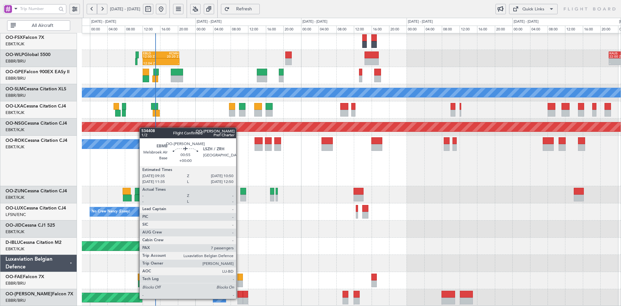
click at [239, 298] on div at bounding box center [240, 300] width 6 height 7
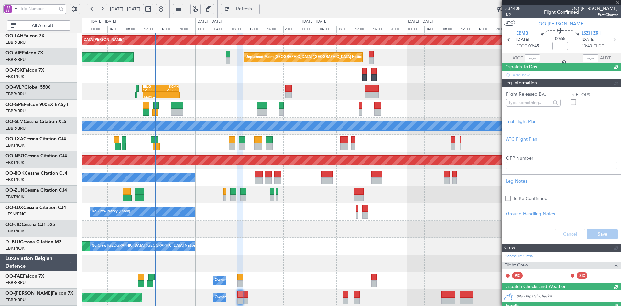
scroll to position [70, 0]
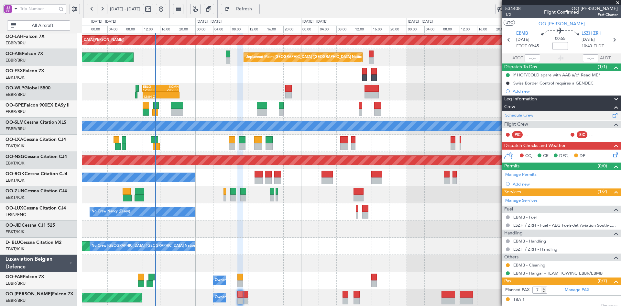
click at [525, 112] on link "Schedule Crew" at bounding box center [519, 115] width 28 height 6
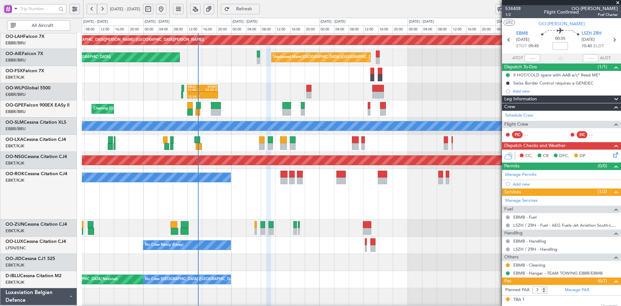
click at [618, 1] on span at bounding box center [617, 3] width 6 height 6
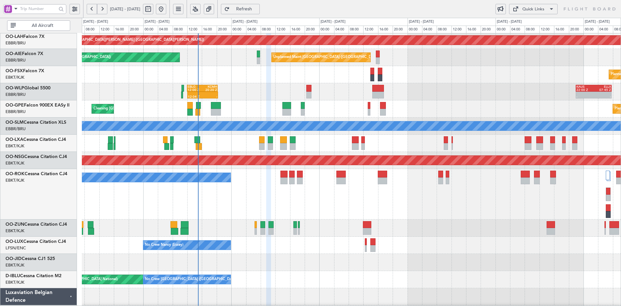
type input "0"
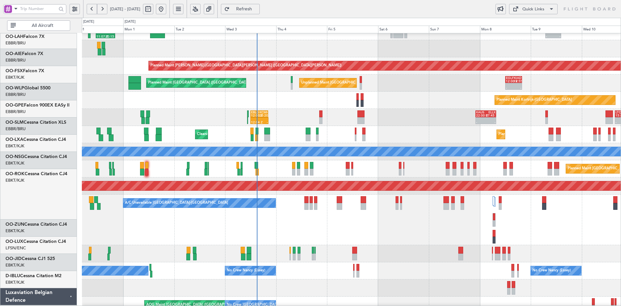
scroll to position [45, 0]
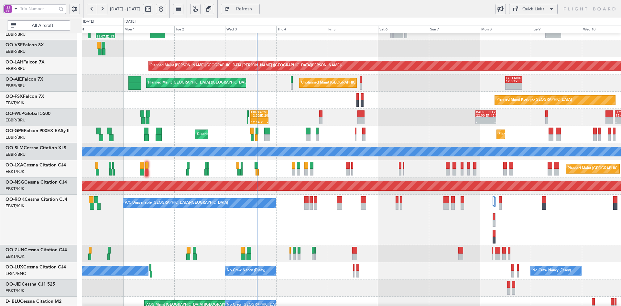
click at [393, 90] on div "Unplanned Maint Brussels (Brussels National) Planned Maint London (Farnborough)…" at bounding box center [351, 82] width 539 height 17
click at [391, 90] on div "Unplanned Maint Brussels (Brussels National) Planned Maint London (Farnborough)…" at bounding box center [351, 82] width 539 height 17
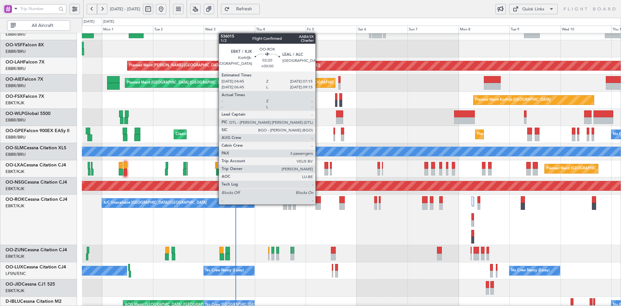
click at [318, 203] on div at bounding box center [317, 206] width 5 height 7
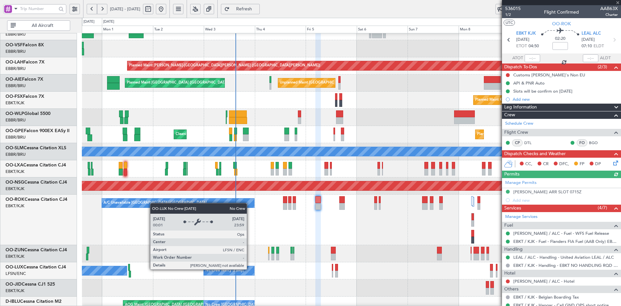
click at [253, 223] on div "Planned Maint Alton-st Louis (St Louis Regl) Unplanned Maint Brussels (Brussels…" at bounding box center [351, 177] width 539 height 376
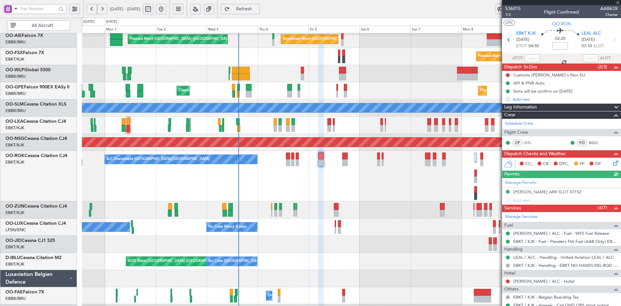
click at [306, 190] on div "Unplanned Maint Brussels (Brussels National) Planned Maint London (Farnborough)…" at bounding box center [351, 133] width 539 height 376
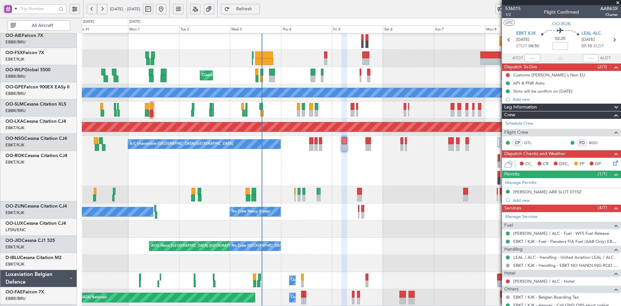
scroll to position [103, 0]
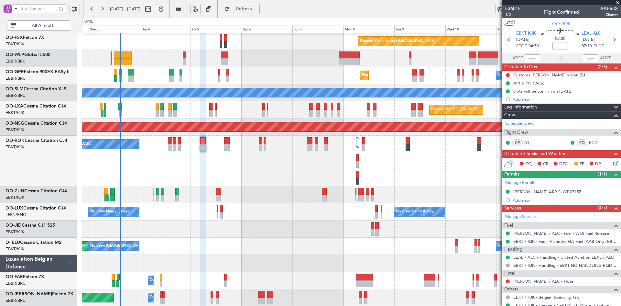
click at [340, 214] on div "Unplanned Maint Brussels (Brussels National) Planned Maint London (Farnborough)…" at bounding box center [351, 118] width 539 height 376
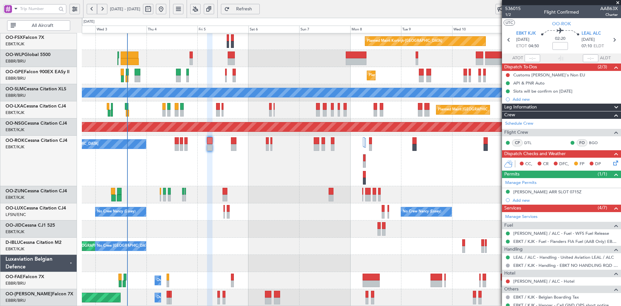
click at [355, 182] on div "Unplanned Maint Brussels (Brussels National) Planned Maint London (Farnborough)…" at bounding box center [351, 118] width 539 height 376
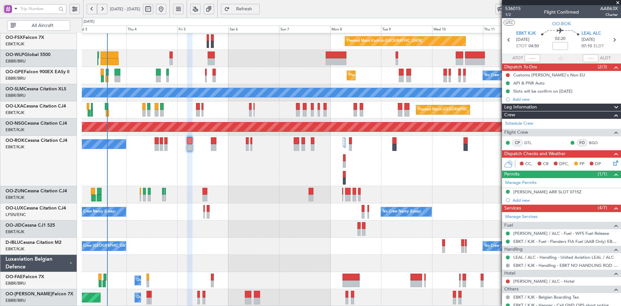
click at [380, 227] on div at bounding box center [351, 228] width 539 height 17
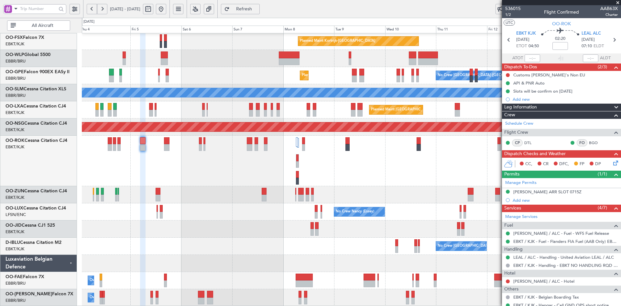
click at [386, 227] on div at bounding box center [351, 228] width 539 height 17
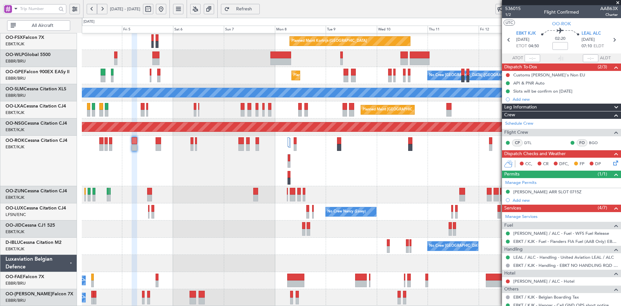
click at [618, 2] on span at bounding box center [617, 3] width 6 height 6
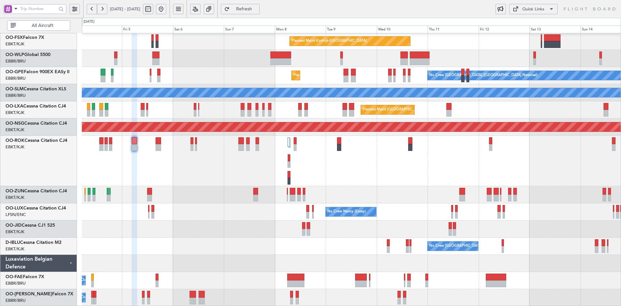
type input "0"
click at [483, 205] on div "Unplanned Maint Brussels (Brussels National) Planned Maint London (Farnborough)…" at bounding box center [351, 118] width 539 height 376
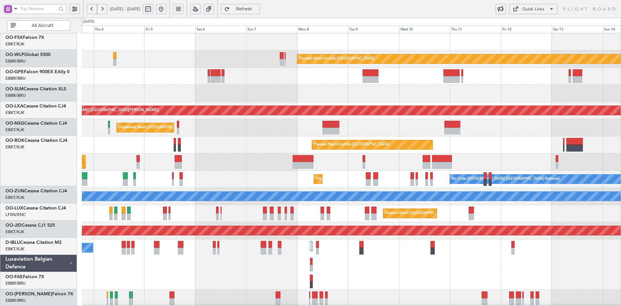
scroll to position [0, 0]
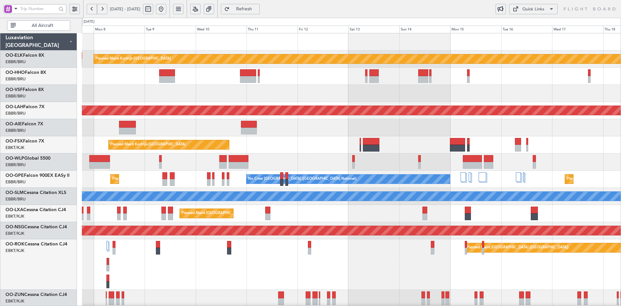
click at [284, 175] on div "Planned Maint Kortrijk-Wevelgem Planned Maint Alton-st Louis (St Louis Regl) Un…" at bounding box center [351, 221] width 539 height 376
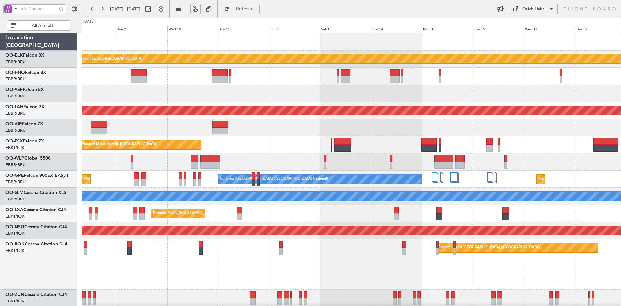
click at [329, 133] on div at bounding box center [351, 127] width 539 height 17
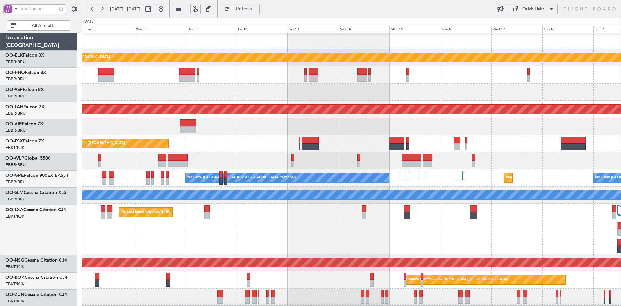
scroll to position [1, 0]
click at [385, 125] on div at bounding box center [351, 126] width 539 height 17
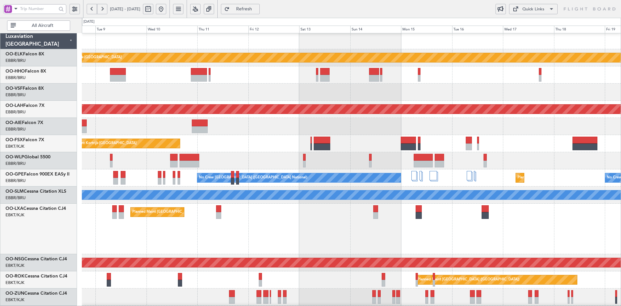
click at [360, 146] on div "Planned Maint Kortrijk-Wevelgem Planned Maint Alton-st Louis (St Louis Regl) Pl…" at bounding box center [351, 220] width 539 height 376
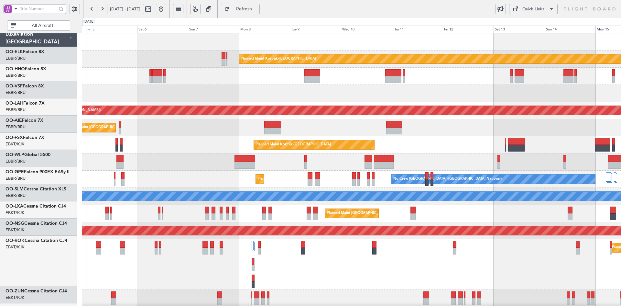
scroll to position [0, 0]
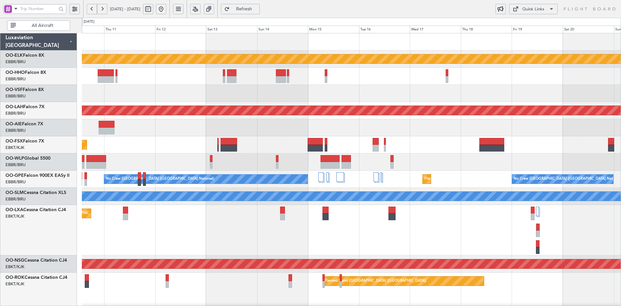
click at [271, 133] on div at bounding box center [351, 127] width 539 height 17
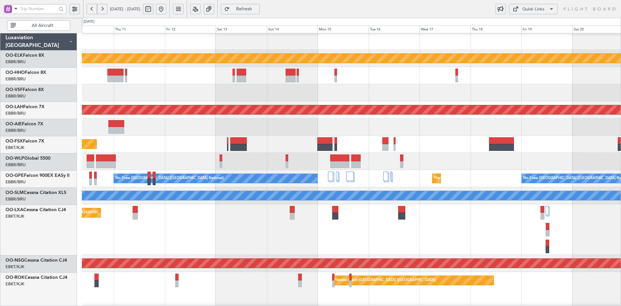
click at [314, 130] on div at bounding box center [351, 126] width 539 height 17
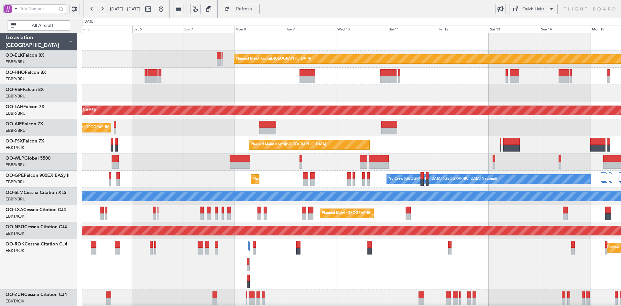
click at [517, 170] on div "Planned Maint Kortrijk-Wevelgem Planned Maint Alton-st Louis (St Louis Regl) Un…" at bounding box center [351, 221] width 539 height 376
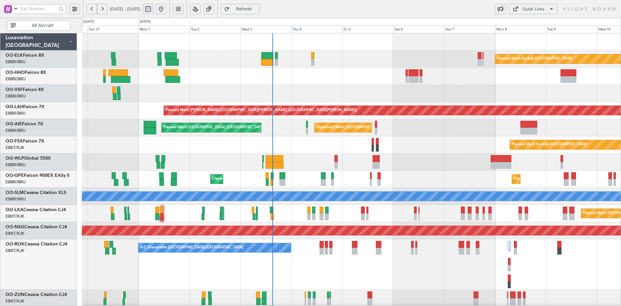
click at [412, 109] on div "Planned Maint Kortrijk-Wevelgem Planned Maint Alton-st Louis (St Louis Regl) Un…" at bounding box center [351, 221] width 539 height 376
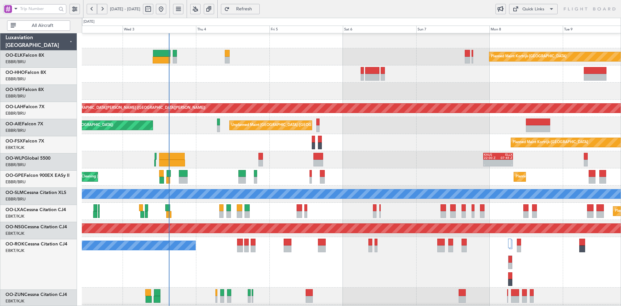
scroll to position [3, 0]
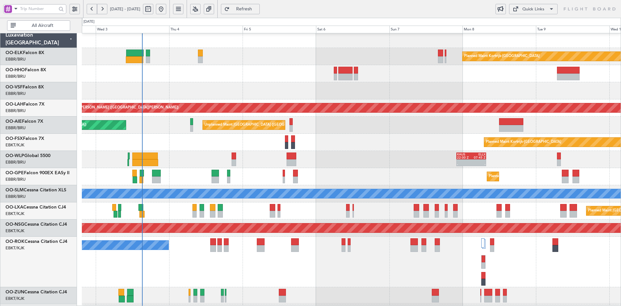
click at [163, 60] on div "Planned Maint Kortrijk-[GEOGRAPHIC_DATA]" at bounding box center [351, 56] width 539 height 17
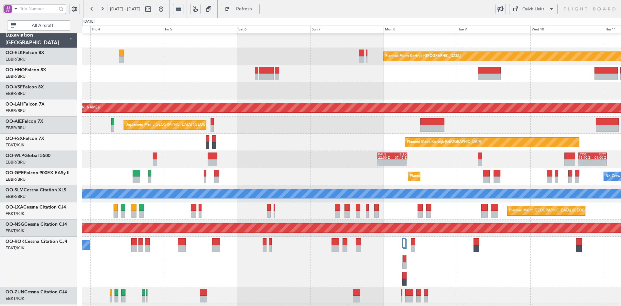
click at [307, 87] on div at bounding box center [351, 90] width 539 height 17
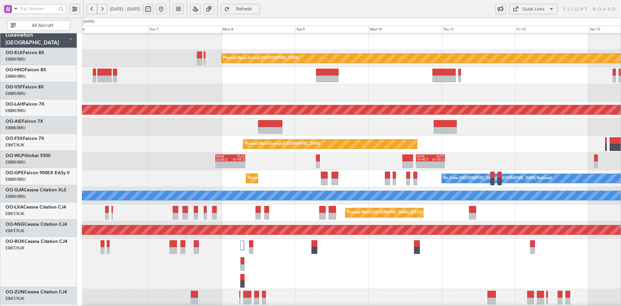
scroll to position [1, 0]
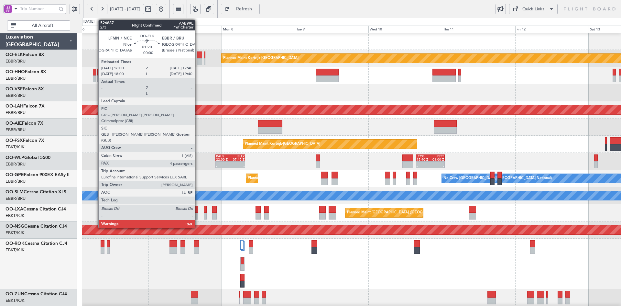
click at [424, 72] on div "Planned Maint Kortrijk-Wevelgem Planned Maint Alton-st Louis (St Louis Regl) Un…" at bounding box center [351, 221] width 539 height 376
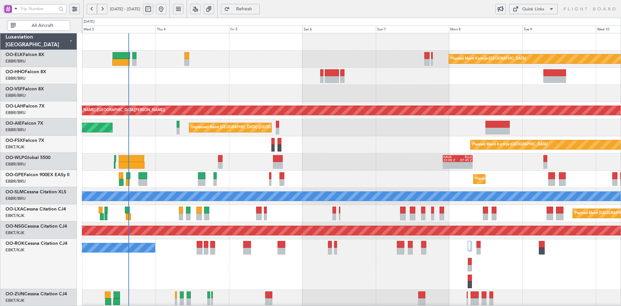
scroll to position [0, 0]
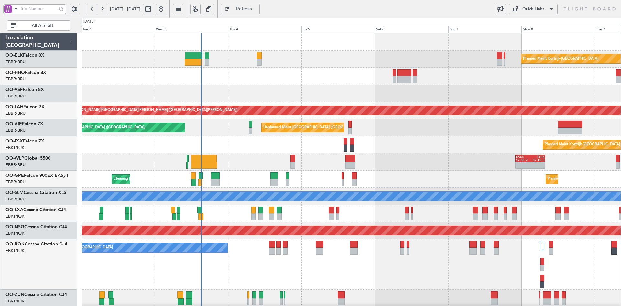
click at [278, 74] on div "11:07 Z 20:15 Z LIEO 10:00 Z KTEB 19:15 Z" at bounding box center [351, 76] width 539 height 17
click at [329, 103] on div "Planned Maint Kortrijk-Wevelgem 11:07 Z 20:15 Z LIEO 10:00 Z KTEB 19:15 Z Plann…" at bounding box center [351, 221] width 539 height 376
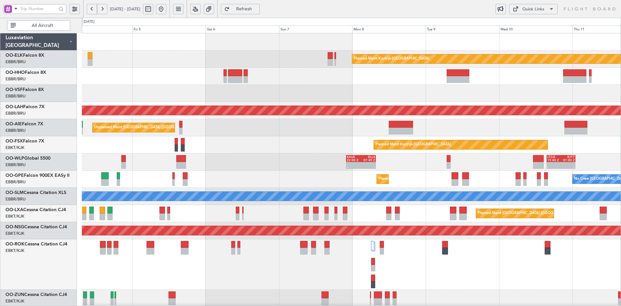
click at [342, 86] on div at bounding box center [351, 93] width 539 height 17
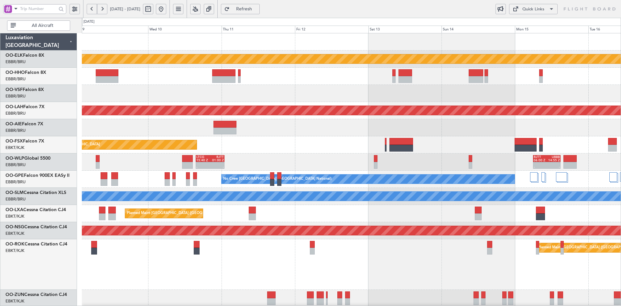
click at [335, 129] on div at bounding box center [351, 127] width 539 height 17
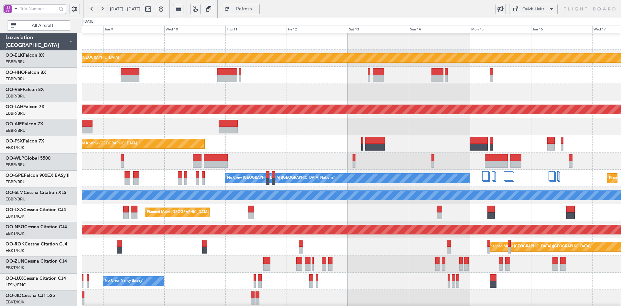
scroll to position [1, 0]
click at [341, 124] on div at bounding box center [351, 126] width 539 height 17
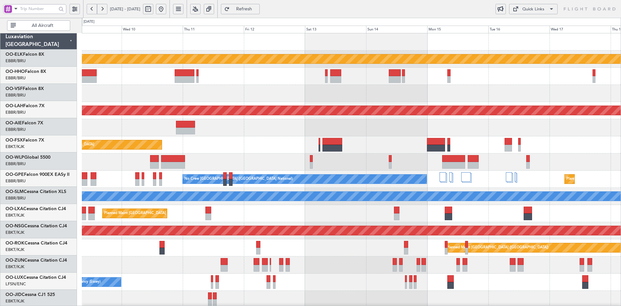
scroll to position [0, 0]
click at [376, 191] on div "Planned Maint Kortrijk-Wevelgem Planned Maint Alton-st Louis (St Louis Regl) Pl…" at bounding box center [351, 204] width 539 height 343
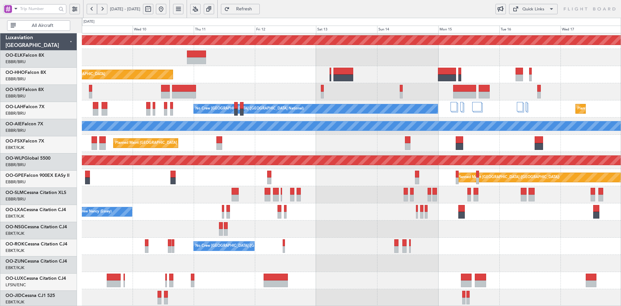
scroll to position [70, 0]
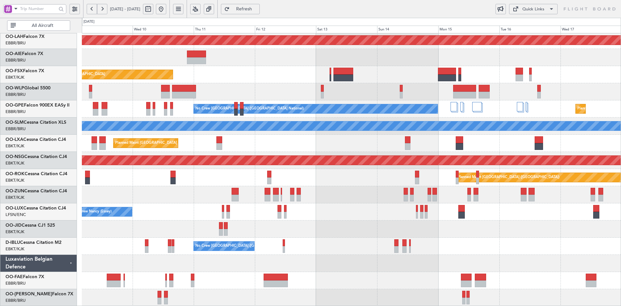
click at [250, 255] on div "Planned Maint Alton-st Louis (St Louis Regl) Planned Maint Kortrijk-Wevelgem EB…" at bounding box center [351, 134] width 539 height 343
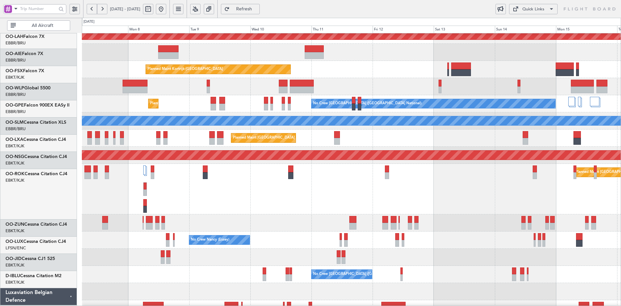
scroll to position [75, 0]
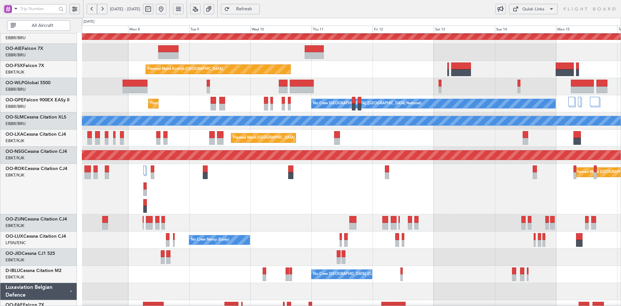
click at [306, 154] on div "Planned Maint Alton-st Louis (St Louis Regl) Unplanned Maint Brussels (Brussels…" at bounding box center [351, 146] width 539 height 376
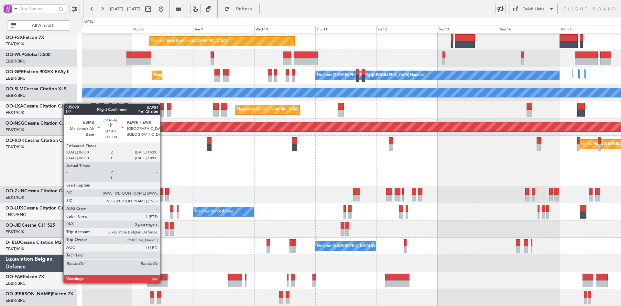
click at [163, 283] on div at bounding box center [157, 283] width 21 height 7
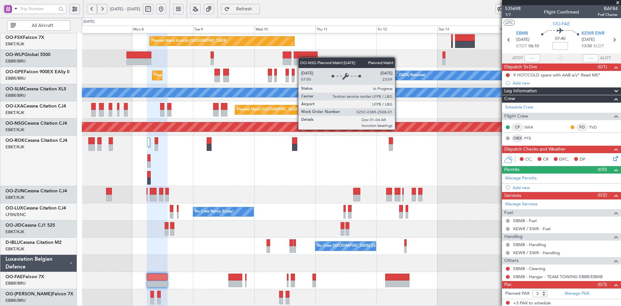
click at [619, 0] on span at bounding box center [617, 3] width 6 height 6
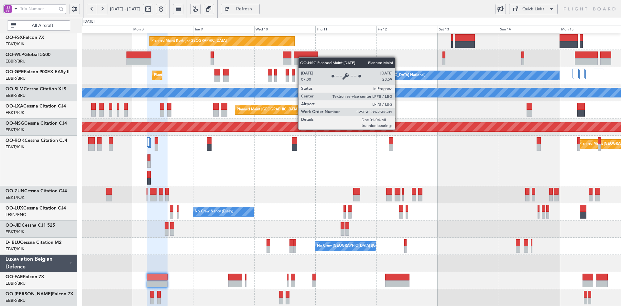
type input "0"
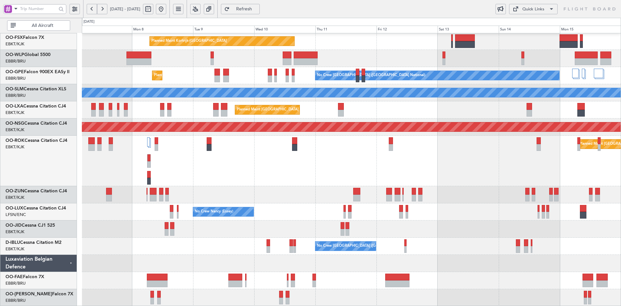
click at [356, 113] on div "Unplanned Maint Brussels (Brussels National) Planned Maint Kortrijk-Wevelgem No…" at bounding box center [351, 118] width 539 height 376
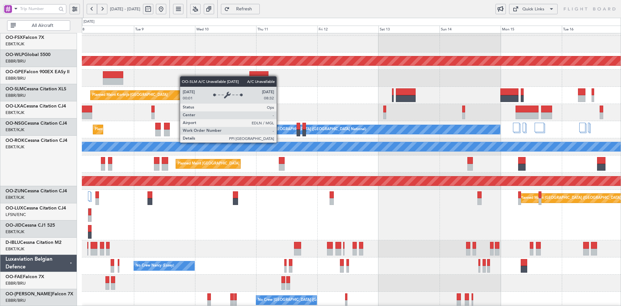
scroll to position [49, 0]
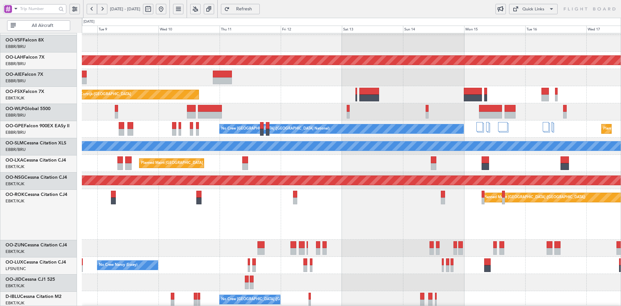
click at [390, 87] on div "Planned Maint Kortrijk-Wevelgem EBKT 08:50 Z KLAS 20:30 Z" at bounding box center [351, 94] width 539 height 17
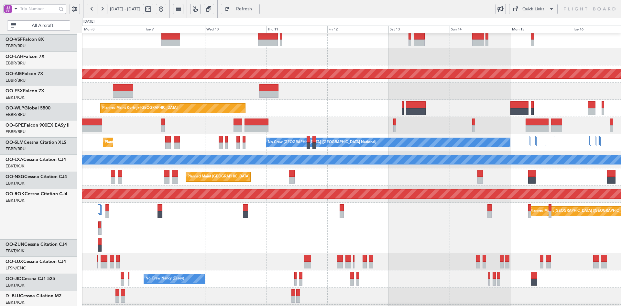
click at [307, 110] on div "Planned Maint Kortrijk-Wevelgem EBKT 08:50 Z KLAS 20:30 Z" at bounding box center [351, 108] width 539 height 17
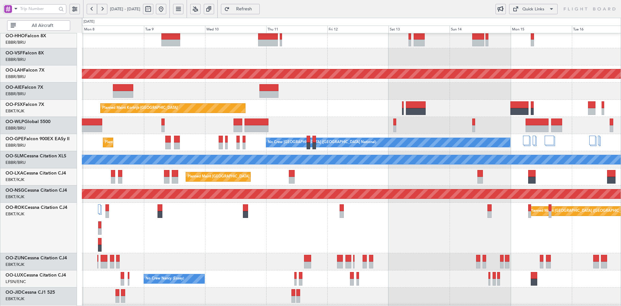
click at [276, 117] on div "Planned Maint Kortrijk-Wevelgem EBKT 08:50 Z KLAS 20:30 Z" at bounding box center [351, 108] width 539 height 17
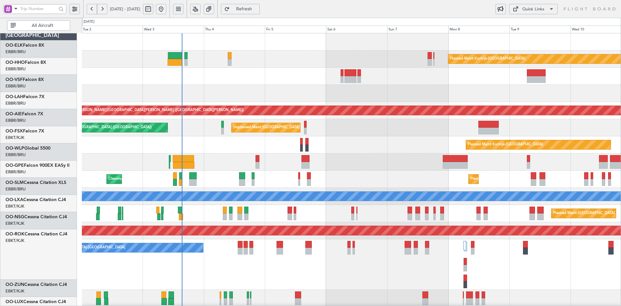
scroll to position [0, 0]
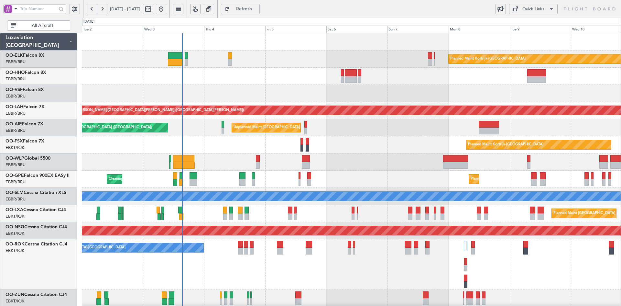
click at [244, 94] on div at bounding box center [351, 93] width 539 height 17
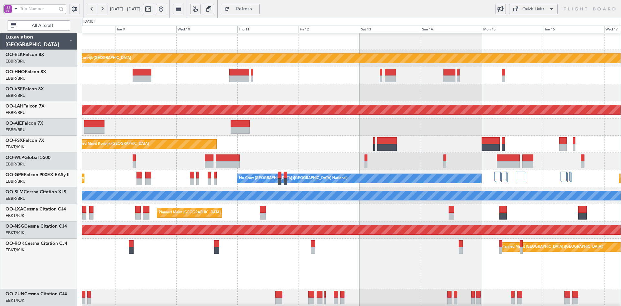
scroll to position [0, 0]
click at [414, 95] on div at bounding box center [351, 92] width 539 height 17
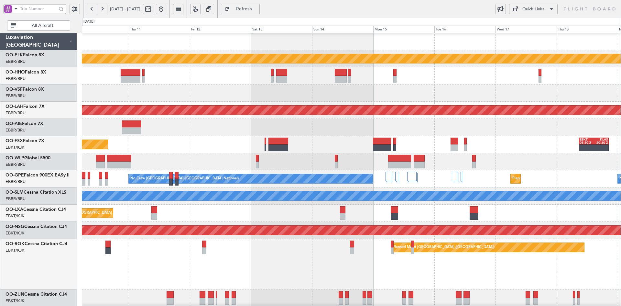
click at [444, 125] on div at bounding box center [351, 127] width 539 height 17
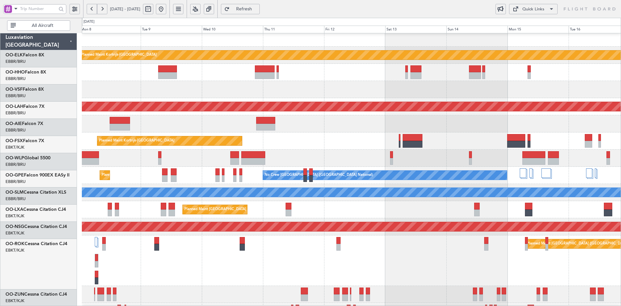
scroll to position [4, 0]
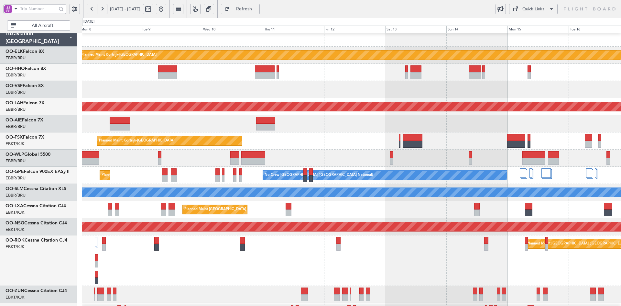
click at [357, 131] on div at bounding box center [351, 123] width 539 height 17
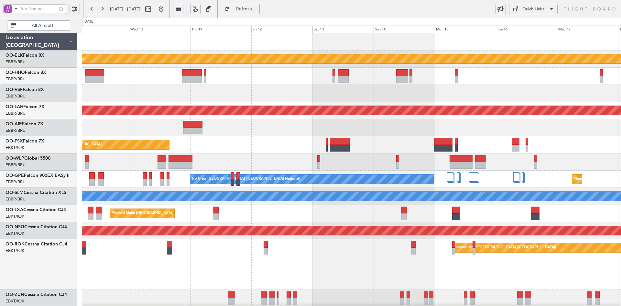
click at [316, 136] on div "Planned Maint Kortrijk-Wevelgem EBKT 08:50 Z KLAS 20:30 Z" at bounding box center [351, 144] width 539 height 17
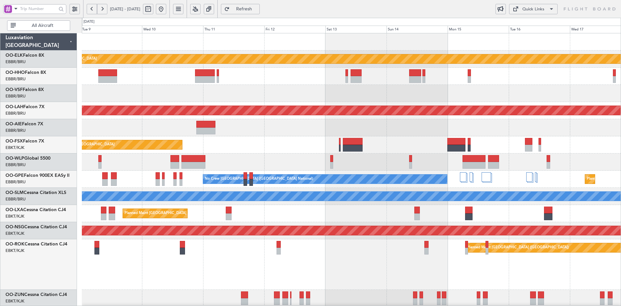
click at [215, 172] on div "Planned Maint Kortrijk-Wevelgem Planned Maint Alton-st Louis (St Louis Regl) Pl…" at bounding box center [351, 221] width 539 height 376
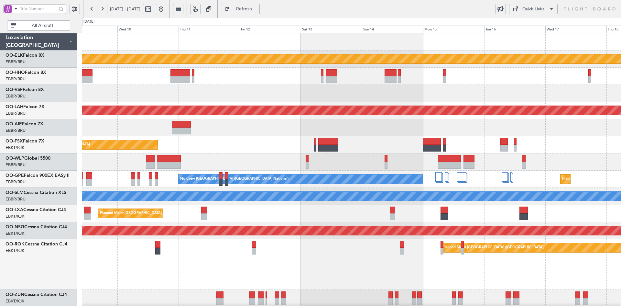
click at [365, 141] on div "Planned Maint Kortrijk-Wevelgem EBKT 08:50 Z KLAS 20:30 Z" at bounding box center [351, 144] width 539 height 17
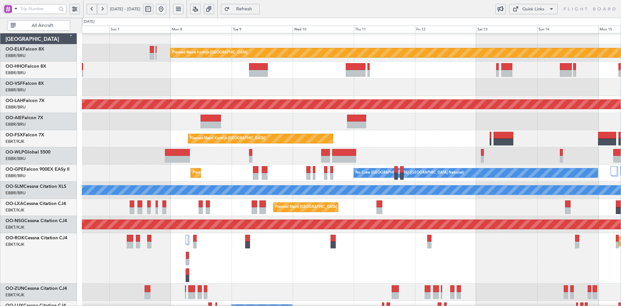
click at [462, 125] on div "Unplanned Maint [GEOGRAPHIC_DATA] ([GEOGRAPHIC_DATA] National)" at bounding box center [351, 121] width 539 height 17
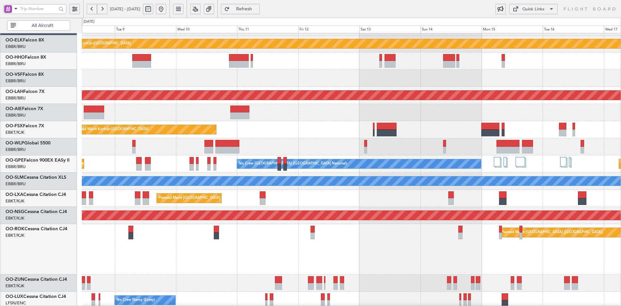
click at [343, 122] on div "Planned Maint Kortrijk-Wevelgem EBKT 08:50 Z KLAS 20:30 Z" at bounding box center [351, 129] width 539 height 17
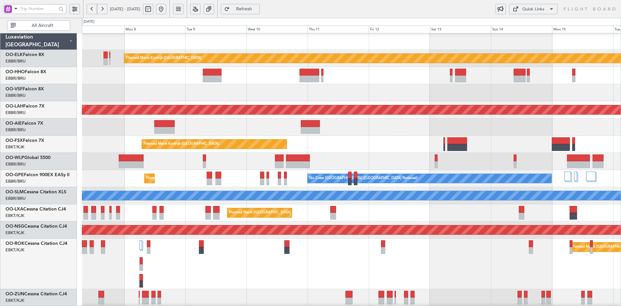
scroll to position [0, 0]
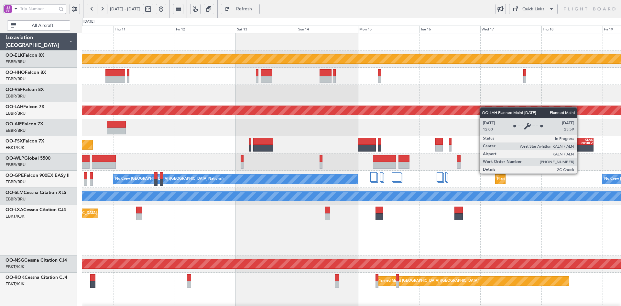
click at [471, 109] on div "Planned Maint Kortrijk-Wevelgem Planned Maint Alton-st Louis (St Louis Regl) Pl…" at bounding box center [351, 237] width 539 height 409
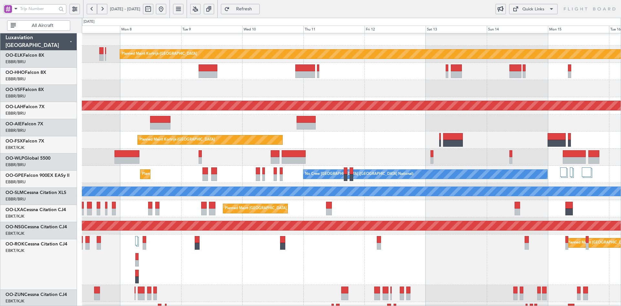
click at [474, 70] on div at bounding box center [351, 71] width 539 height 17
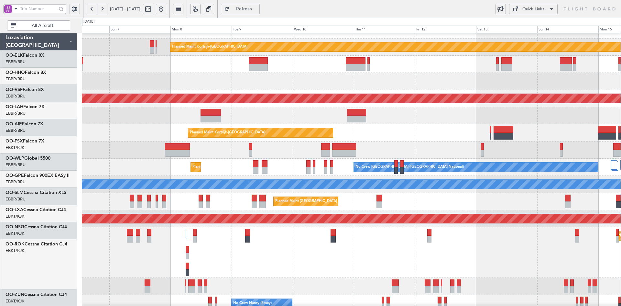
scroll to position [12, 0]
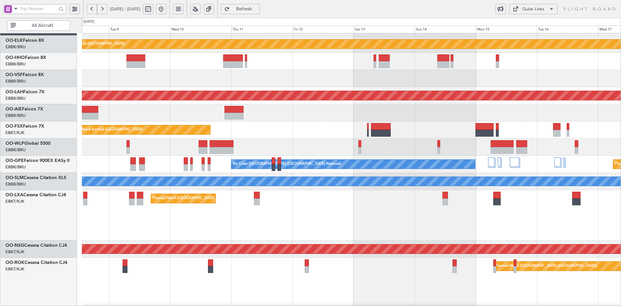
click at [405, 80] on div at bounding box center [351, 78] width 539 height 17
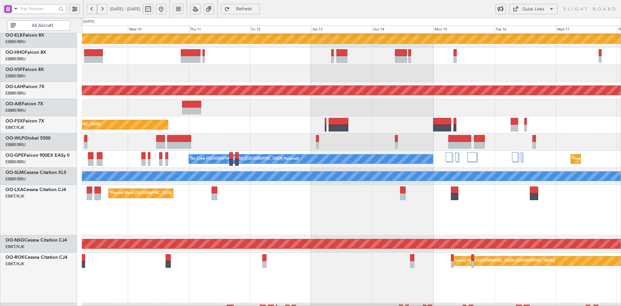
click at [531, 143] on div "Planned Maint Kortrijk-[GEOGRAPHIC_DATA] Planned [GEOGRAPHIC_DATA][PERSON_NAME]…" at bounding box center [351, 217] width 539 height 409
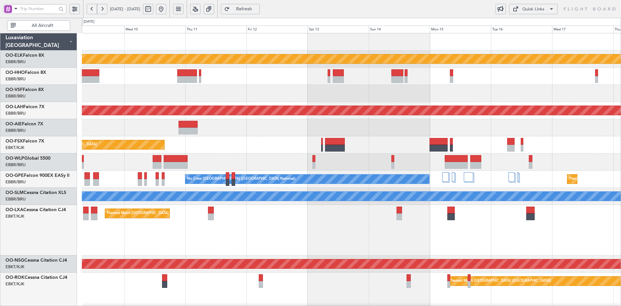
click at [229, 139] on div "Planned Maint Kortrijk-[GEOGRAPHIC_DATA] EBKT 08:50 Z KLAS 20:30 Z" at bounding box center [351, 144] width 539 height 17
click at [272, 137] on div "Planned Maint Kortrijk-[GEOGRAPHIC_DATA] Planned [GEOGRAPHIC_DATA][PERSON_NAME]…" at bounding box center [351, 237] width 539 height 409
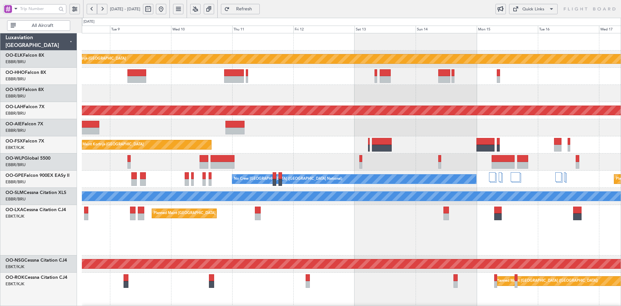
click at [341, 124] on div at bounding box center [351, 127] width 539 height 17
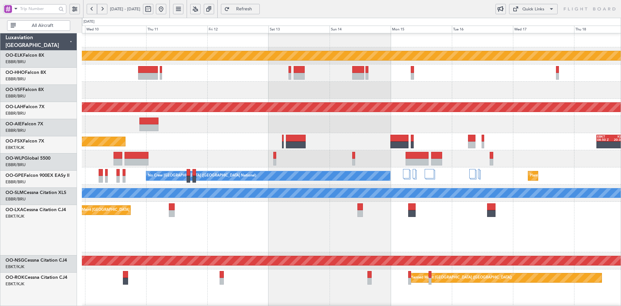
scroll to position [3, 0]
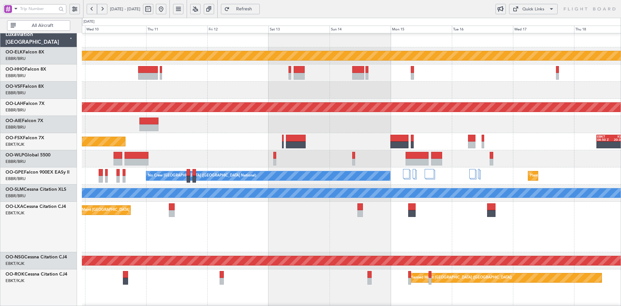
click at [220, 152] on div "Planned Maint Kortrijk-[GEOGRAPHIC_DATA] Planned [GEOGRAPHIC_DATA][PERSON_NAME]…" at bounding box center [351, 234] width 539 height 409
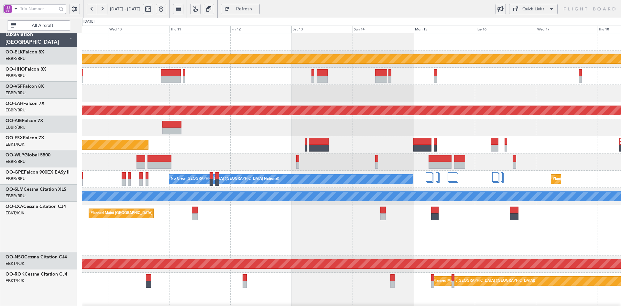
scroll to position [0, 0]
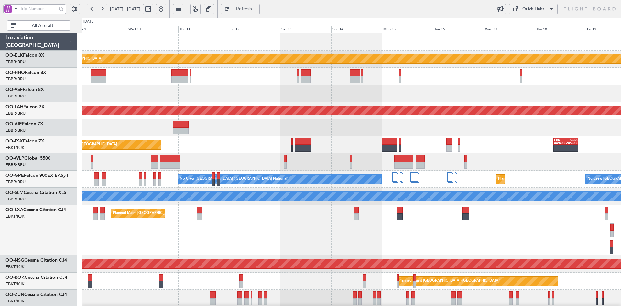
click at [318, 101] on div at bounding box center [351, 93] width 539 height 17
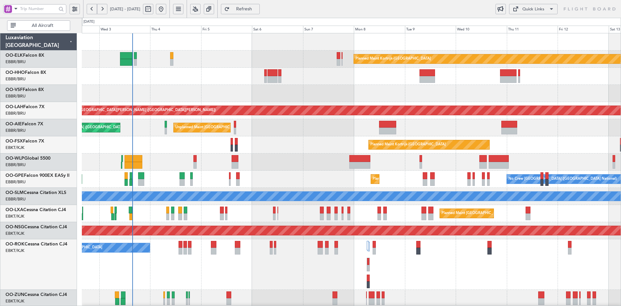
click at [416, 101] on div "Planned Maint Kortrijk-[GEOGRAPHIC_DATA] Planned [GEOGRAPHIC_DATA][PERSON_NAME]…" at bounding box center [351, 221] width 539 height 376
click at [299, 91] on div at bounding box center [351, 93] width 539 height 17
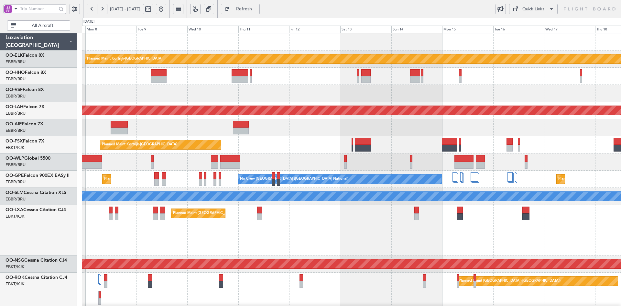
click at [426, 85] on div at bounding box center [351, 93] width 539 height 17
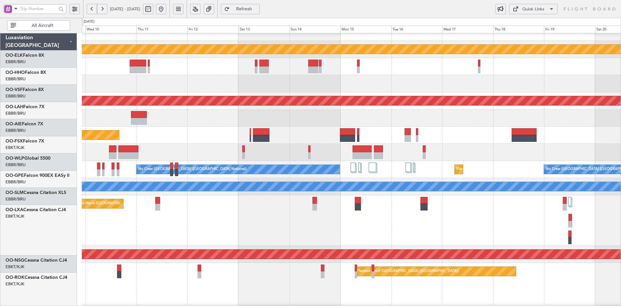
scroll to position [10, 0]
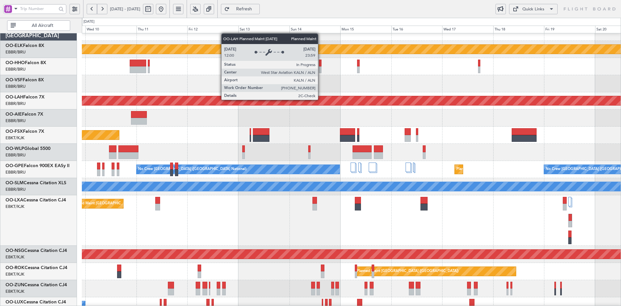
click at [372, 124] on div "Planned Maint Kortrijk-[GEOGRAPHIC_DATA] Planned [GEOGRAPHIC_DATA][PERSON_NAME]…" at bounding box center [351, 212] width 539 height 376
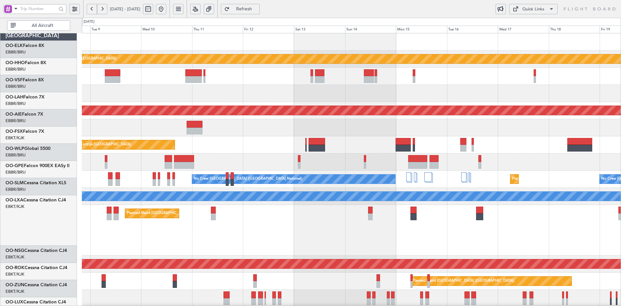
scroll to position [0, 0]
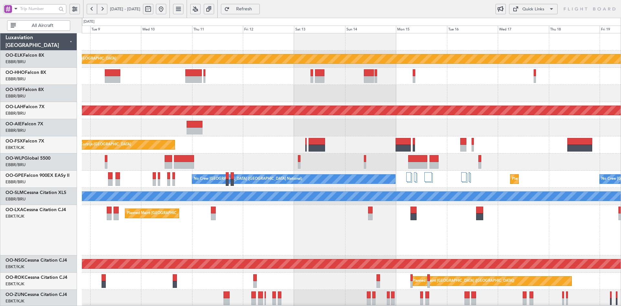
click at [331, 205] on div "Planned Maint [GEOGRAPHIC_DATA] ([GEOGRAPHIC_DATA] National)" at bounding box center [351, 230] width 539 height 50
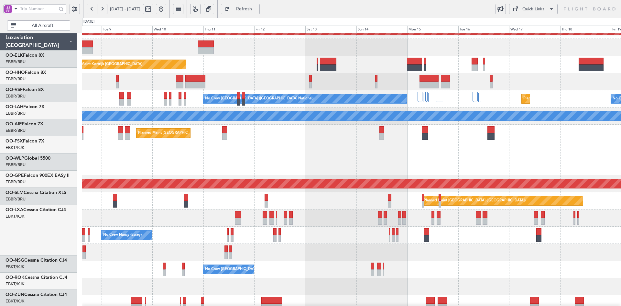
scroll to position [80, 0]
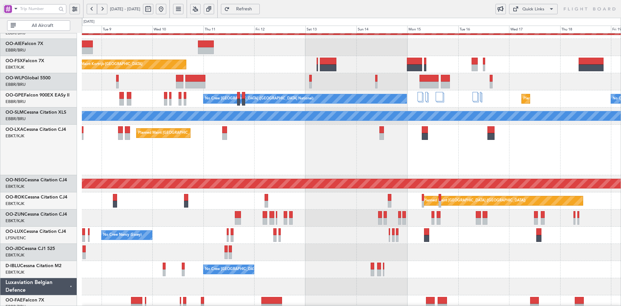
click at [332, 261] on div "No Crew [GEOGRAPHIC_DATA] ([GEOGRAPHIC_DATA] National)" at bounding box center [351, 269] width 539 height 17
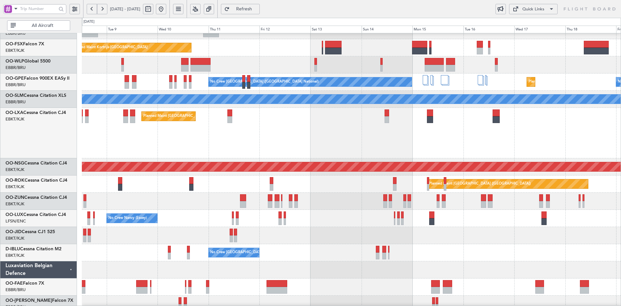
click at [326, 305] on html "[DATE] - [DATE] Refresh Quick Links All Aircraft Planned Maint [GEOGRAPHIC_DATA…" at bounding box center [310, 153] width 621 height 306
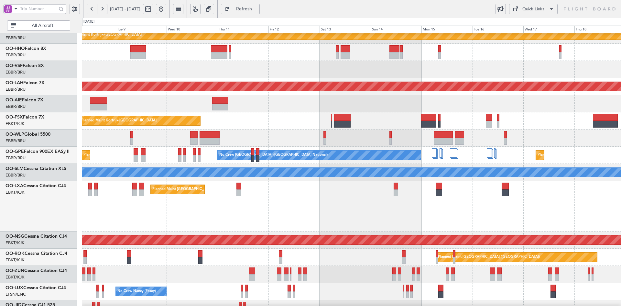
click at [320, 95] on div "Planned Maint [PERSON_NAME]-[GEOGRAPHIC_DATA][PERSON_NAME] ([GEOGRAPHIC_DATA][P…" at bounding box center [351, 86] width 539 height 17
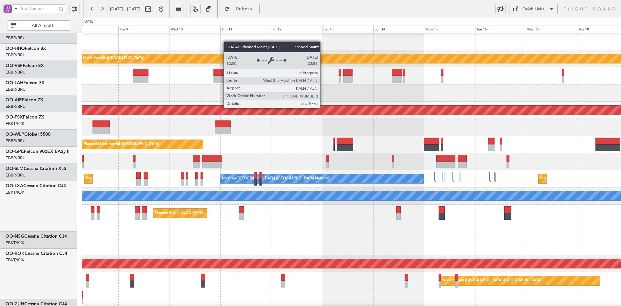
scroll to position [0, 0]
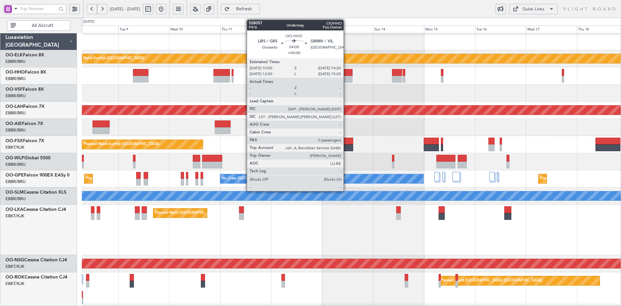
click at [347, 75] on div at bounding box center [347, 72] width 9 height 7
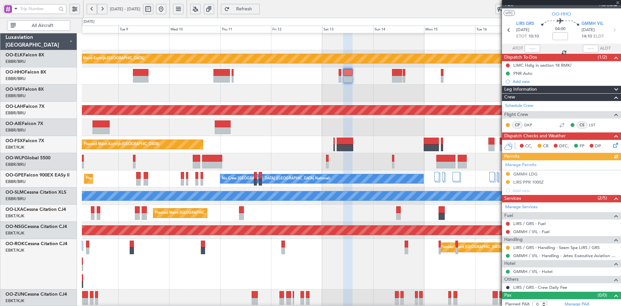
scroll to position [13, 0]
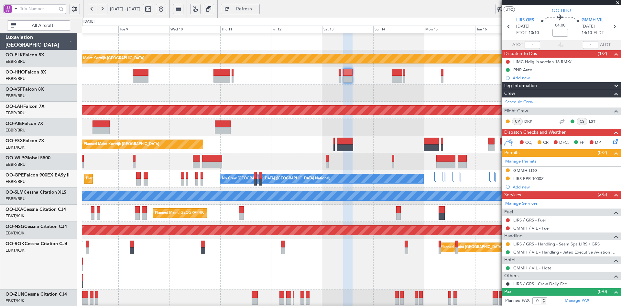
click at [617, 3] on span at bounding box center [617, 3] width 6 height 6
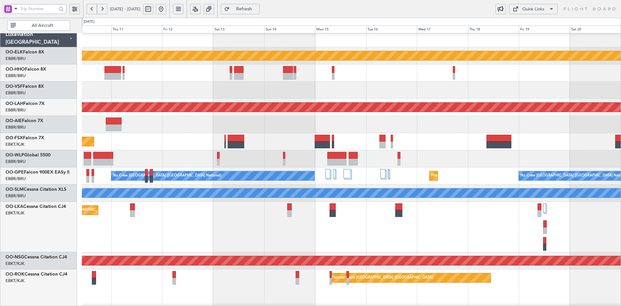
scroll to position [0, 0]
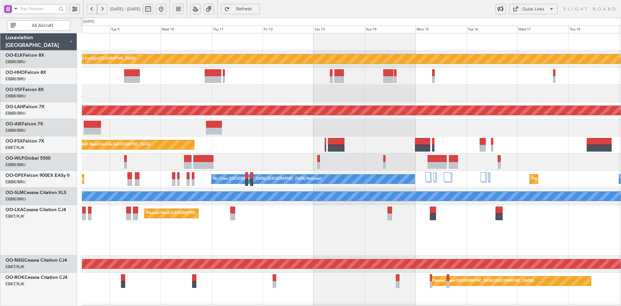
click at [584, 128] on div at bounding box center [351, 127] width 539 height 17
click at [334, 128] on div at bounding box center [351, 127] width 539 height 17
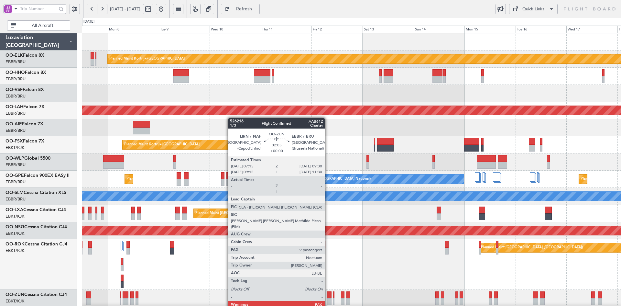
click at [375, 236] on div "Planned Maint Kortrijk-[GEOGRAPHIC_DATA] Planned [GEOGRAPHIC_DATA][PERSON_NAME]…" at bounding box center [351, 221] width 539 height 376
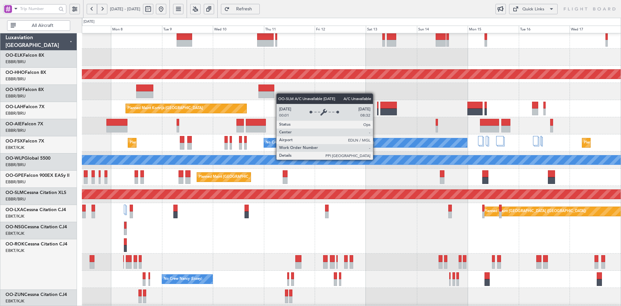
scroll to position [36, 0]
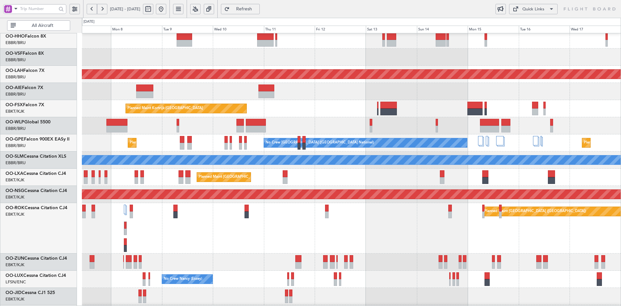
click at [328, 117] on div "Planned Maint [PERSON_NAME]-[GEOGRAPHIC_DATA][PERSON_NAME] ([GEOGRAPHIC_DATA][P…" at bounding box center [351, 185] width 539 height 376
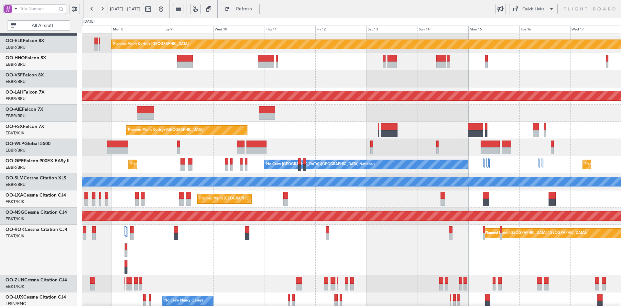
click at [564, 111] on div "Unplanned Maint [GEOGRAPHIC_DATA] ([GEOGRAPHIC_DATA] National)" at bounding box center [351, 112] width 539 height 17
click at [438, 125] on div "Planned Maint Kortrijk-[GEOGRAPHIC_DATA]" at bounding box center [351, 130] width 539 height 17
click at [318, 110] on div "Planned Maint Kortrijk-[GEOGRAPHIC_DATA] Planned [GEOGRAPHIC_DATA][PERSON_NAME]…" at bounding box center [351, 207] width 539 height 376
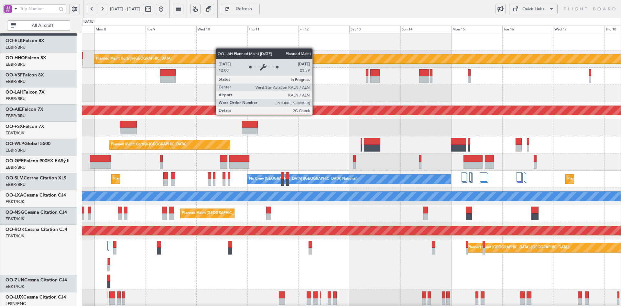
scroll to position [0, 0]
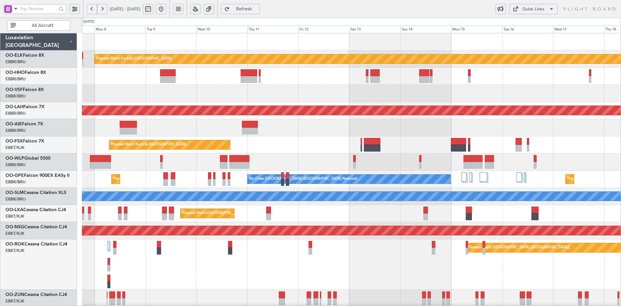
click at [380, 95] on div at bounding box center [351, 93] width 539 height 17
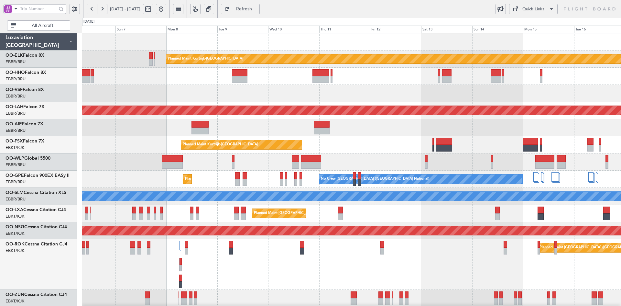
click at [385, 77] on div at bounding box center [351, 76] width 539 height 17
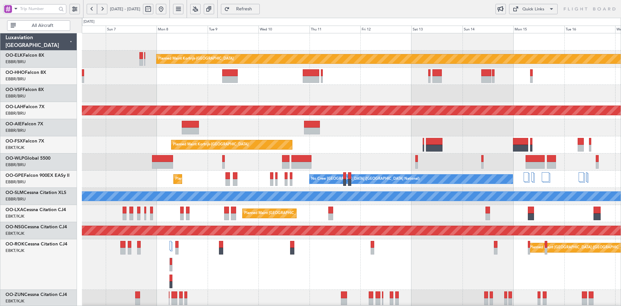
click at [449, 119] on div "Unplanned Maint [GEOGRAPHIC_DATA] ([GEOGRAPHIC_DATA] National)" at bounding box center [351, 127] width 539 height 17
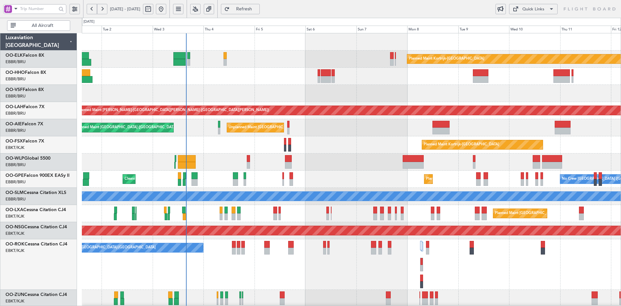
click at [521, 133] on div "Planned Maint Kortrijk-[GEOGRAPHIC_DATA] Planned [GEOGRAPHIC_DATA][PERSON_NAME]…" at bounding box center [351, 221] width 539 height 376
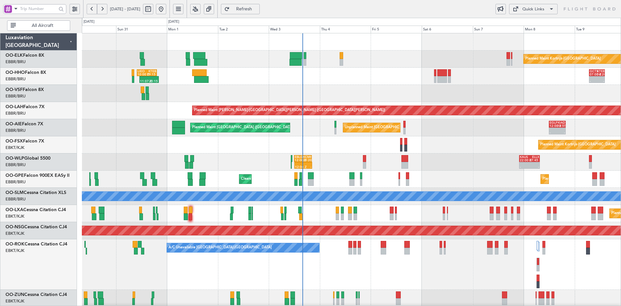
click at [416, 93] on div "Planned Maint Kortrijk-[GEOGRAPHIC_DATA] 11:07 Z 20:15 Z [PERSON_NAME] 10:00 Z …" at bounding box center [351, 221] width 539 height 376
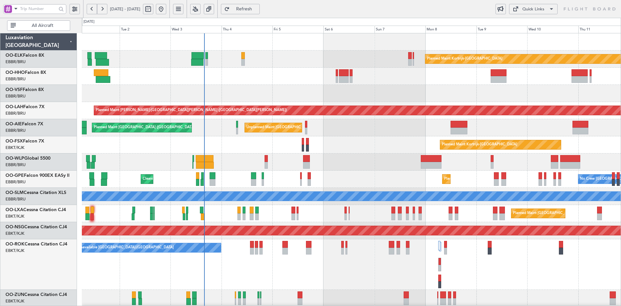
click at [358, 81] on div at bounding box center [351, 76] width 539 height 17
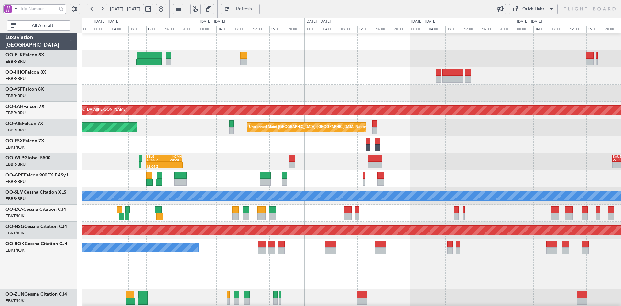
click at [457, 156] on div "12:04 Z - EBLG 12:00 Z KCMH 20:20 Z - - [PERSON_NAME] 22:00 Z ELLX 07:45 Z" at bounding box center [351, 161] width 539 height 17
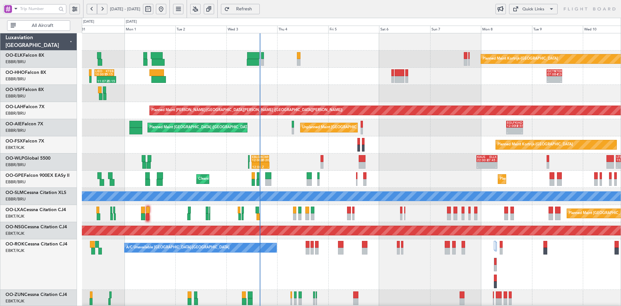
click at [343, 67] on div "Planned Maint Kortrijk-[GEOGRAPHIC_DATA]" at bounding box center [351, 58] width 539 height 17
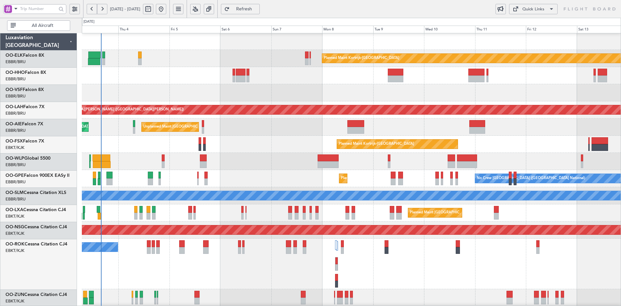
scroll to position [1, 0]
click at [387, 88] on div at bounding box center [351, 92] width 539 height 17
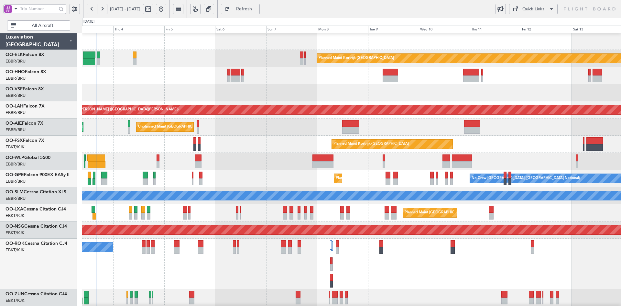
click at [431, 238] on div "A/C Unavailable [GEOGRAPHIC_DATA]-[GEOGRAPHIC_DATA] Planned Maint [GEOGRAPHIC_D…" at bounding box center [351, 263] width 539 height 50
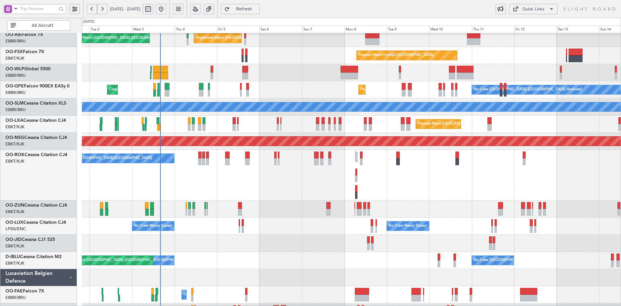
click at [454, 250] on div "Unplanned Maint [GEOGRAPHIC_DATA] ([GEOGRAPHIC_DATA] National) Planned Maint [G…" at bounding box center [351, 132] width 539 height 376
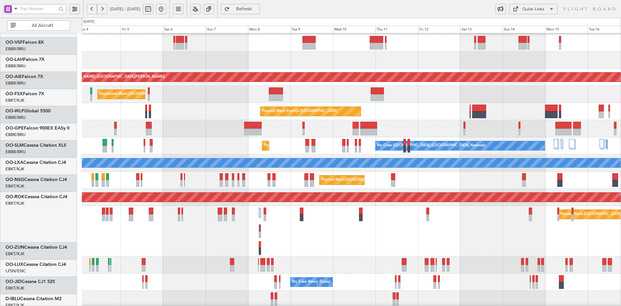
scroll to position [32, 0]
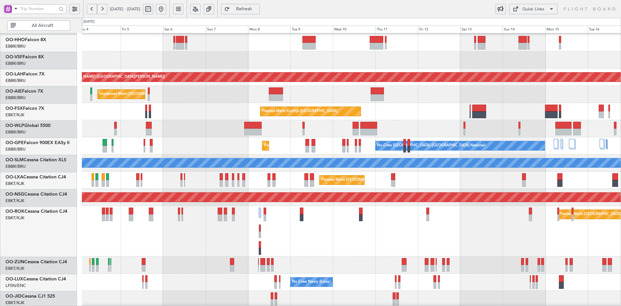
click at [429, 112] on div "Planned Maint Kortrijk-[GEOGRAPHIC_DATA]" at bounding box center [351, 111] width 539 height 17
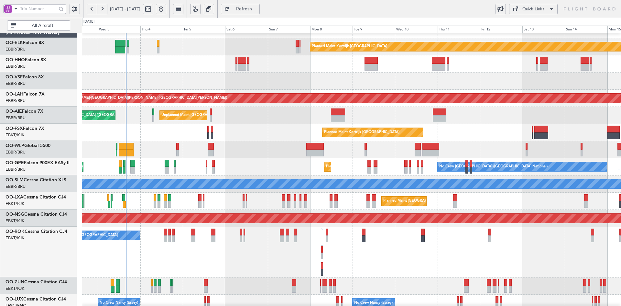
scroll to position [12, 0]
click at [277, 112] on div "Unplanned Maint [GEOGRAPHIC_DATA] ([GEOGRAPHIC_DATA] National) Planned Maint [G…" at bounding box center [351, 115] width 539 height 17
click at [344, 227] on div "Planned Maint [GEOGRAPHIC_DATA] ([GEOGRAPHIC_DATA]) A/C Unavailable [GEOGRAPHIC…" at bounding box center [351, 252] width 539 height 50
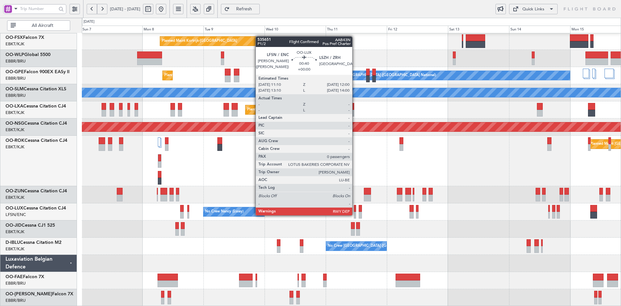
click at [355, 214] on div at bounding box center [355, 215] width 2 height 7
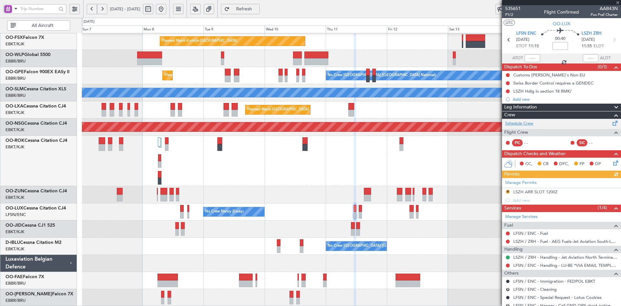
click at [520, 124] on link "Schedule Crew" at bounding box center [519, 123] width 28 height 6
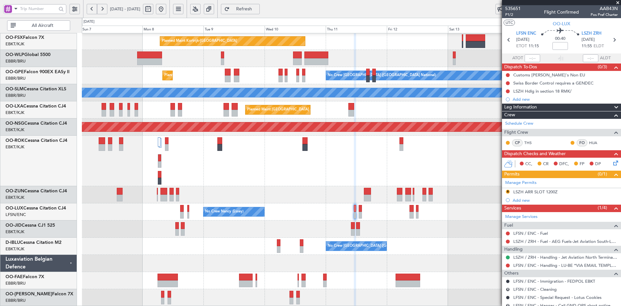
click at [617, 0] on span at bounding box center [617, 3] width 6 height 6
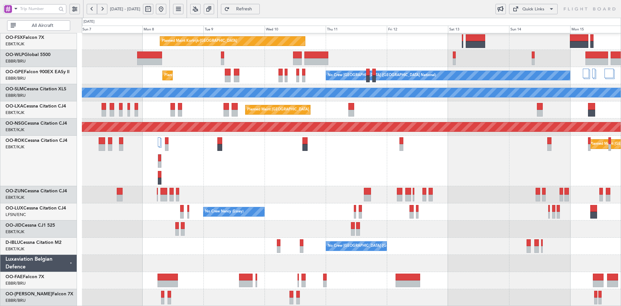
click at [495, 163] on div "Planned Maint [GEOGRAPHIC_DATA] ([GEOGRAPHIC_DATA])" at bounding box center [351, 161] width 539 height 50
click at [460, 170] on div "Planned Maint [GEOGRAPHIC_DATA] ([GEOGRAPHIC_DATA])" at bounding box center [351, 161] width 539 height 50
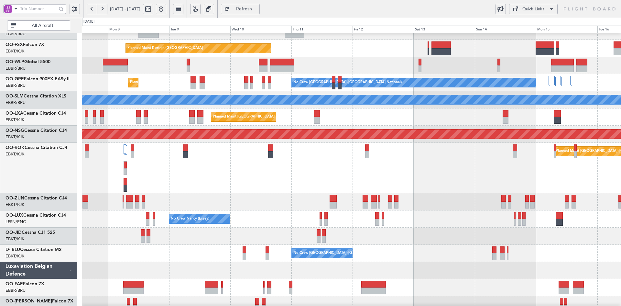
click at [205, 249] on div "Unplanned Maint [GEOGRAPHIC_DATA] ([GEOGRAPHIC_DATA] National) Planned Maint [G…" at bounding box center [351, 125] width 539 height 376
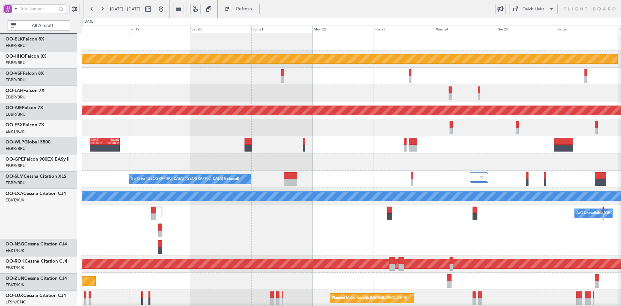
click at [250, 150] on div "Planned Maint Kortrijk-[GEOGRAPHIC_DATA] Planned [GEOGRAPHIC_DATA][PERSON_NAME]…" at bounding box center [351, 221] width 539 height 376
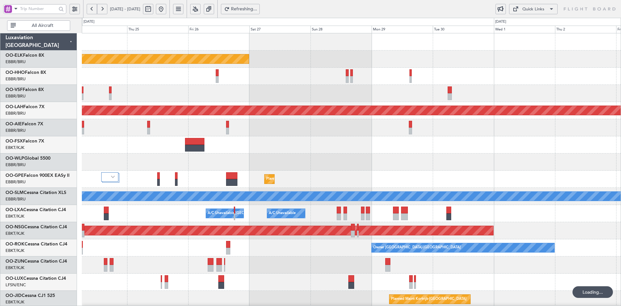
click at [217, 133] on div "Planned Maint Kortrijk-[GEOGRAPHIC_DATA] Planned [GEOGRAPHIC_DATA][PERSON_NAME]…" at bounding box center [351, 204] width 539 height 343
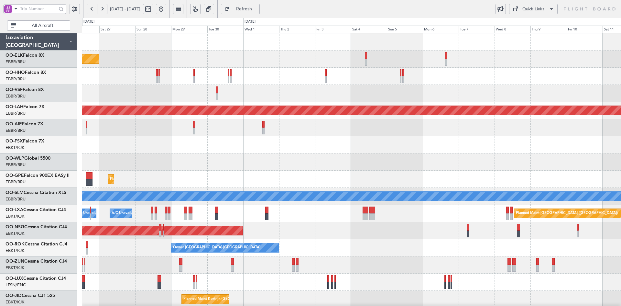
click at [198, 219] on div "Planned Maint Kortrijk-[GEOGRAPHIC_DATA] Planned [GEOGRAPHIC_DATA][PERSON_NAME]…" at bounding box center [351, 204] width 539 height 343
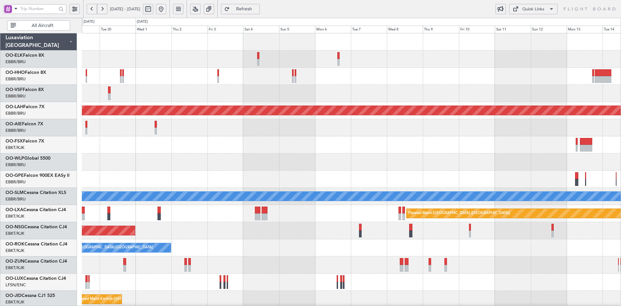
click at [294, 93] on div "Planned Maint Kortrijk-[GEOGRAPHIC_DATA] Planned [GEOGRAPHIC_DATA][PERSON_NAME]…" at bounding box center [351, 204] width 539 height 343
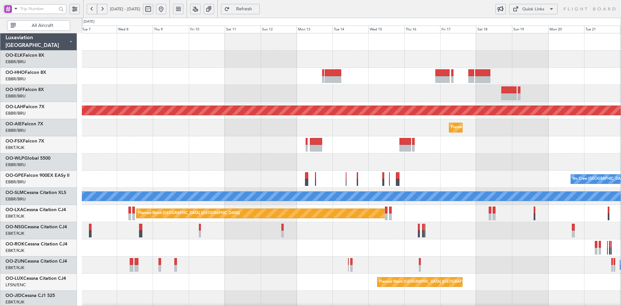
click at [166, 5] on button at bounding box center [161, 9] width 10 height 10
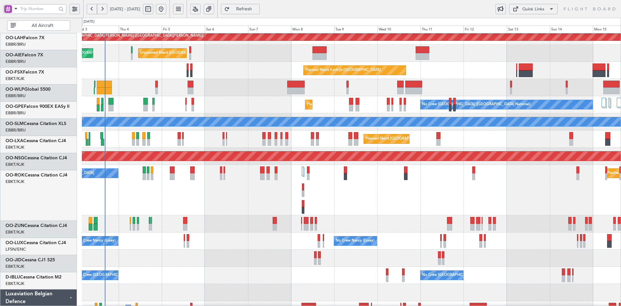
scroll to position [74, 0]
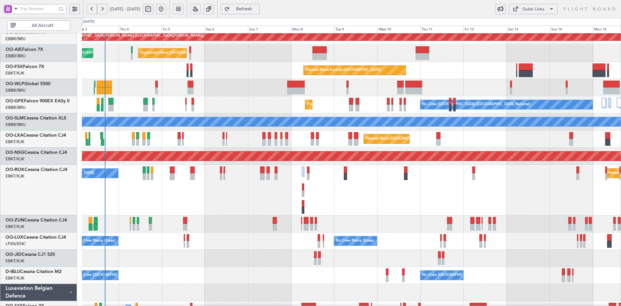
click at [367, 202] on div "A/C Unavailable Kortrijk-Wevelgem Planned Maint Paris (Le Bourget)" at bounding box center [351, 190] width 539 height 50
click at [476, 182] on div "A/C Unavailable Kortrijk-Wevelgem Planned Maint Paris (Le Bourget)" at bounding box center [351, 190] width 539 height 50
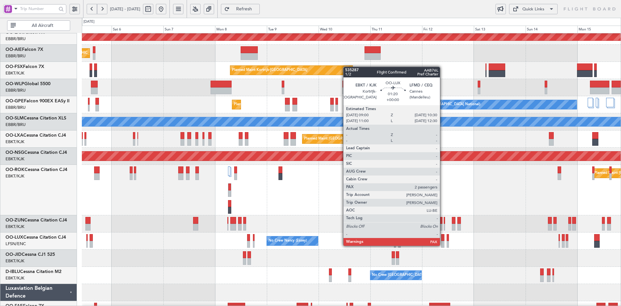
click at [443, 245] on div at bounding box center [442, 244] width 3 height 7
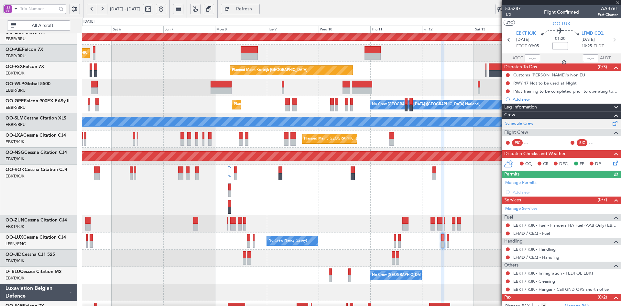
click at [527, 123] on link "Schedule Crew" at bounding box center [519, 123] width 28 height 6
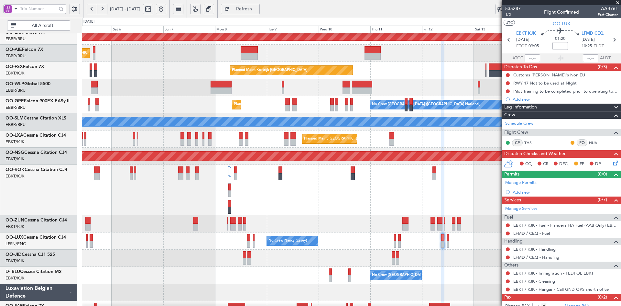
click at [617, 1] on span at bounding box center [617, 3] width 6 height 6
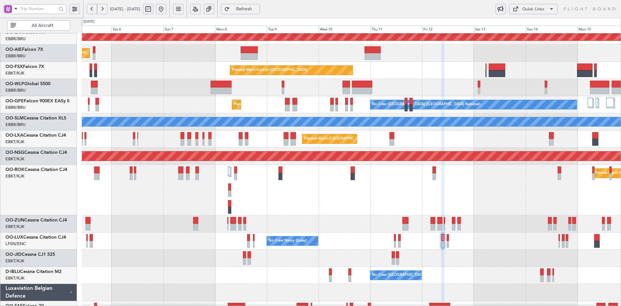
type input "0"
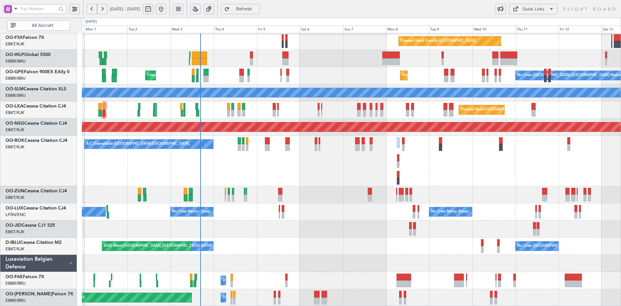
click at [522, 155] on div "A/C Unavailable Kortrijk-Wevelgem Planned Maint Kortrijk-Wevelgem Planned Maint…" at bounding box center [351, 161] width 539 height 50
click at [341, 186] on div "A/C Unavailable Kortrijk-Wevelgem Planned Maint Kortrijk-Wevelgem Planned Maint…" at bounding box center [351, 161] width 539 height 50
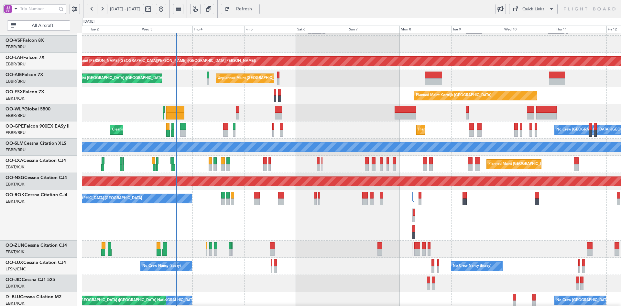
click at [357, 158] on div "Planned Maint Alton-st Louis (St Louis Regl) Unplanned Maint Brussels (Brussels…" at bounding box center [351, 172] width 539 height 376
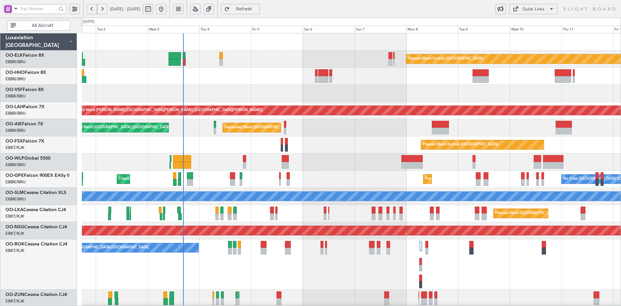
click at [484, 154] on div "Planned Maint Kortrijk-Wevelgem Planned Maint Alton-st Louis (St Louis Regl) Un…" at bounding box center [351, 221] width 539 height 376
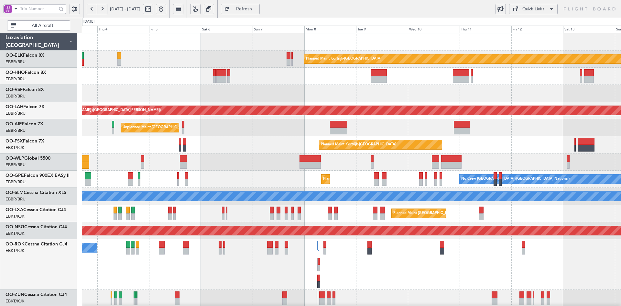
click at [485, 250] on div "A/C Unavailable Kortrijk-Wevelgem Planned Maint Paris (Le Bourget)" at bounding box center [351, 264] width 539 height 50
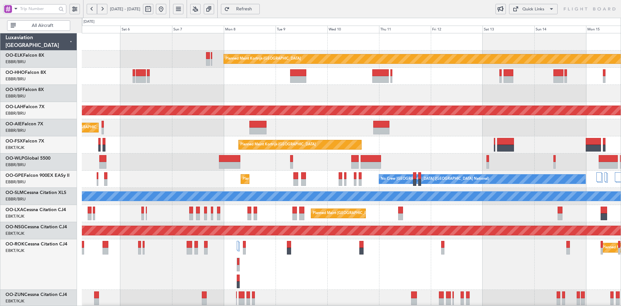
click at [378, 239] on div "Planned Maint Paris (Le Bourget) A/C Unavailable Kortrijk-Wevelgem" at bounding box center [351, 264] width 539 height 50
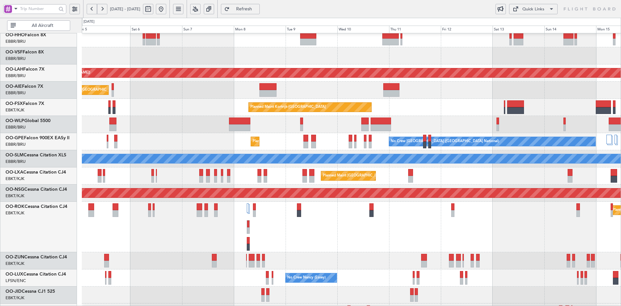
click at [496, 234] on div "Planned Maint Paris (Le Bourget) A/C Unavailable Kortrijk-Wevelgem" at bounding box center [351, 226] width 539 height 50
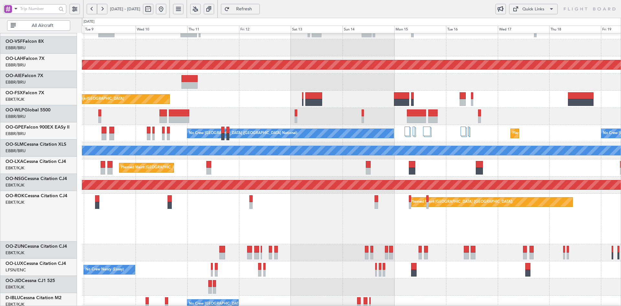
scroll to position [55, 0]
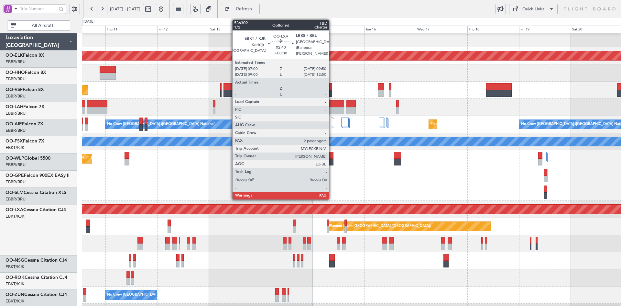
scroll to position [55, 0]
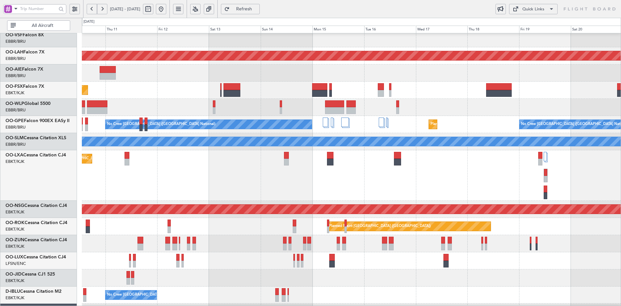
click at [166, 10] on button at bounding box center [161, 9] width 10 height 10
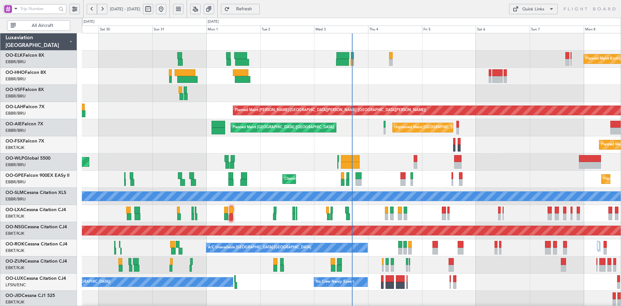
click at [521, 155] on div "Planned Maint [GEOGRAPHIC_DATA] ([GEOGRAPHIC_DATA])" at bounding box center [351, 161] width 539 height 17
click at [523, 170] on div "Planned Maint [GEOGRAPHIC_DATA] ([GEOGRAPHIC_DATA] National) Cleaning [GEOGRAPH…" at bounding box center [351, 178] width 539 height 17
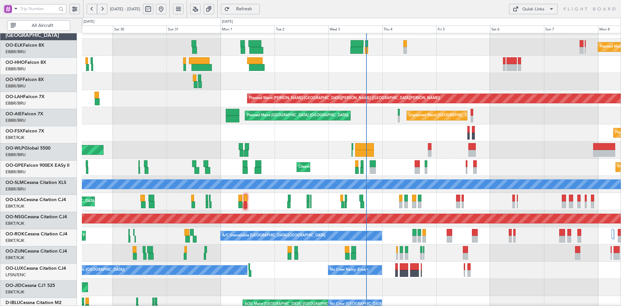
scroll to position [12, 0]
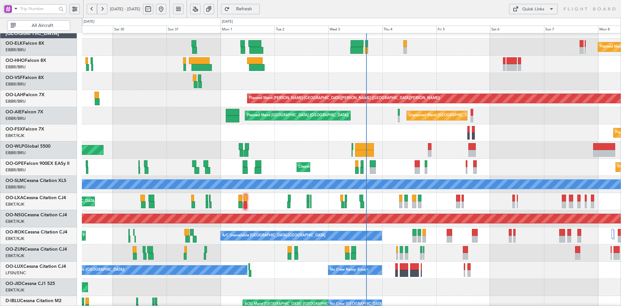
click at [539, 156] on div "Planned Maint [GEOGRAPHIC_DATA] ([GEOGRAPHIC_DATA])" at bounding box center [351, 149] width 539 height 17
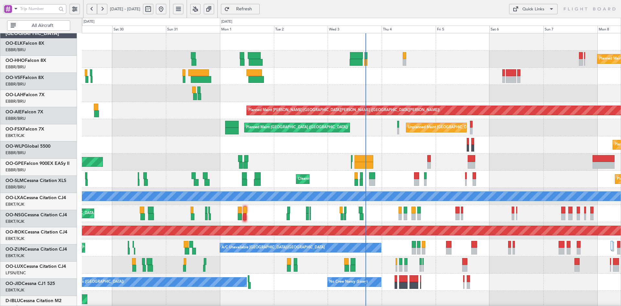
scroll to position [0, 0]
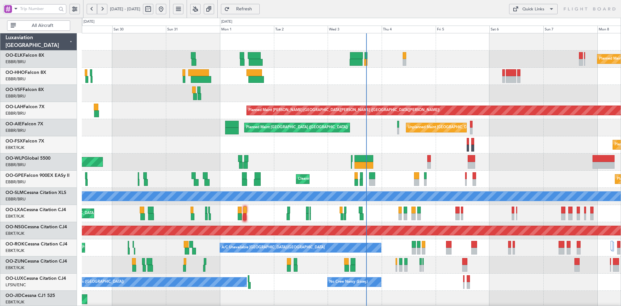
click at [320, 78] on div "Planned Maint Kortrijk-Wevelgem Planned Maint Alton-st Louis (St Louis Regl) Un…" at bounding box center [351, 204] width 539 height 343
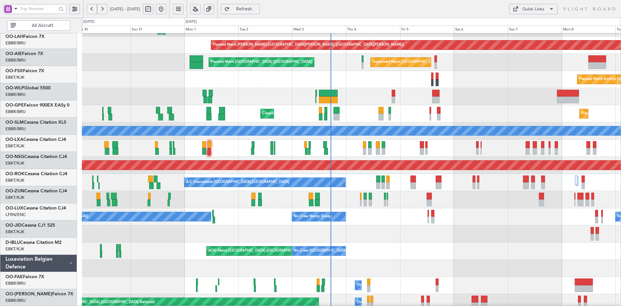
scroll to position [65, 0]
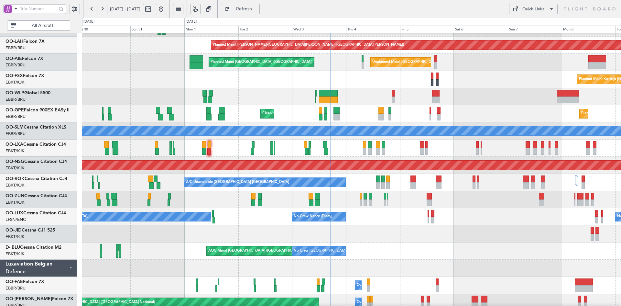
click at [383, 216] on div "No Crew Paris (Le Bourget) No Crew Nancy (Essey) No Crew Nancy (Essey) Planned …" at bounding box center [351, 216] width 539 height 17
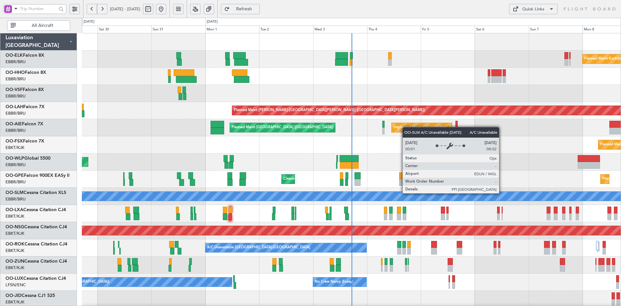
click at [502, 193] on div "A/C Unavailable [GEOGRAPHIC_DATA]" at bounding box center [351, 195] width 1616 height 9
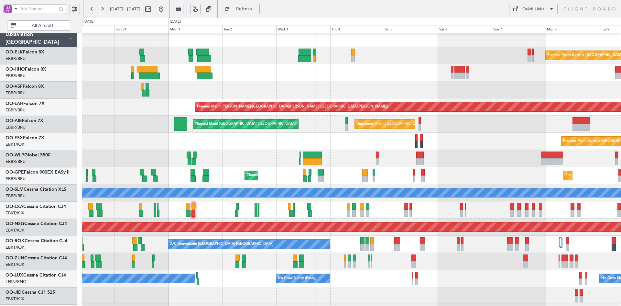
click at [462, 171] on div "Cleaning [GEOGRAPHIC_DATA] ([GEOGRAPHIC_DATA] National) Planned Maint [GEOGRAPH…" at bounding box center [351, 175] width 539 height 17
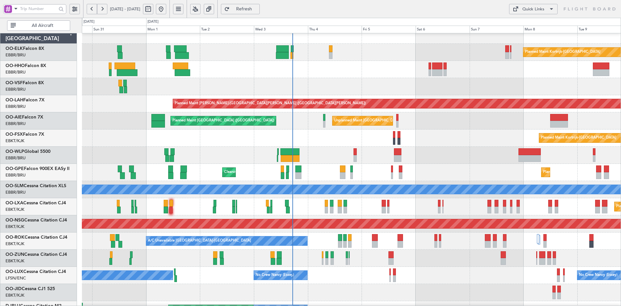
click at [353, 170] on div "Planned Maint Kortrijk-[GEOGRAPHIC_DATA] Planned [GEOGRAPHIC_DATA][PERSON_NAME]…" at bounding box center [351, 198] width 539 height 343
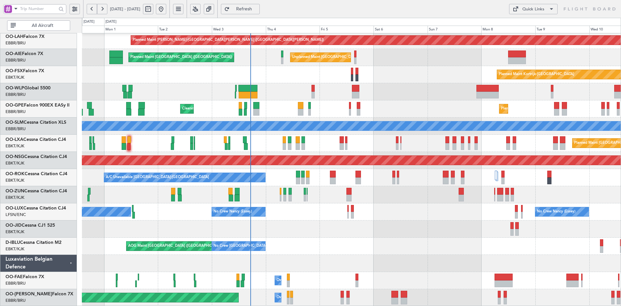
click at [454, 238] on div "AOG Maint Brussels (Brussels National) No Crew Brussels (Brussels National) No …" at bounding box center [351, 245] width 539 height 17
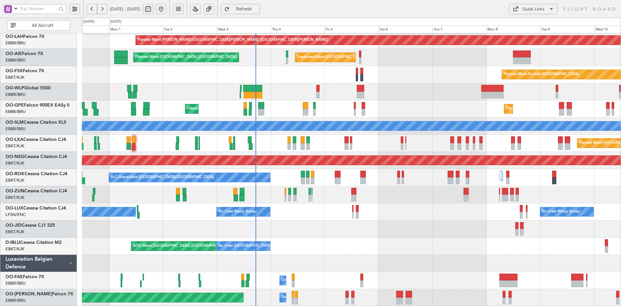
click at [327, 233] on div "Planned Maint Kortrijk-Wevelgem AOG Maint Kortrijk-Wevelgem" at bounding box center [351, 228] width 539 height 17
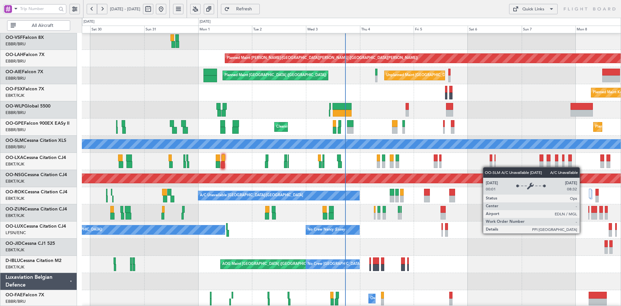
click at [486, 148] on div "A/C Unavailable [GEOGRAPHIC_DATA]" at bounding box center [351, 144] width 1617 height 10
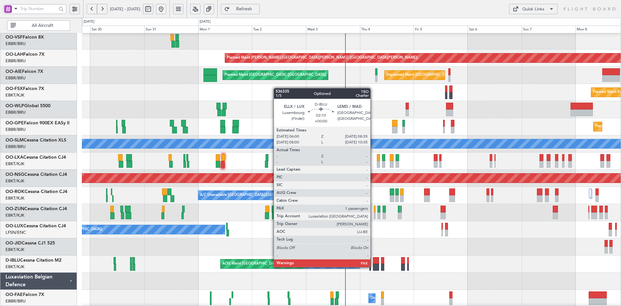
click at [373, 266] on div at bounding box center [376, 267] width 6 height 7
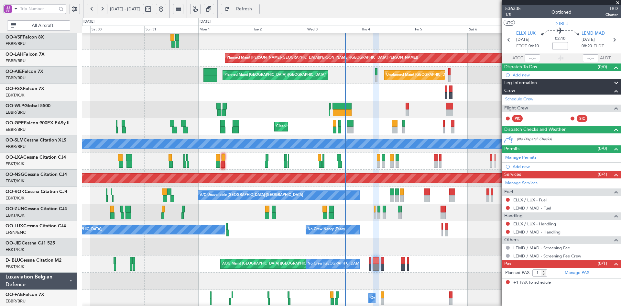
click at [617, 3] on span at bounding box center [617, 3] width 6 height 6
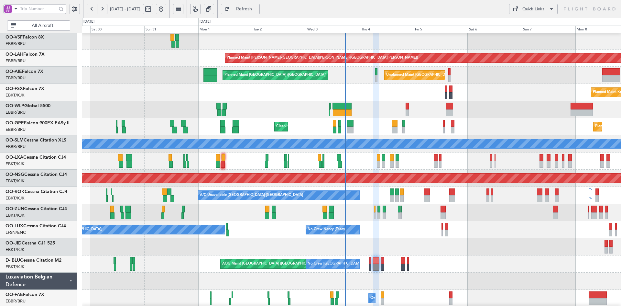
type input "0"
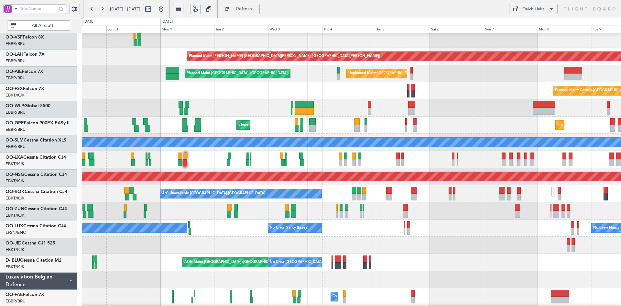
scroll to position [54, 0]
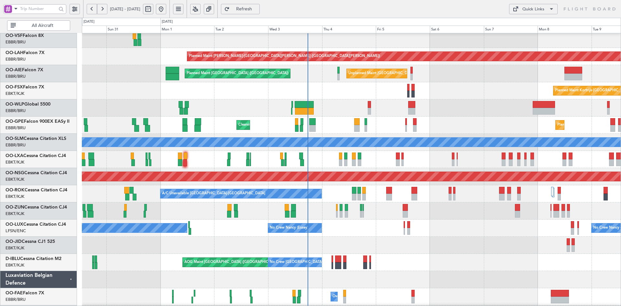
click at [468, 255] on div "AOG Maint Brussels (Brussels National) No Crew Brussels (Brussels National) No …" at bounding box center [351, 262] width 539 height 17
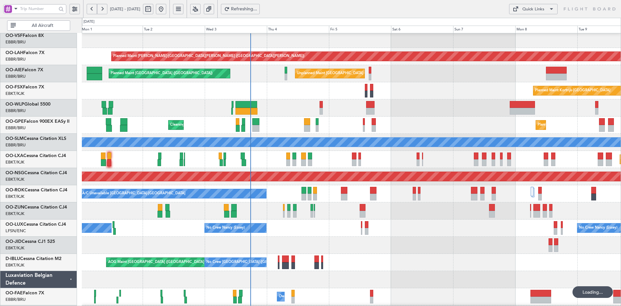
click at [338, 241] on div "Planned Maint Alton-st Louis (St Louis Regl) Unplanned Maint Brussels (Brussels…" at bounding box center [351, 150] width 539 height 343
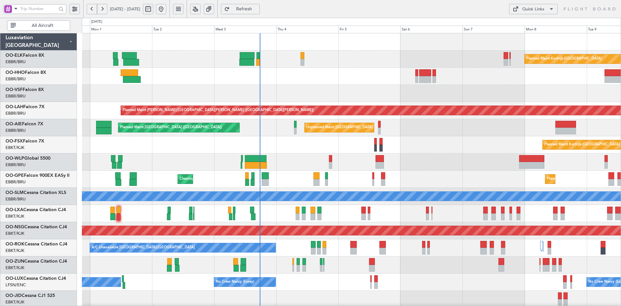
scroll to position [0, 0]
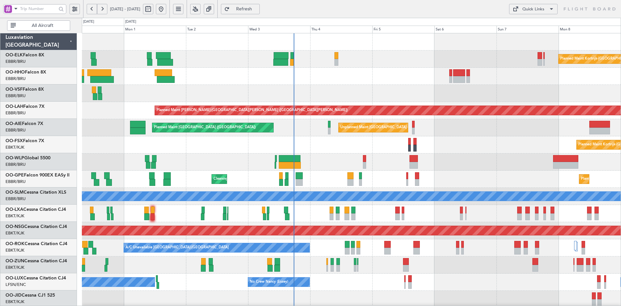
click at [373, 100] on div at bounding box center [351, 93] width 539 height 17
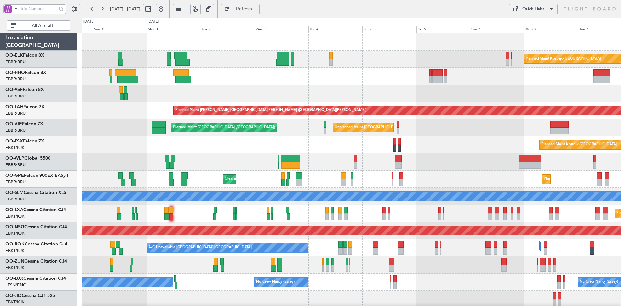
click at [314, 176] on div "Planned Maint Kortrijk-[GEOGRAPHIC_DATA] Planned [GEOGRAPHIC_DATA][PERSON_NAME]…" at bounding box center [351, 204] width 539 height 343
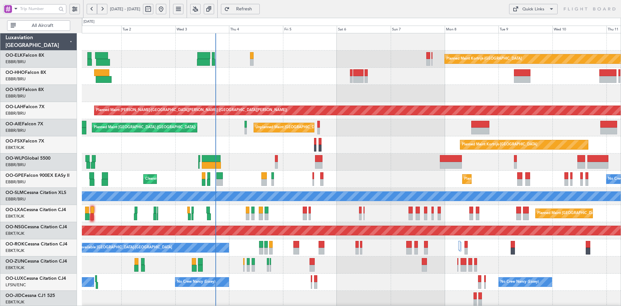
click at [427, 102] on div "Planned Maint Kortrijk-[GEOGRAPHIC_DATA] Planned [GEOGRAPHIC_DATA][PERSON_NAME]…" at bounding box center [351, 204] width 539 height 343
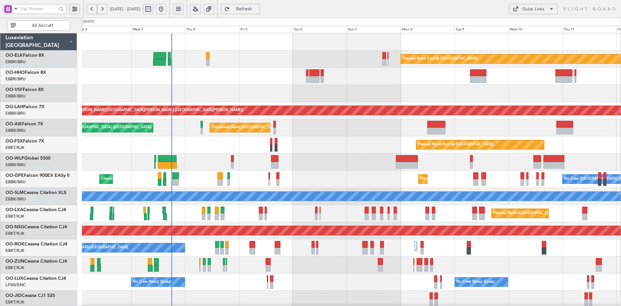
click at [527, 105] on div "Planned Maint [PERSON_NAME]-[GEOGRAPHIC_DATA][PERSON_NAME] ([GEOGRAPHIC_DATA][P…" at bounding box center [351, 110] width 539 height 17
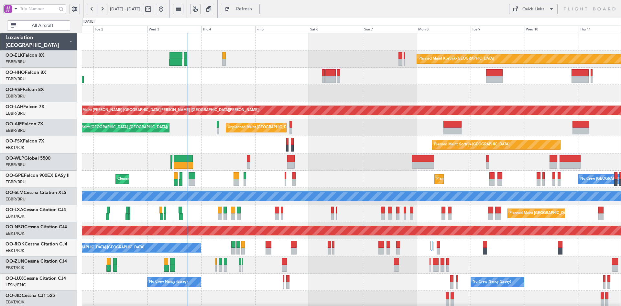
click at [366, 84] on div at bounding box center [351, 76] width 539 height 17
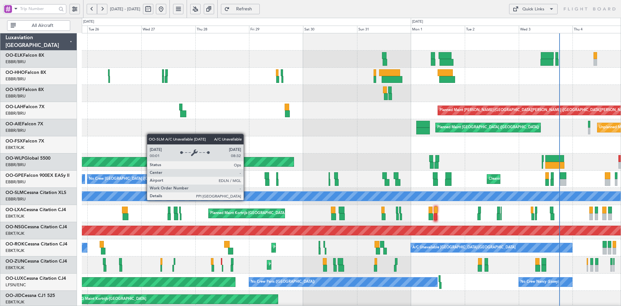
click at [621, 200] on html "[DATE] - [DATE] Refresh Quick Links All Aircraft Planned [GEOGRAPHIC_DATA][PERS…" at bounding box center [310, 153] width 621 height 306
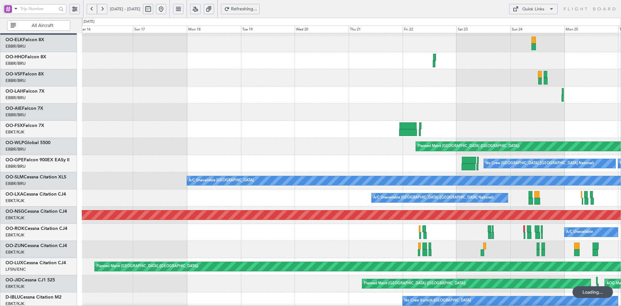
click at [621, 79] on html "[DATE] - [DATE] Refreshing... Quick Links All Aircraft Planned Maint [GEOGRAPHI…" at bounding box center [310, 153] width 621 height 306
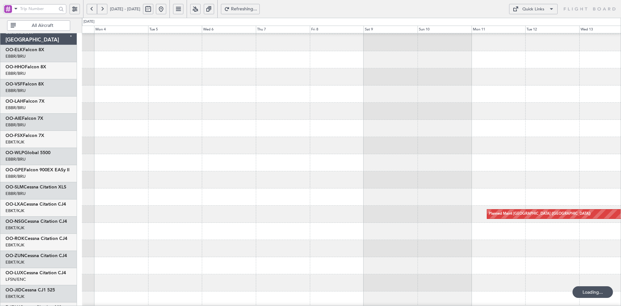
scroll to position [16, 0]
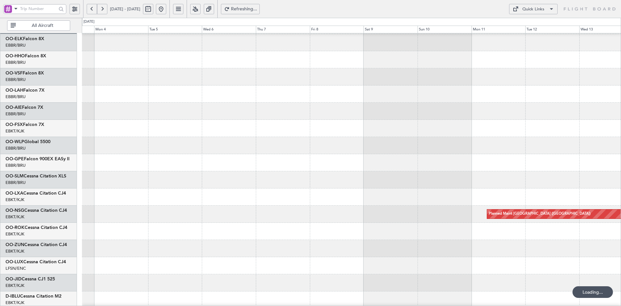
click at [621, 95] on html "[DATE] - [DATE] Refreshing... Quick Links All Aircraft Planned Maint [GEOGRAPHI…" at bounding box center [310, 153] width 621 height 306
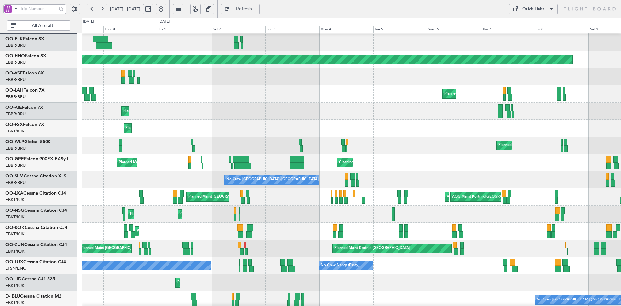
scroll to position [32, 0]
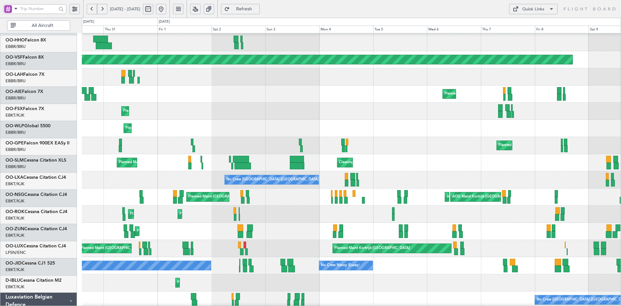
click at [401, 154] on div "Cleaning [GEOGRAPHIC_DATA] ([GEOGRAPHIC_DATA] National) Planned Maint [GEOGRAPH…" at bounding box center [351, 162] width 539 height 17
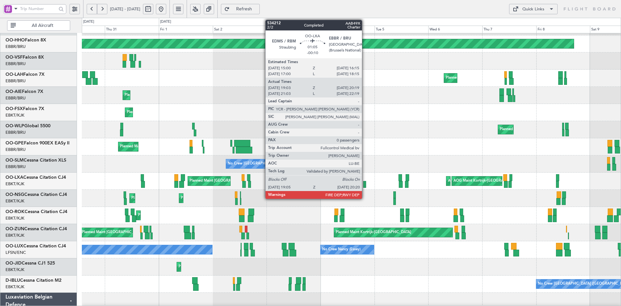
click at [365, 186] on div at bounding box center [364, 184] width 3 height 7
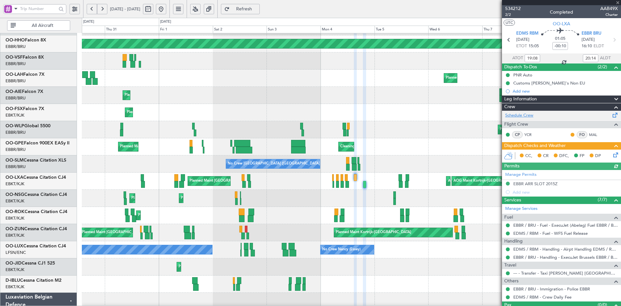
click at [524, 115] on link "Schedule Crew" at bounding box center [519, 115] width 28 height 6
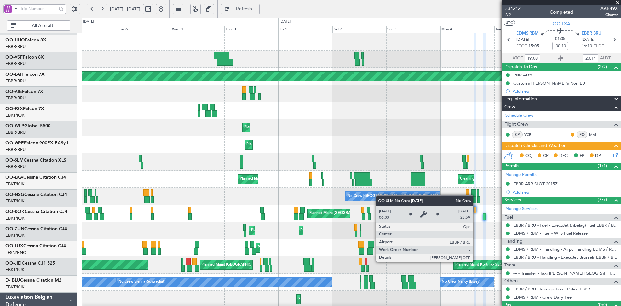
click at [395, 204] on div "Owner [GEOGRAPHIC_DATA] ([GEOGRAPHIC_DATA] National) Planned Maint Geneva ([GEO…" at bounding box center [351, 204] width 539 height 343
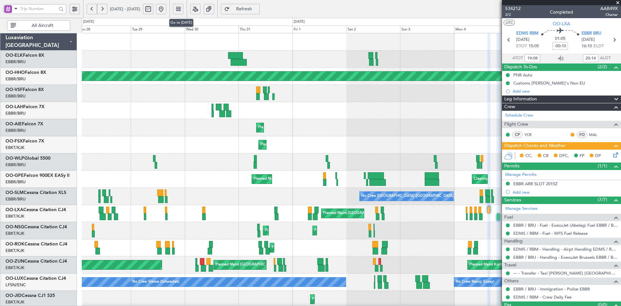
click at [166, 10] on button at bounding box center [161, 9] width 10 height 10
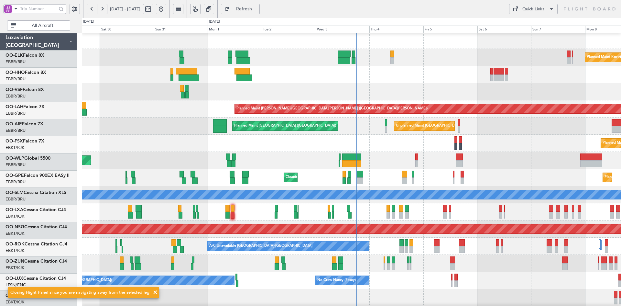
scroll to position [2, 0]
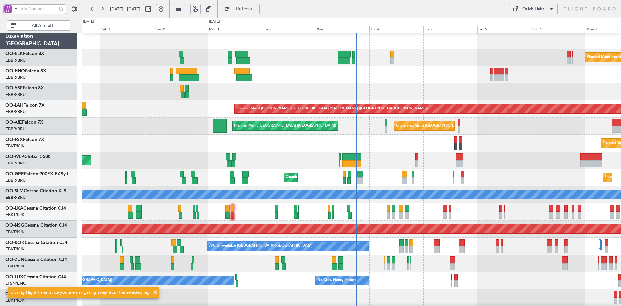
click at [302, 98] on div at bounding box center [351, 91] width 539 height 17
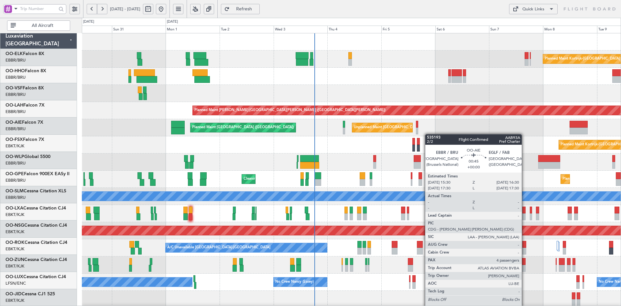
scroll to position [0, 0]
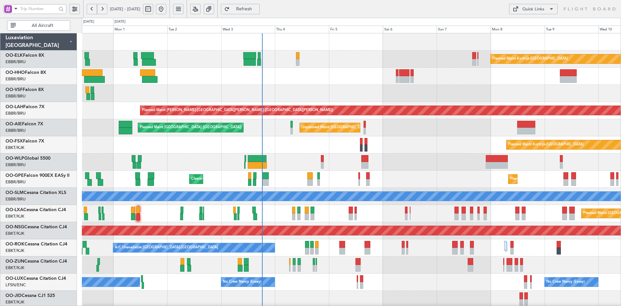
click at [341, 172] on div "Planned Maint Kortrijk-[GEOGRAPHIC_DATA] Planned [GEOGRAPHIC_DATA][PERSON_NAME]…" at bounding box center [351, 204] width 539 height 343
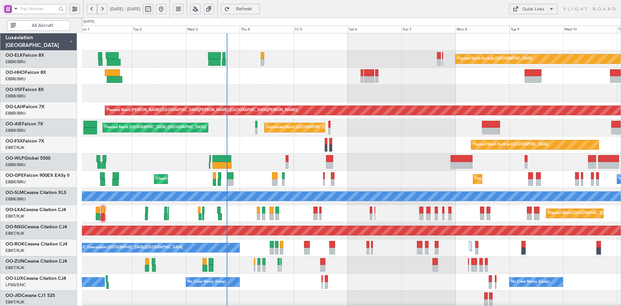
click at [274, 142] on div "Planned Maint Kortrijk-[GEOGRAPHIC_DATA] Planned [GEOGRAPHIC_DATA][PERSON_NAME]…" at bounding box center [351, 204] width 539 height 343
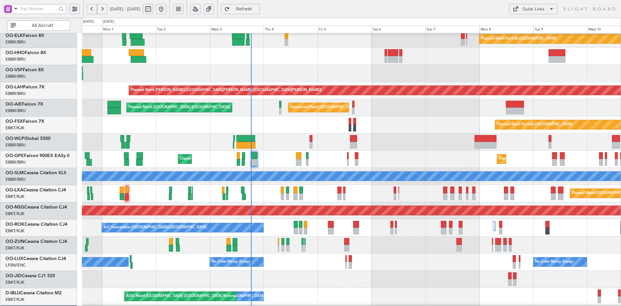
click at [439, 50] on div at bounding box center [351, 56] width 539 height 17
click at [166, 8] on button at bounding box center [161, 9] width 10 height 10
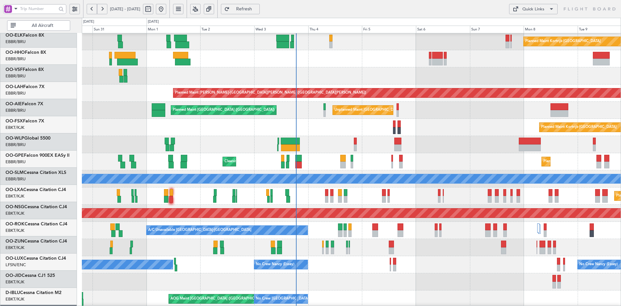
scroll to position [18, 0]
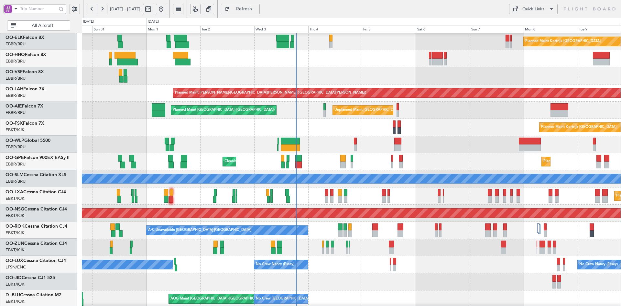
click at [442, 134] on div "Planned Maint Kortrijk-[GEOGRAPHIC_DATA] Planned Maint [GEOGRAPHIC_DATA]-[GEOGR…" at bounding box center [351, 127] width 539 height 17
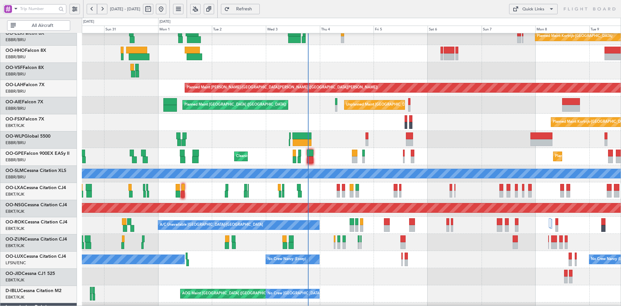
scroll to position [23, 0]
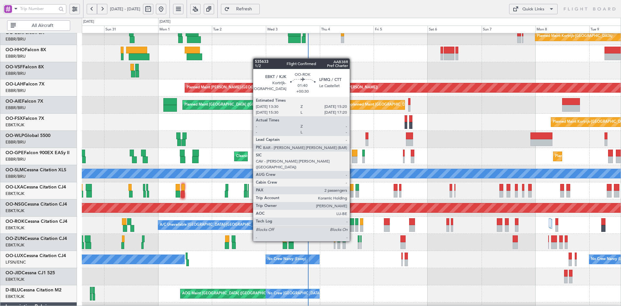
click at [353, 229] on div at bounding box center [352, 228] width 4 height 7
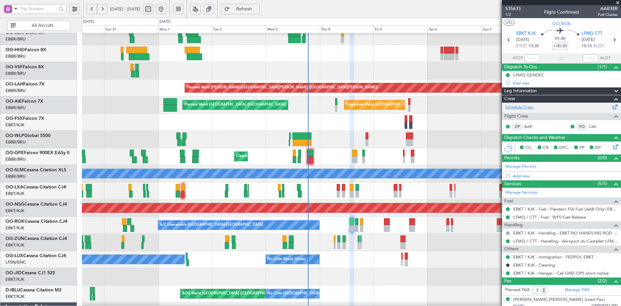
click at [533, 105] on link "Schedule Crew" at bounding box center [519, 107] width 28 height 6
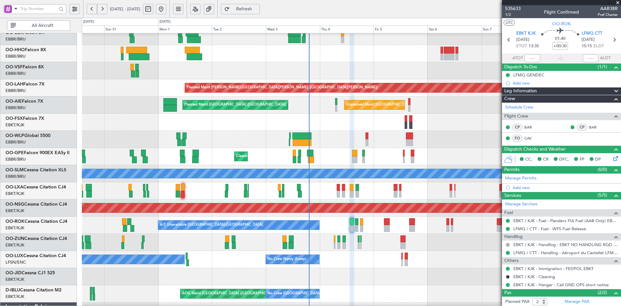
click at [617, 2] on span at bounding box center [617, 3] width 6 height 6
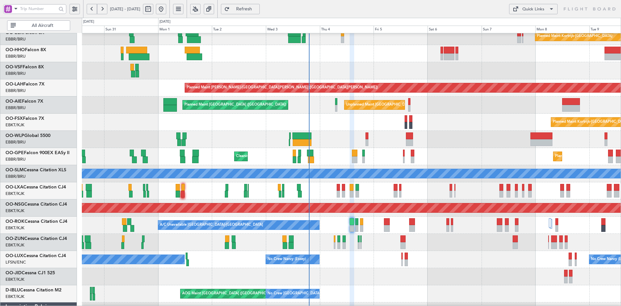
type input "0"
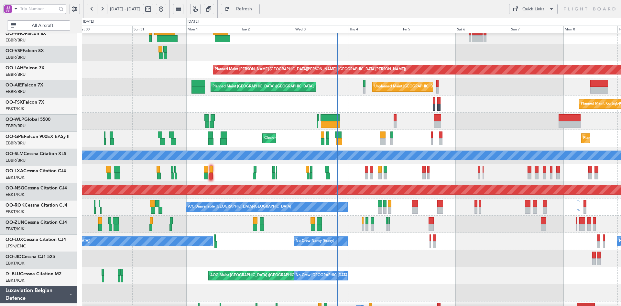
scroll to position [41, 0]
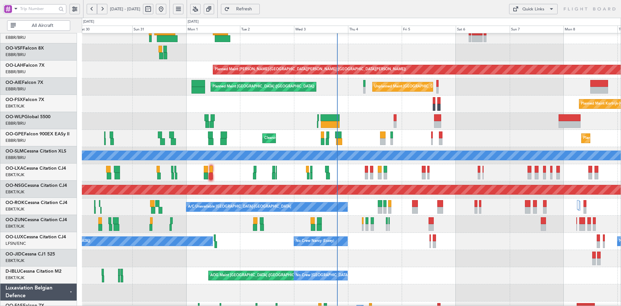
click at [517, 142] on div "Cleaning [GEOGRAPHIC_DATA] ([GEOGRAPHIC_DATA] National) Planned Maint [GEOGRAPH…" at bounding box center [351, 138] width 539 height 17
